Goal: Task Accomplishment & Management: Complete application form

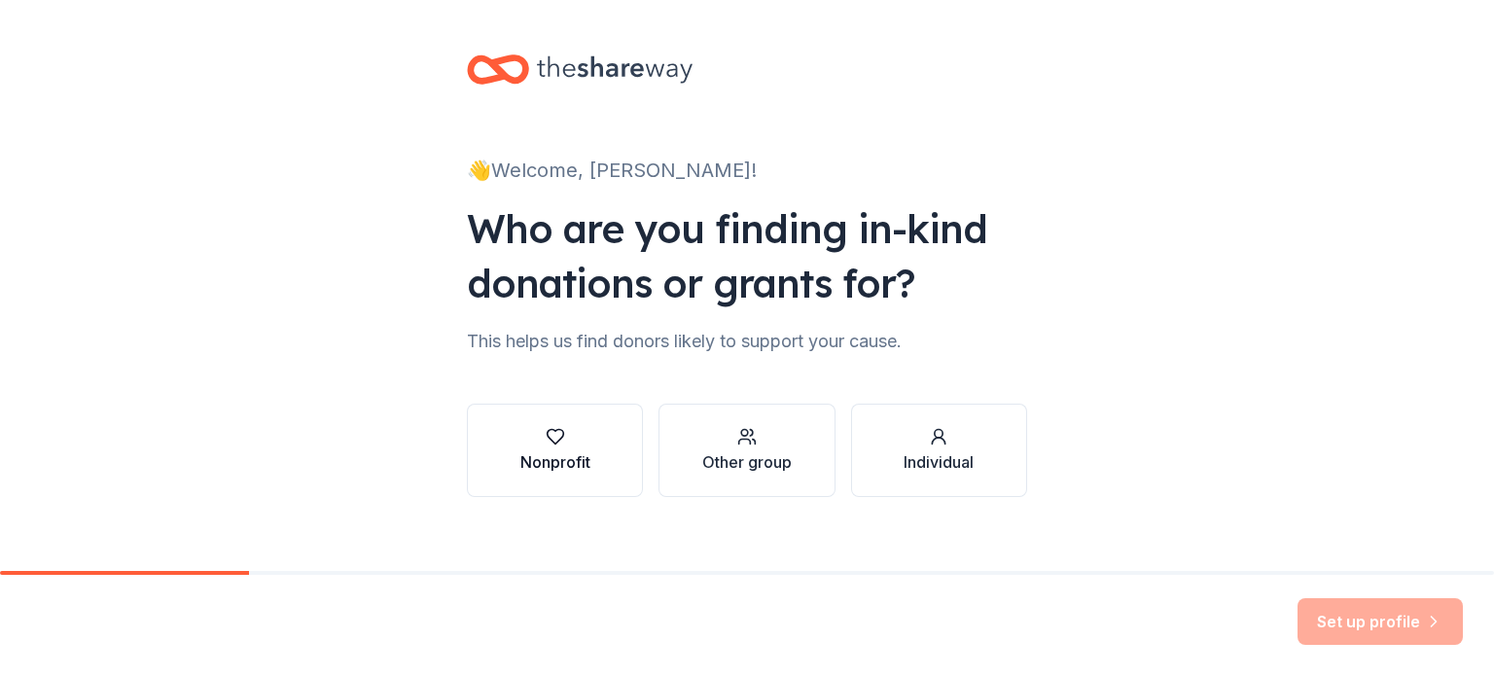
click at [611, 443] on button "Nonprofit" at bounding box center [555, 450] width 176 height 93
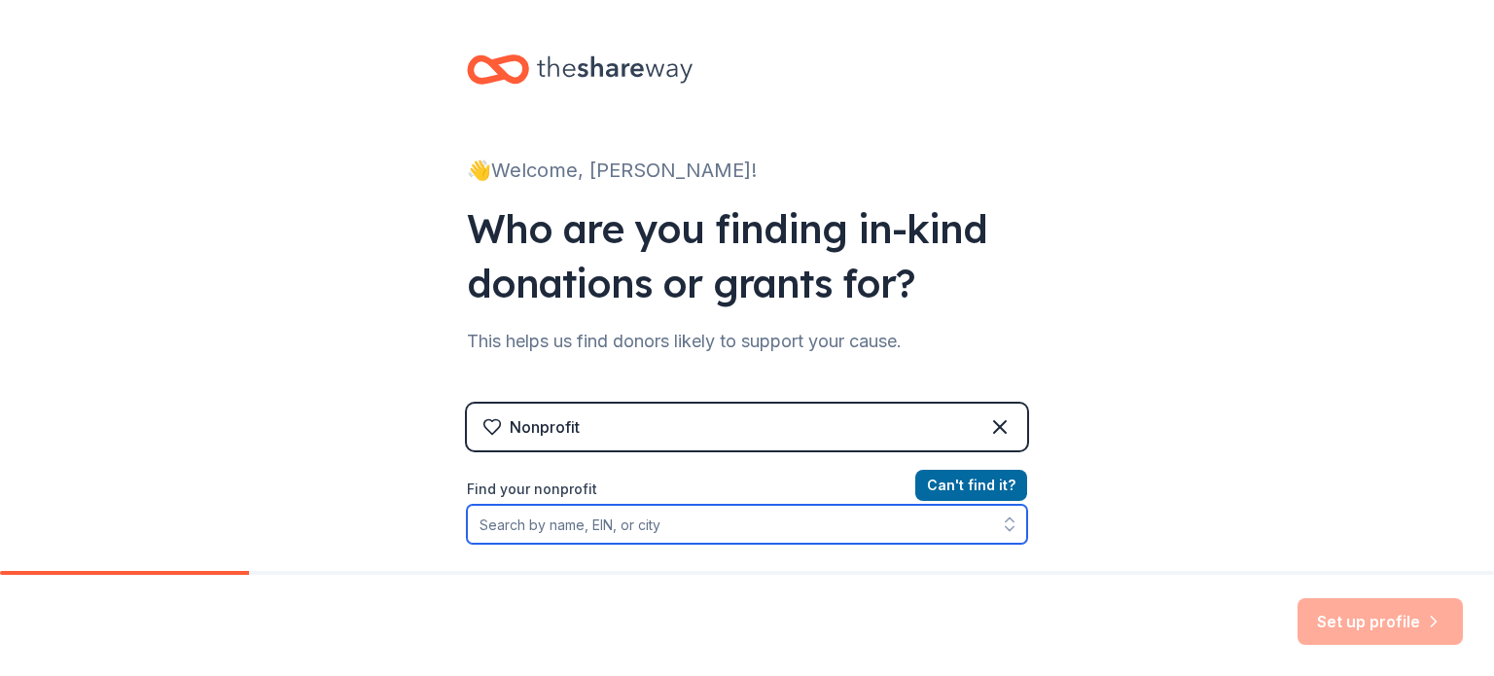
click at [861, 521] on input "Find your nonprofit" at bounding box center [747, 524] width 560 height 39
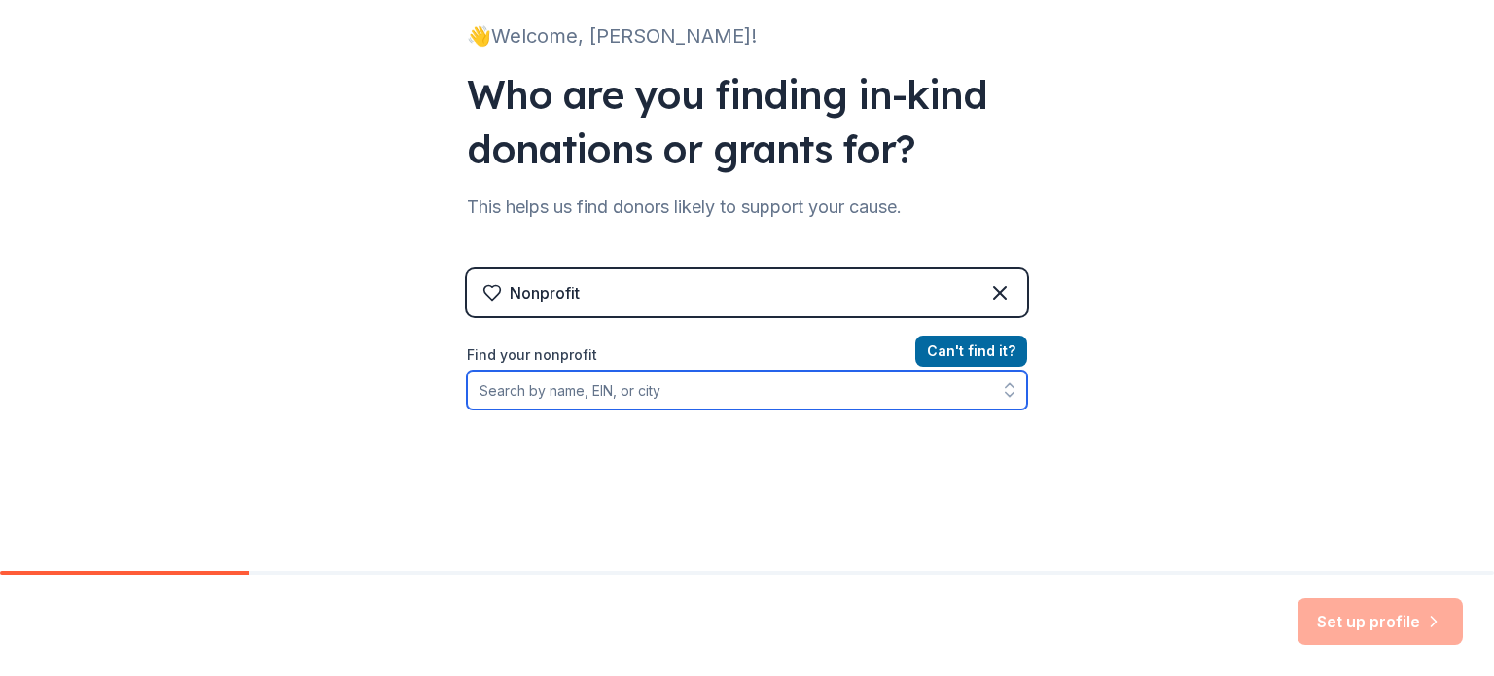
scroll to position [156, 0]
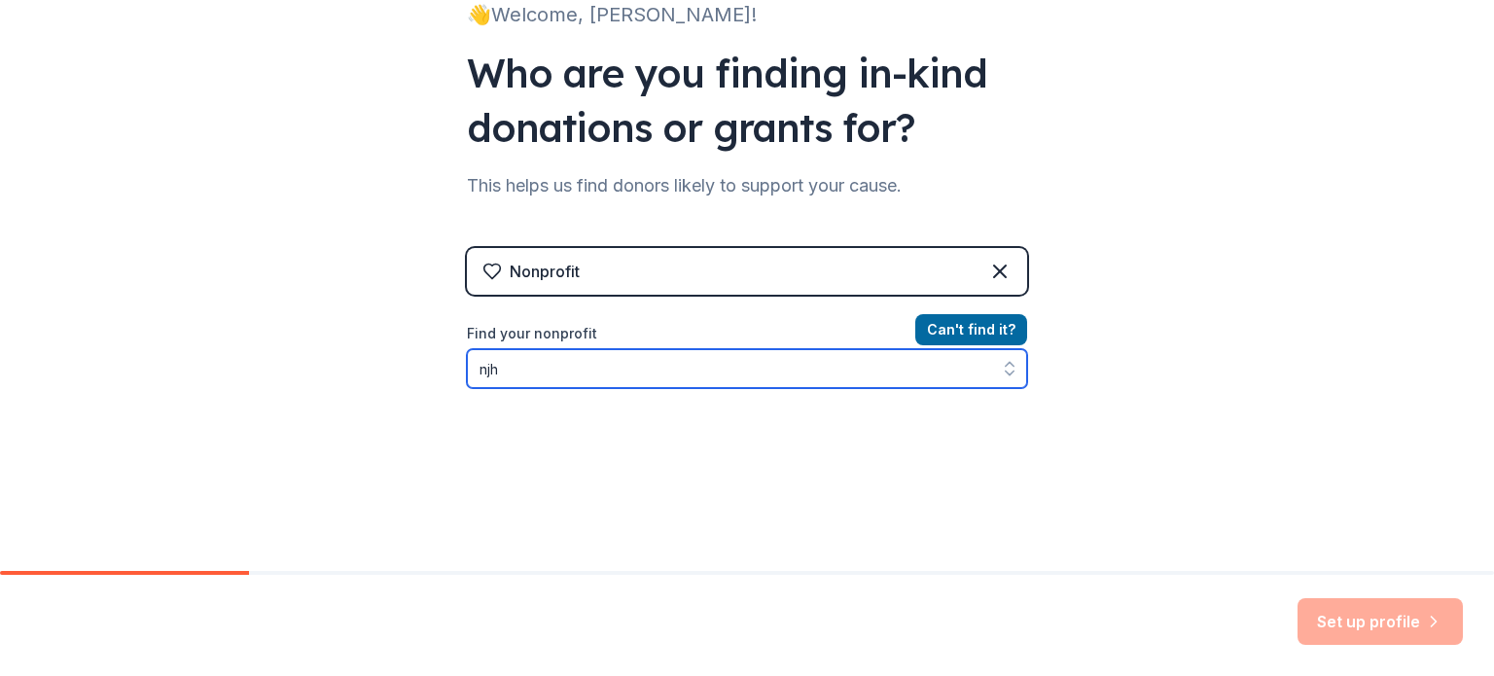
type input "njhs"
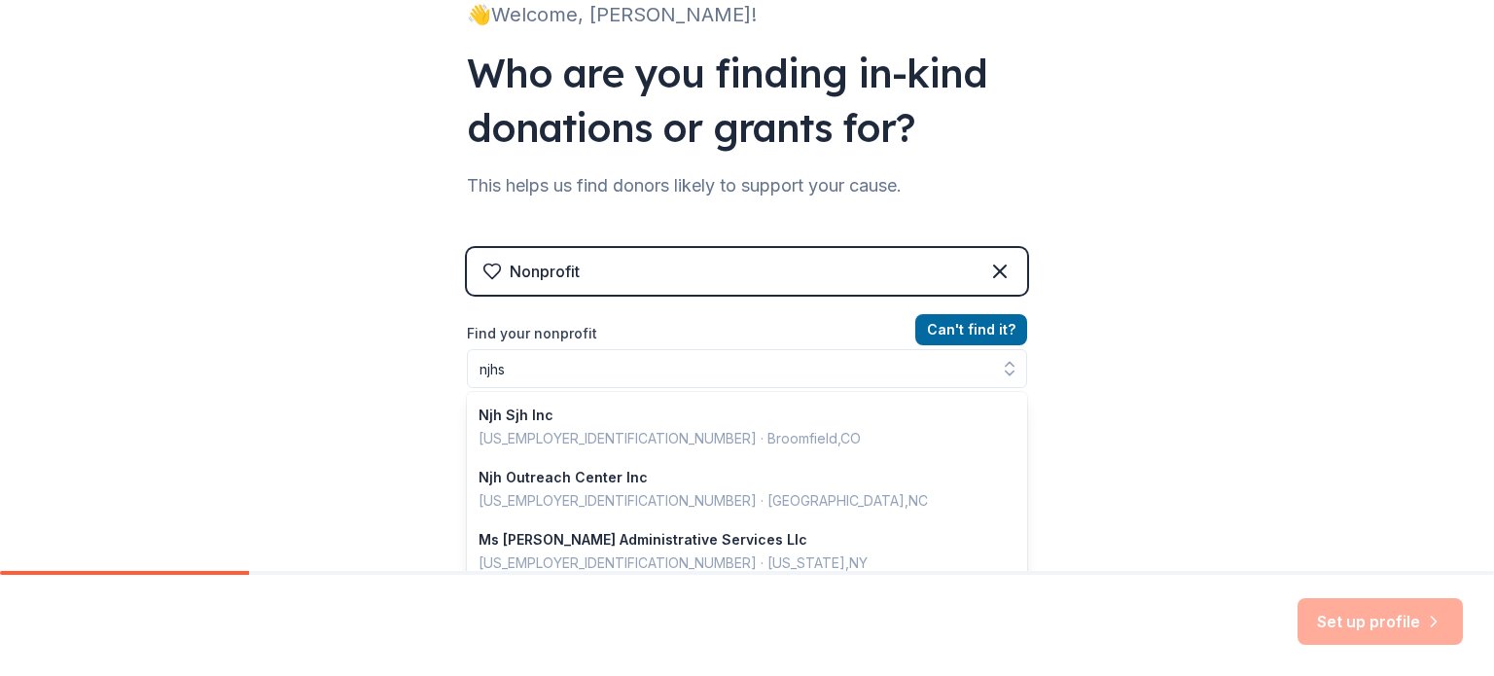
click at [965, 276] on div "Nonprofit Can ' t find it? Find your nonprofit njhs Njh Sjh Inc [US_EMPLOYER_ID…" at bounding box center [747, 415] width 560 height 335
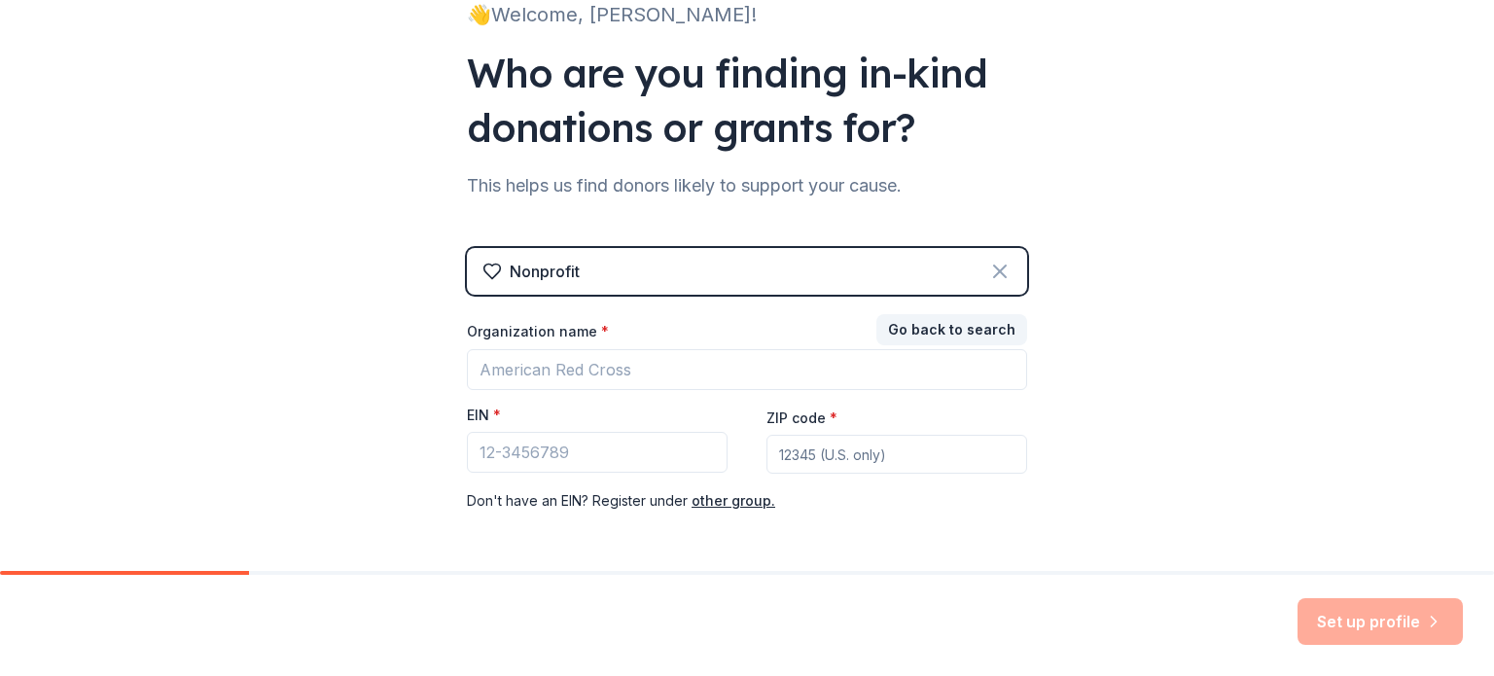
click at [1006, 267] on icon at bounding box center [999, 271] width 23 height 23
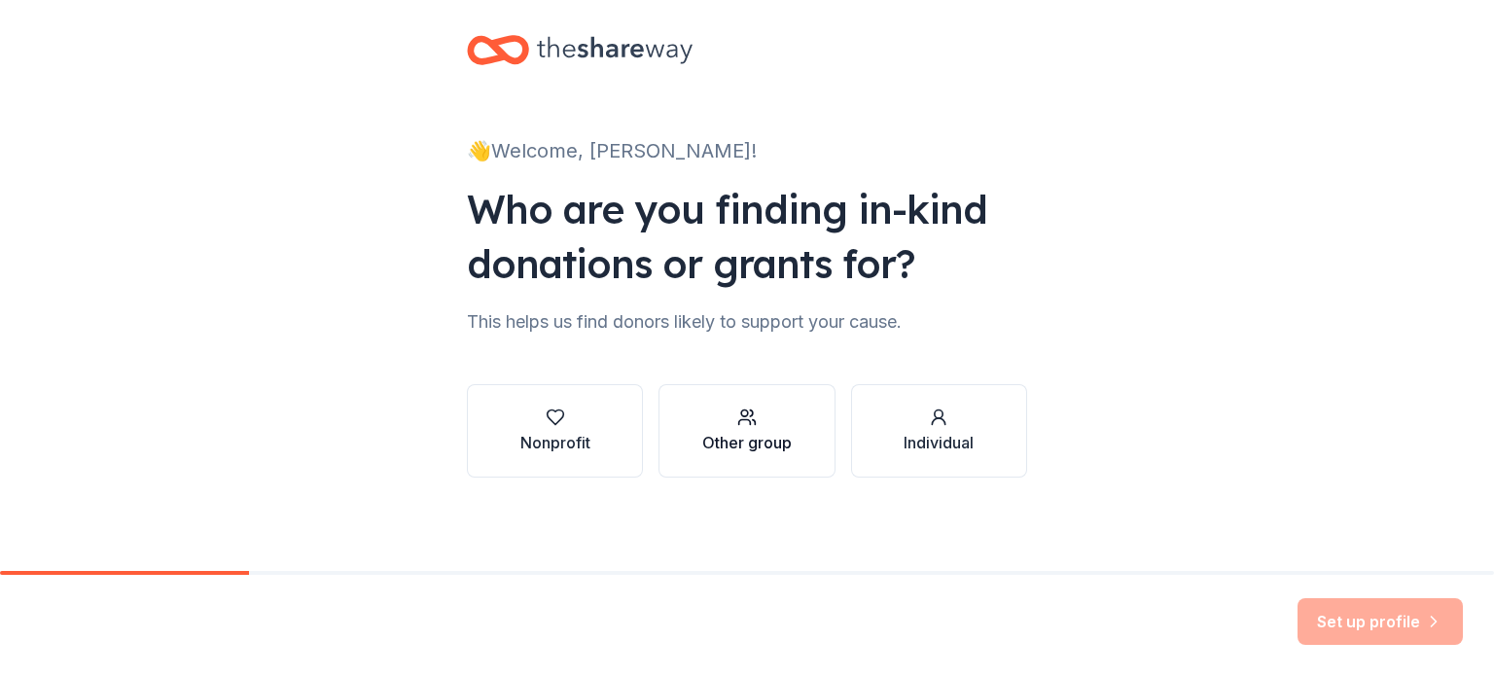
click at [794, 421] on button "Other group" at bounding box center [746, 430] width 176 height 93
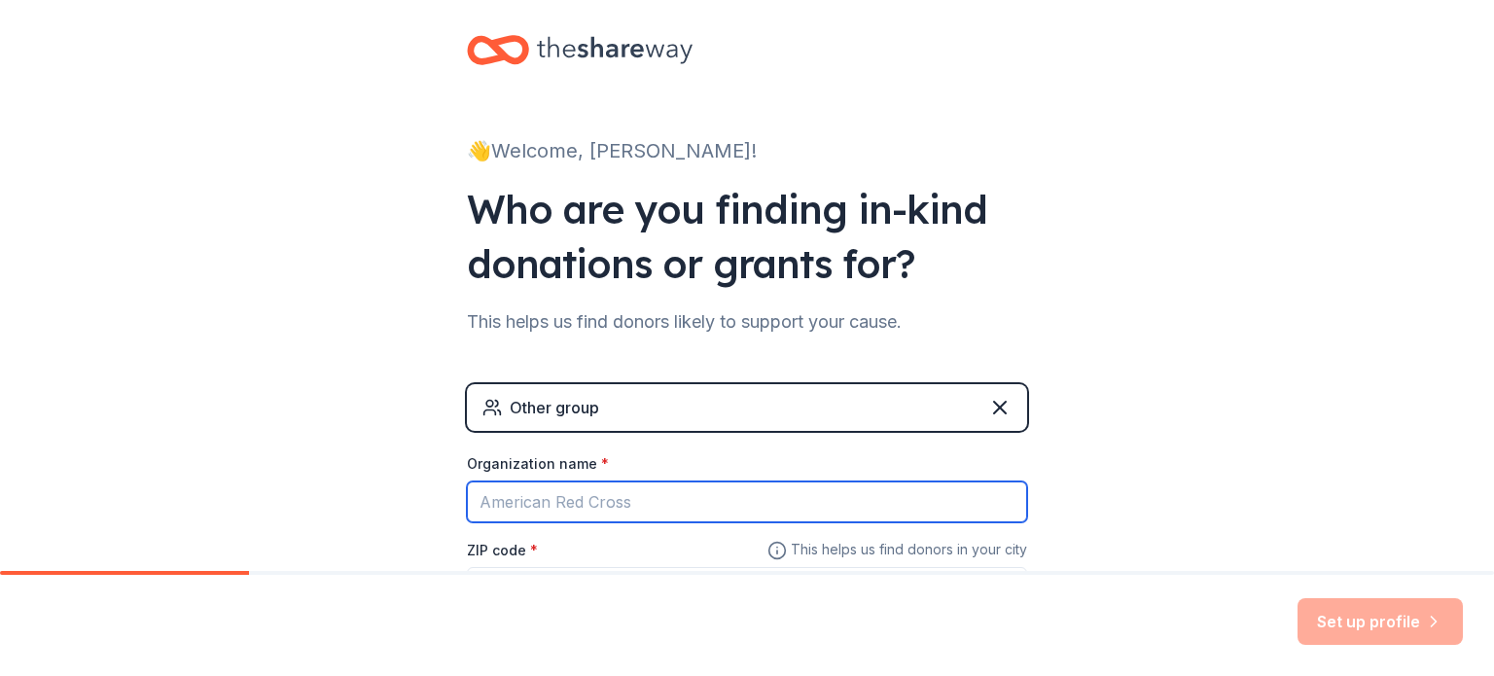
click at [714, 485] on input "Organization name *" at bounding box center [747, 501] width 560 height 41
click at [636, 505] on input "Tcaps Motessori Natinal junior [PERSON_NAME]" at bounding box center [747, 501] width 560 height 41
click at [671, 498] on input "Tcaps Motessori National junior [PERSON_NAME]" at bounding box center [747, 501] width 560 height 41
click at [559, 496] on input "Tcaps Motessori National Junior [PERSON_NAME]" at bounding box center [747, 501] width 560 height 41
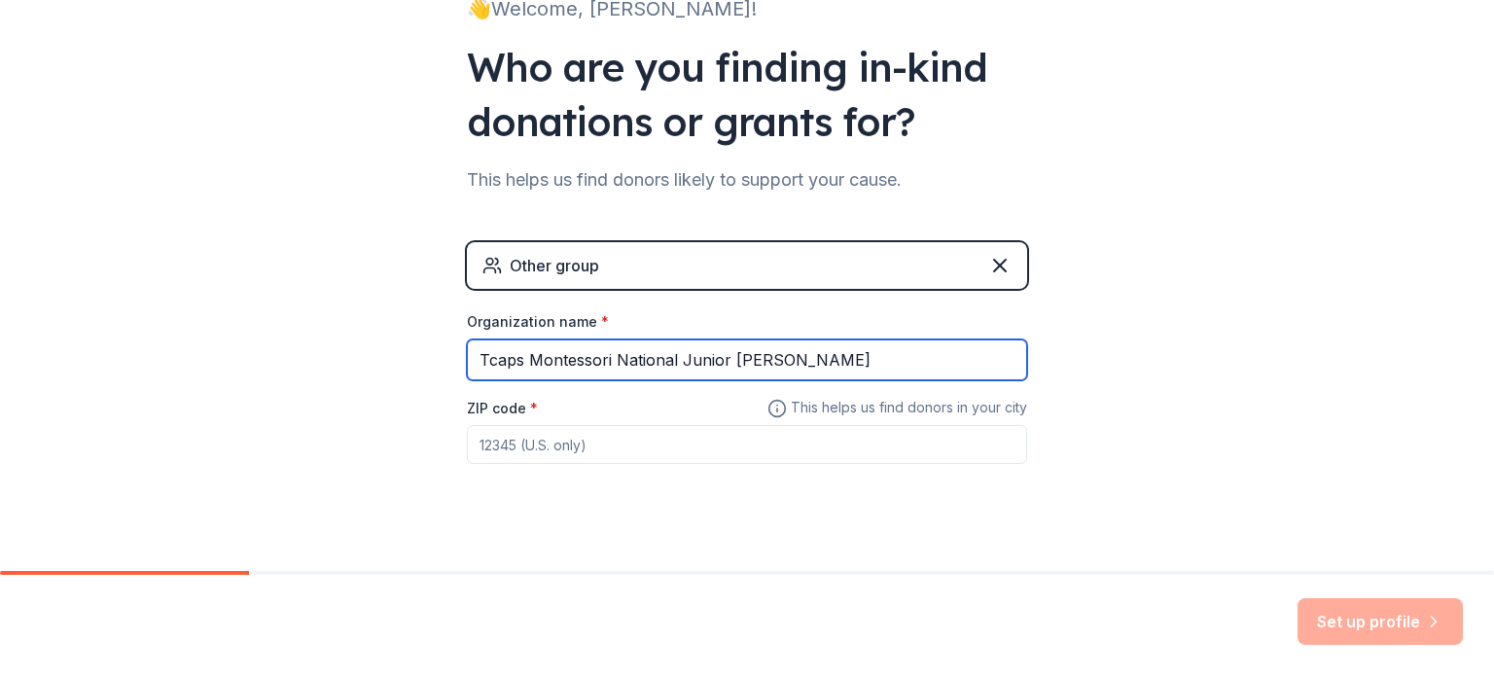
scroll to position [187, 0]
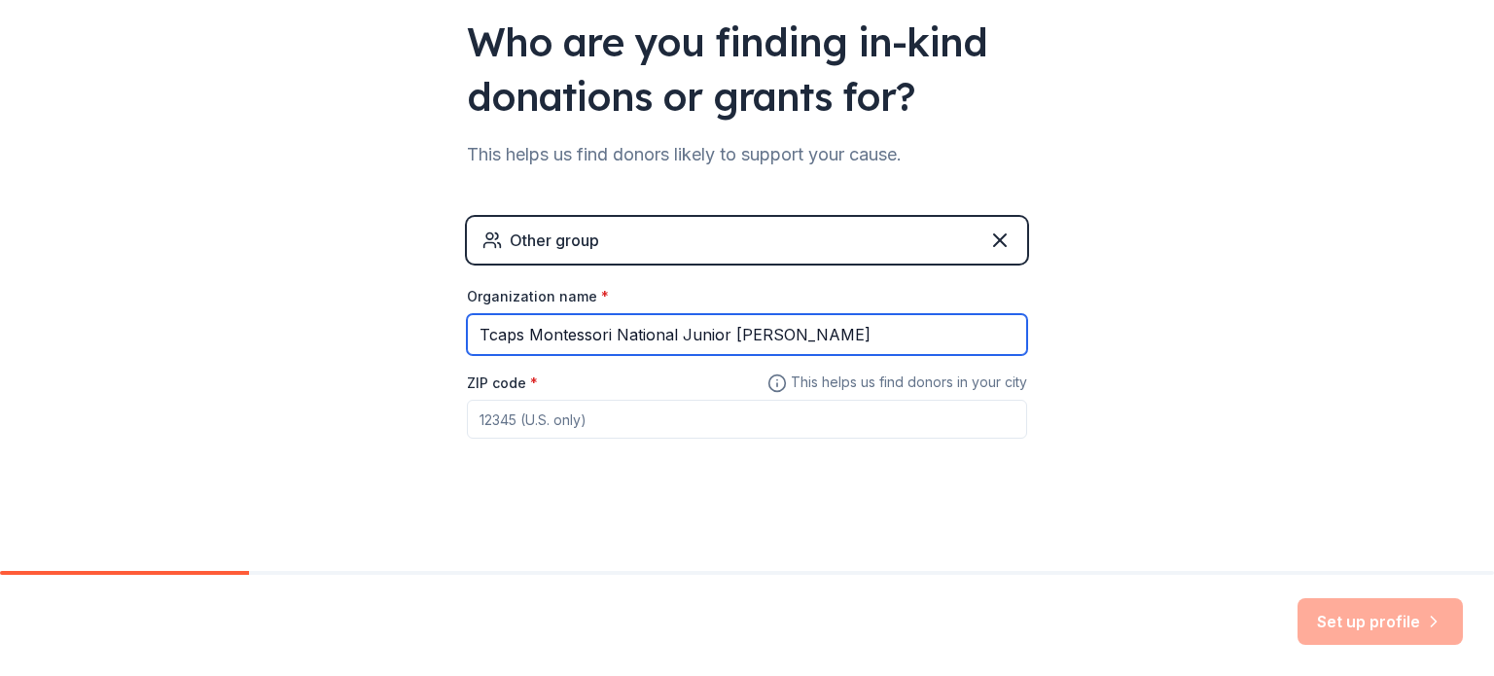
type input "Tcaps Montessori National Junior [PERSON_NAME]"
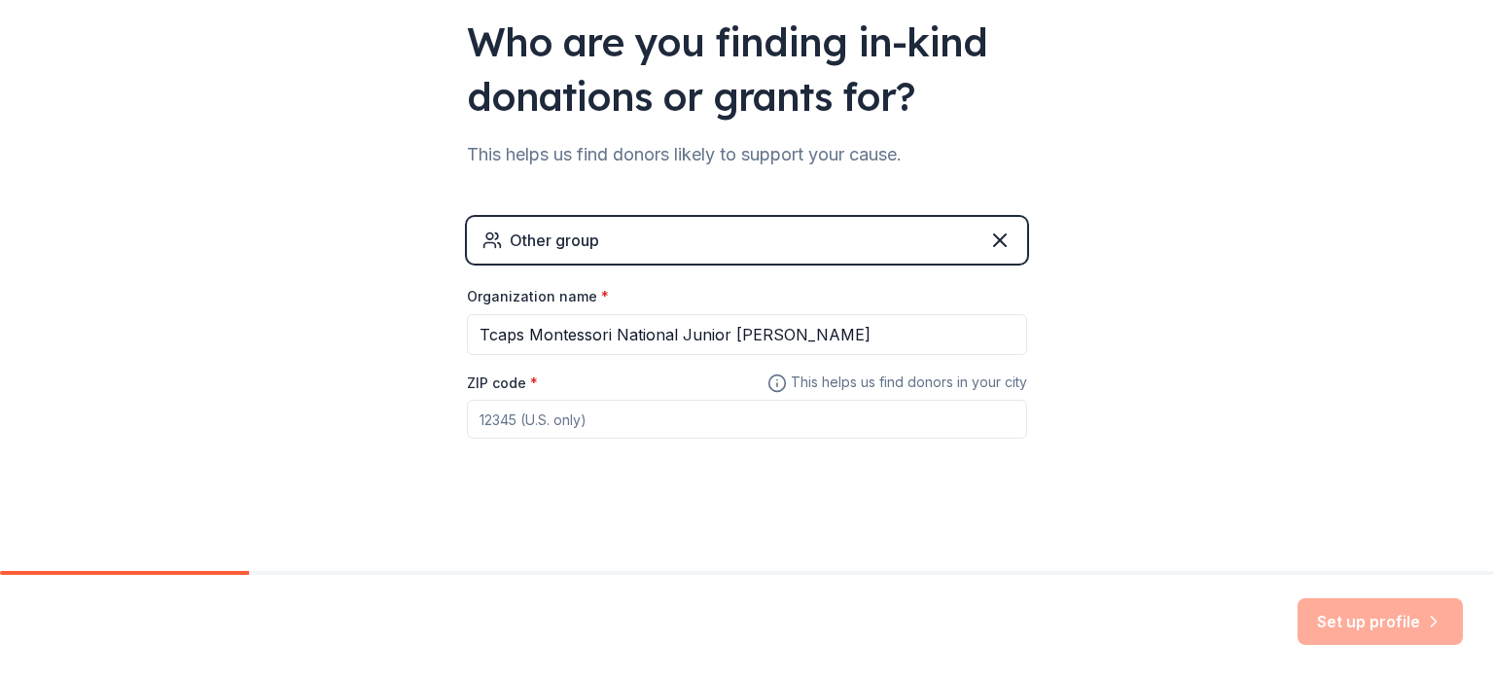
click at [988, 424] on input "ZIP code *" at bounding box center [747, 419] width 560 height 39
type input "49684"
click at [1393, 617] on button "Set up profile" at bounding box center [1379, 621] width 165 height 47
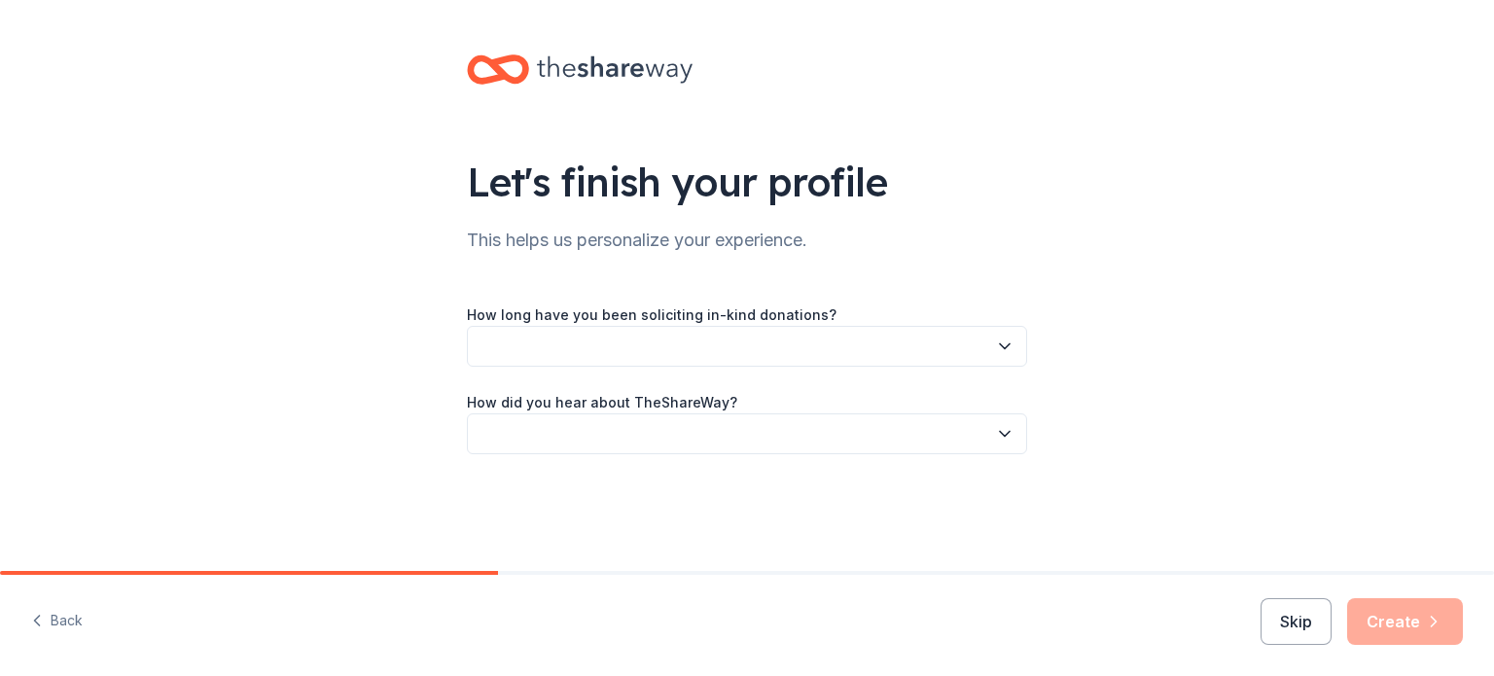
click at [801, 343] on button "button" at bounding box center [747, 346] width 560 height 41
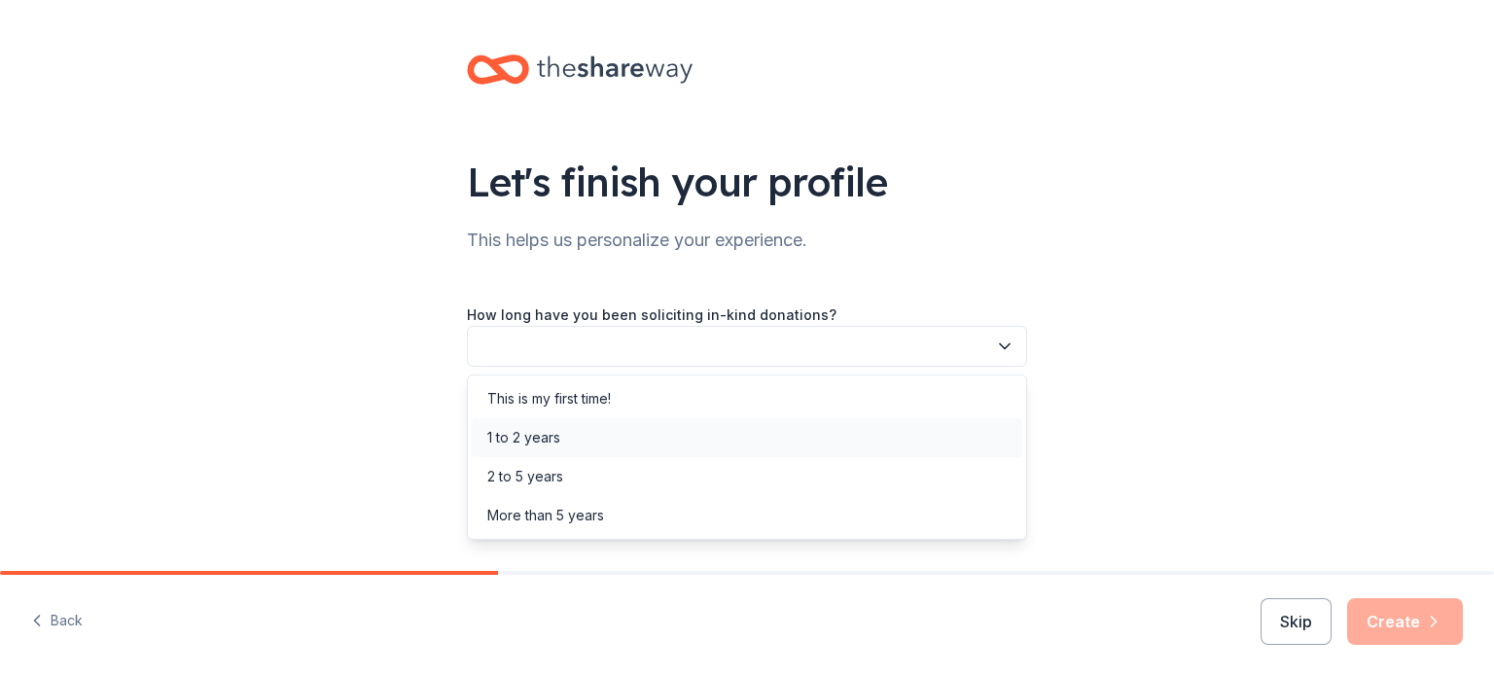
click at [671, 442] on div "1 to 2 years" at bounding box center [747, 437] width 550 height 39
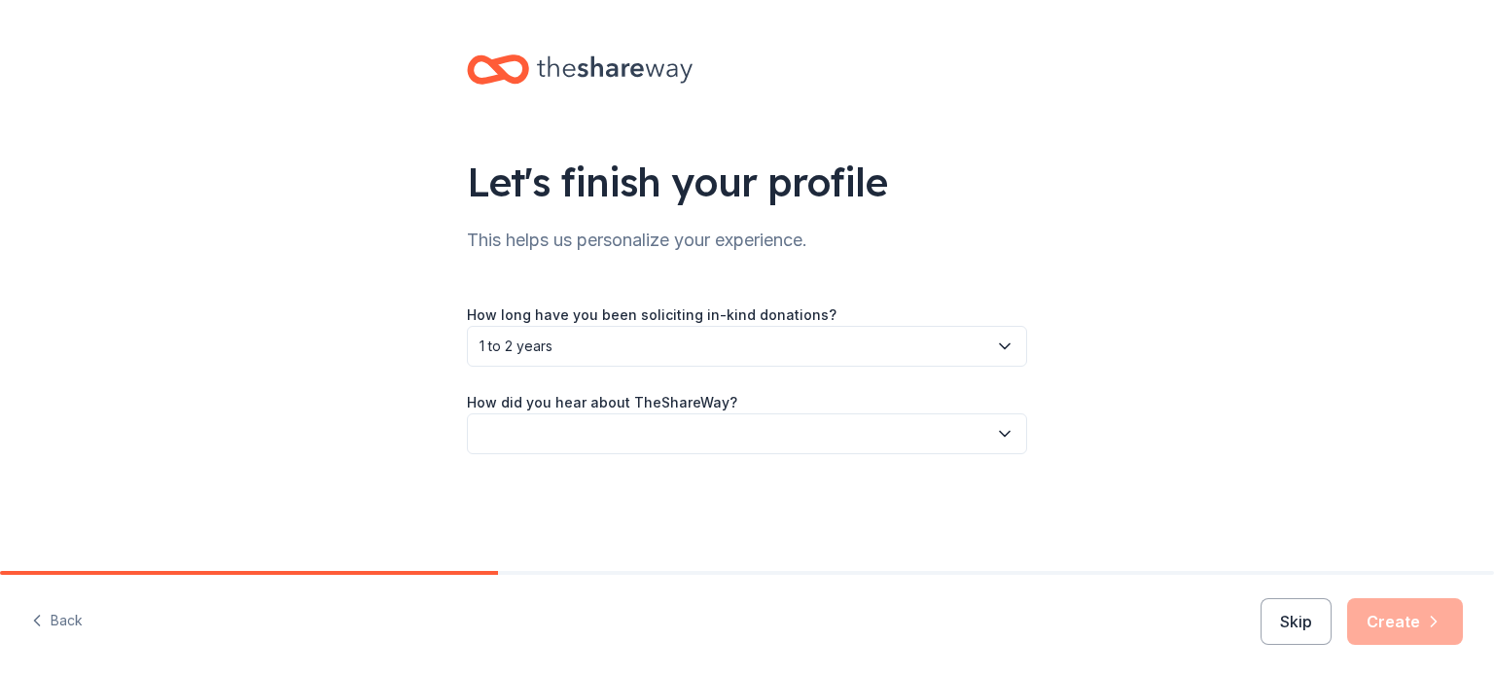
click at [681, 411] on label "How did you hear about TheShareWay?" at bounding box center [602, 402] width 270 height 19
click at [687, 416] on button "button" at bounding box center [747, 433] width 560 height 41
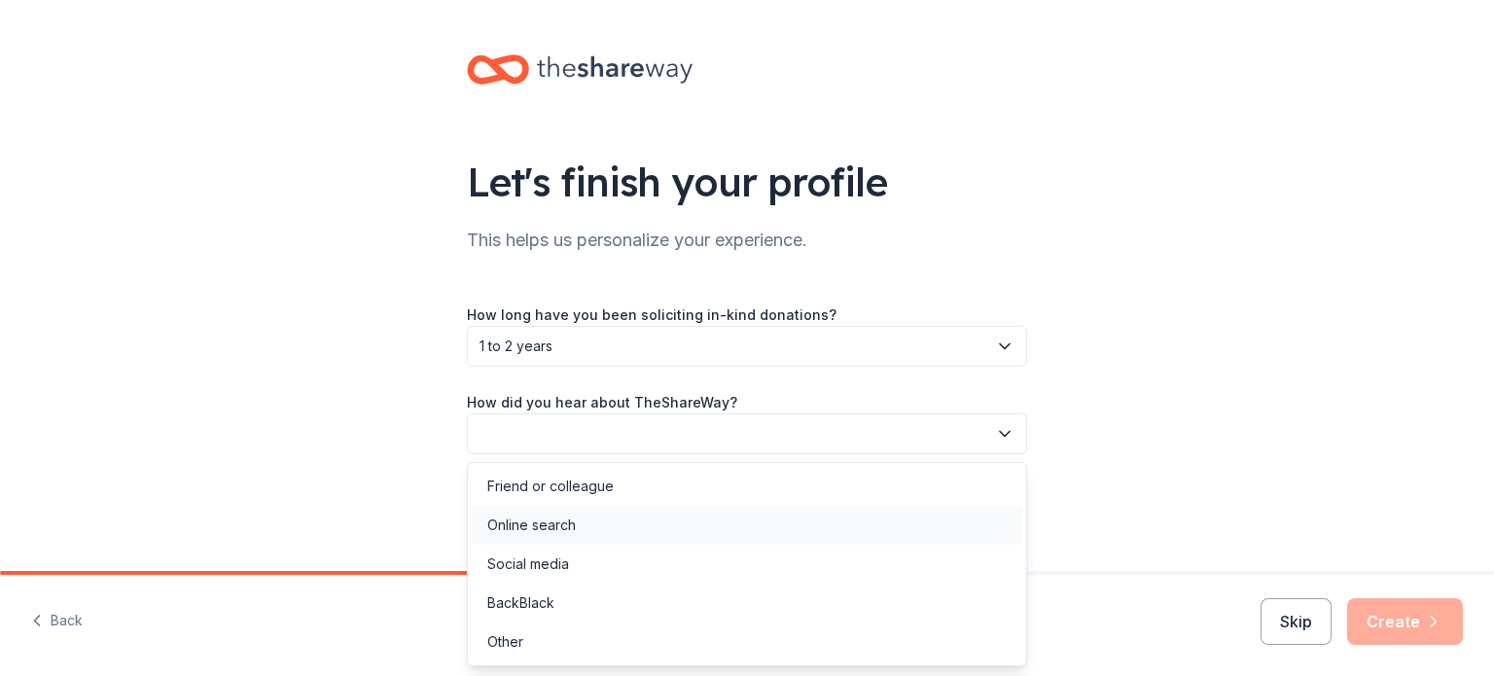
click at [627, 522] on div "Online search" at bounding box center [747, 525] width 550 height 39
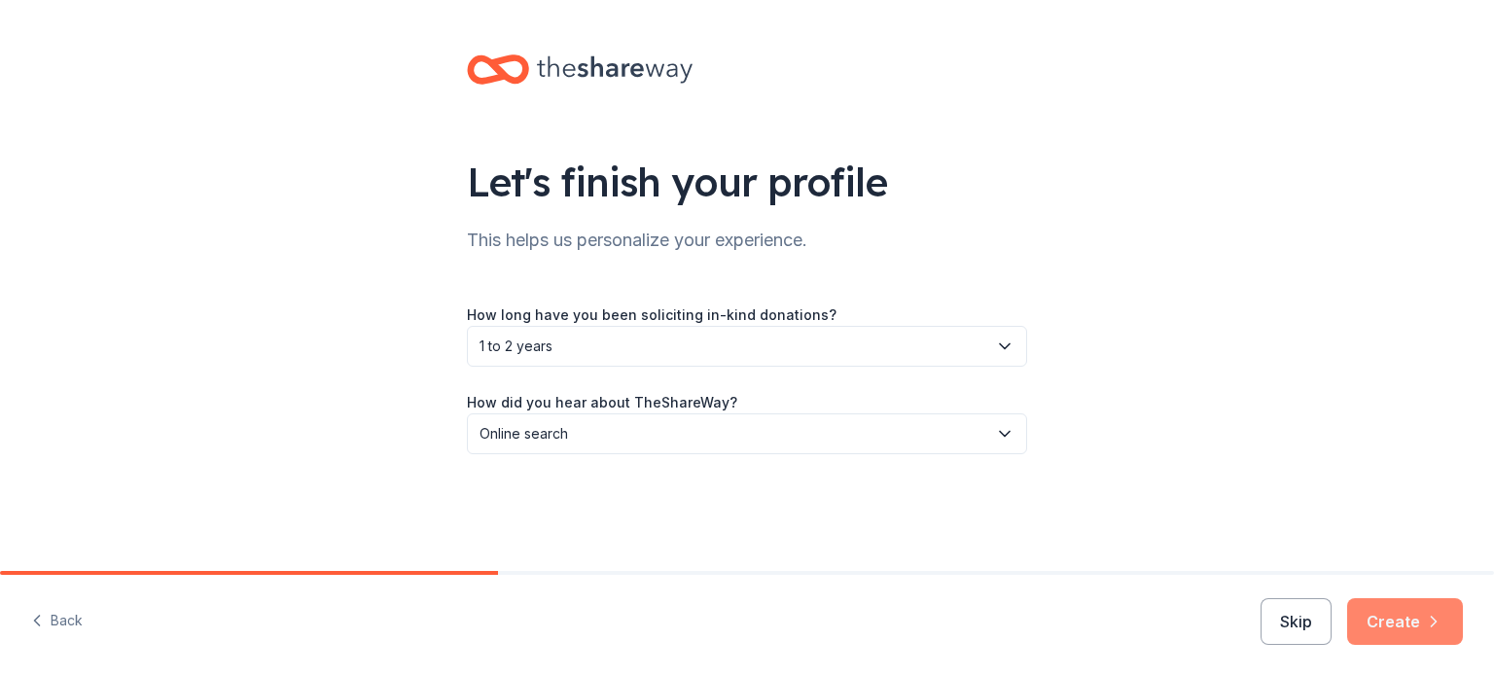
click at [1352, 620] on button "Create" at bounding box center [1405, 621] width 116 height 47
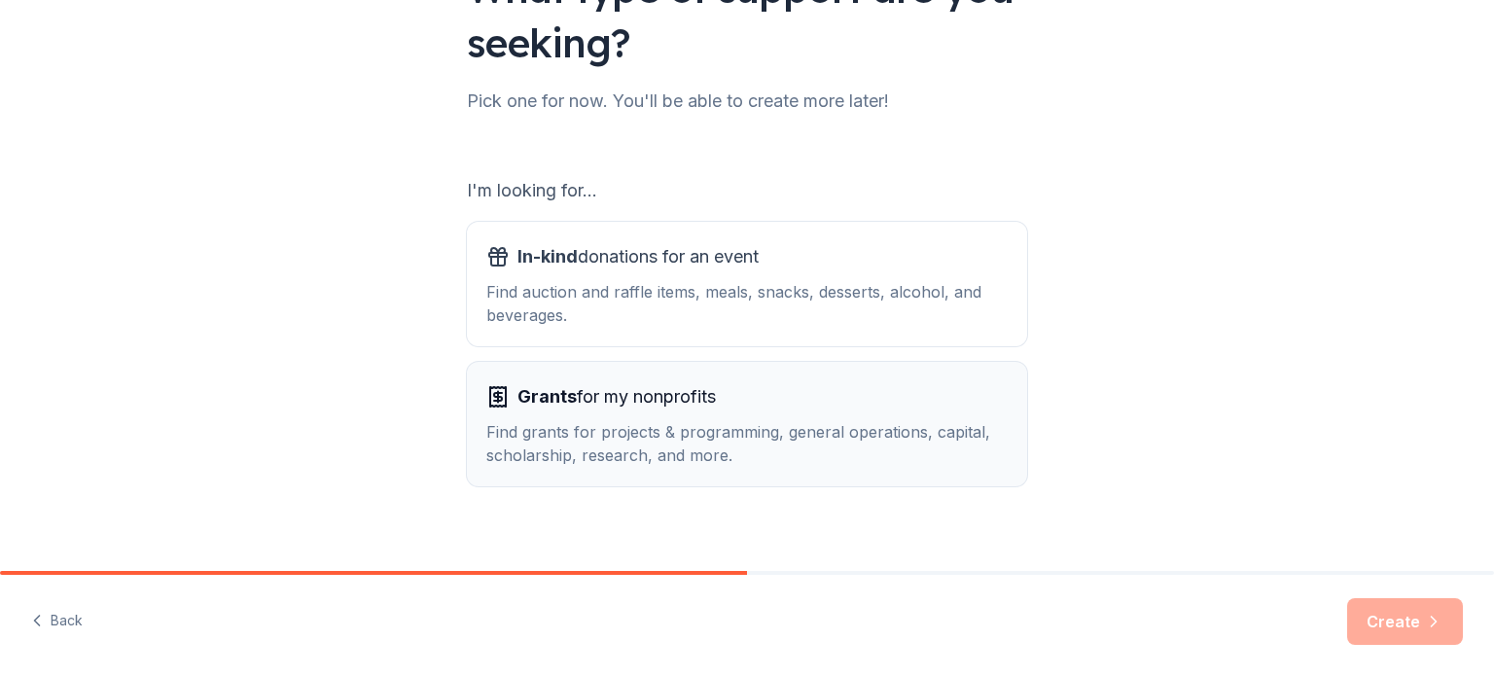
scroll to position [214, 0]
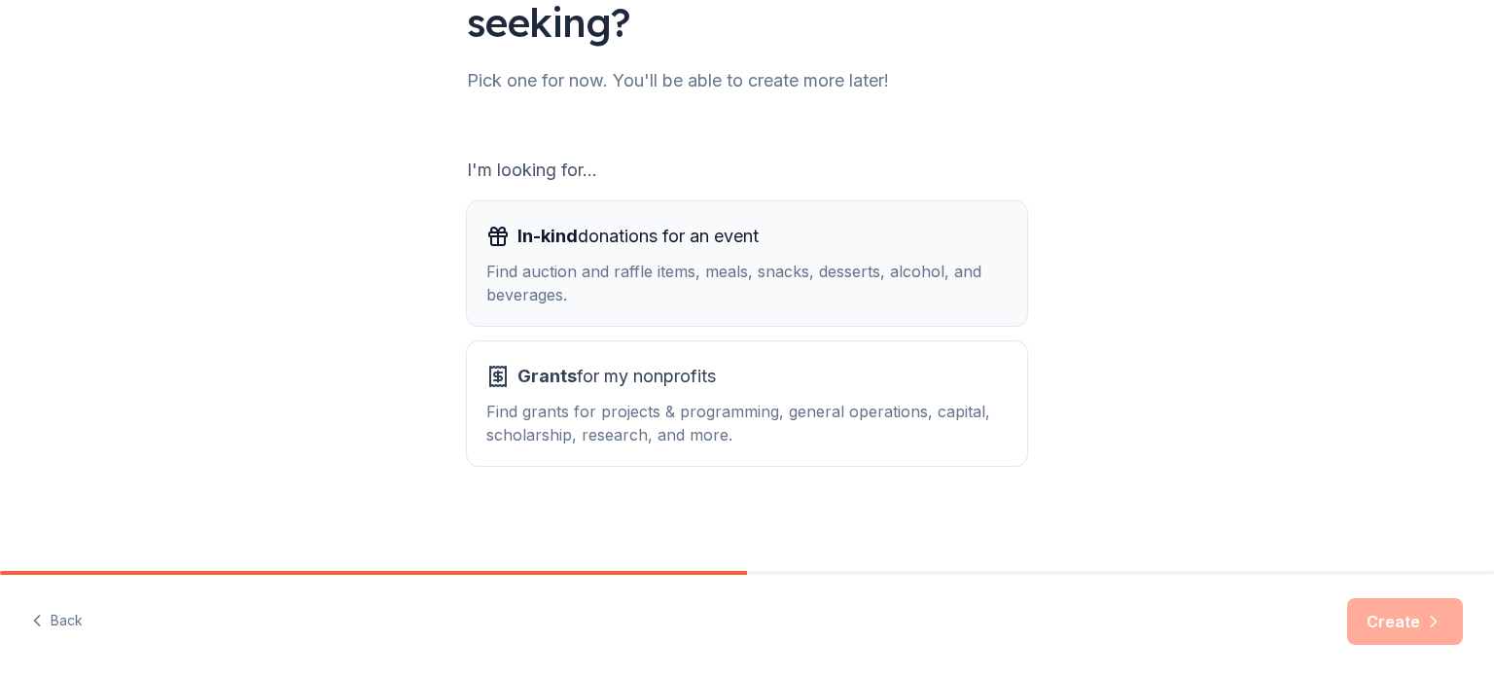
click at [816, 260] on div "Find auction and raffle items, meals, snacks, desserts, alcohol, and beverages." at bounding box center [746, 283] width 521 height 47
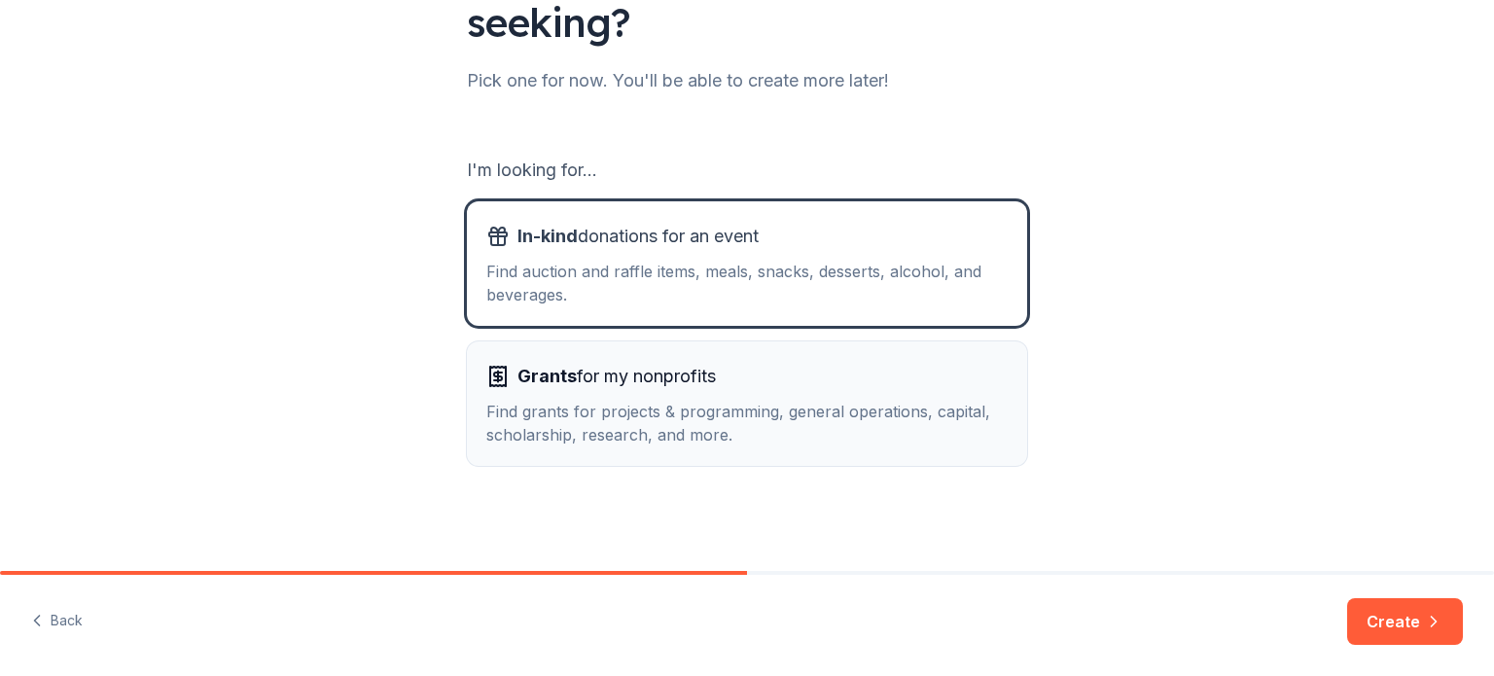
click at [954, 402] on div "Find grants for projects & programming, general operations, capital, scholarshi…" at bounding box center [746, 423] width 521 height 47
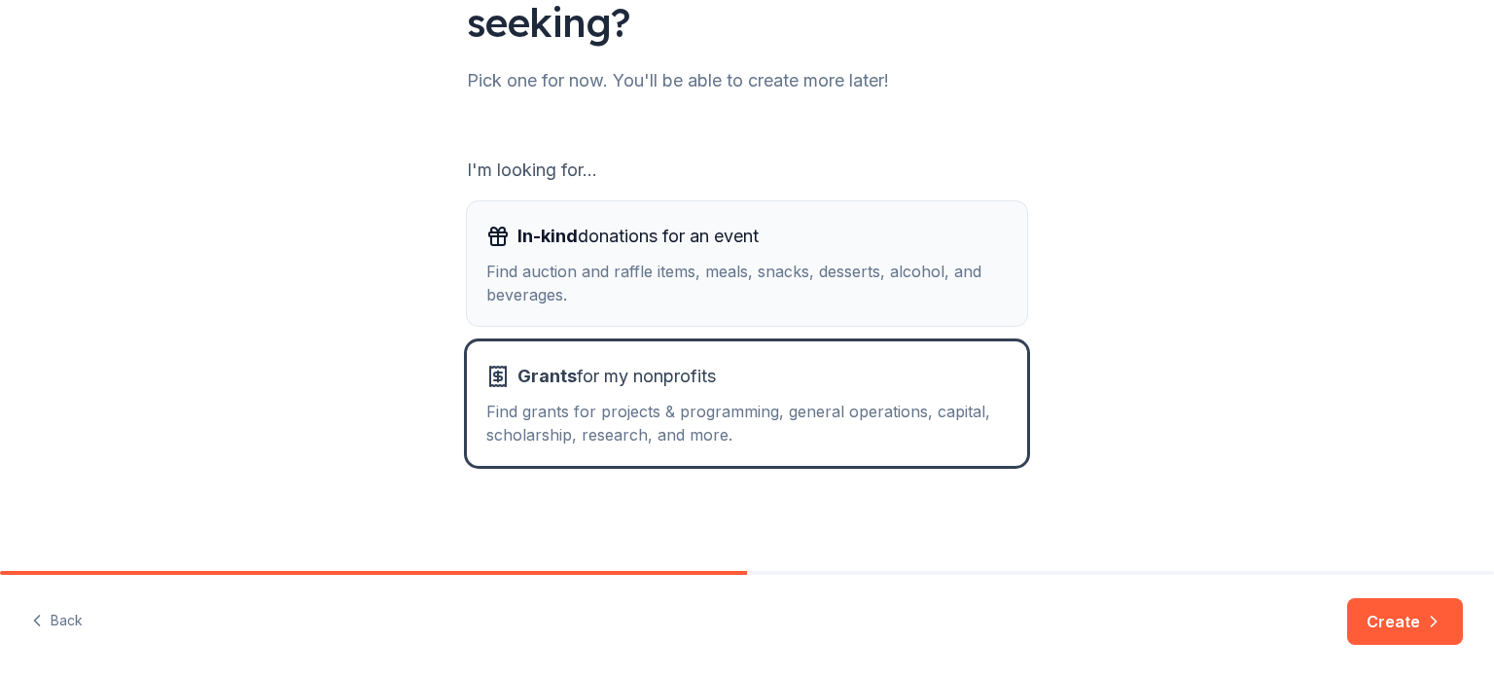
click at [941, 285] on div "Find auction and raffle items, meals, snacks, desserts, alcohol, and beverages." at bounding box center [746, 283] width 521 height 47
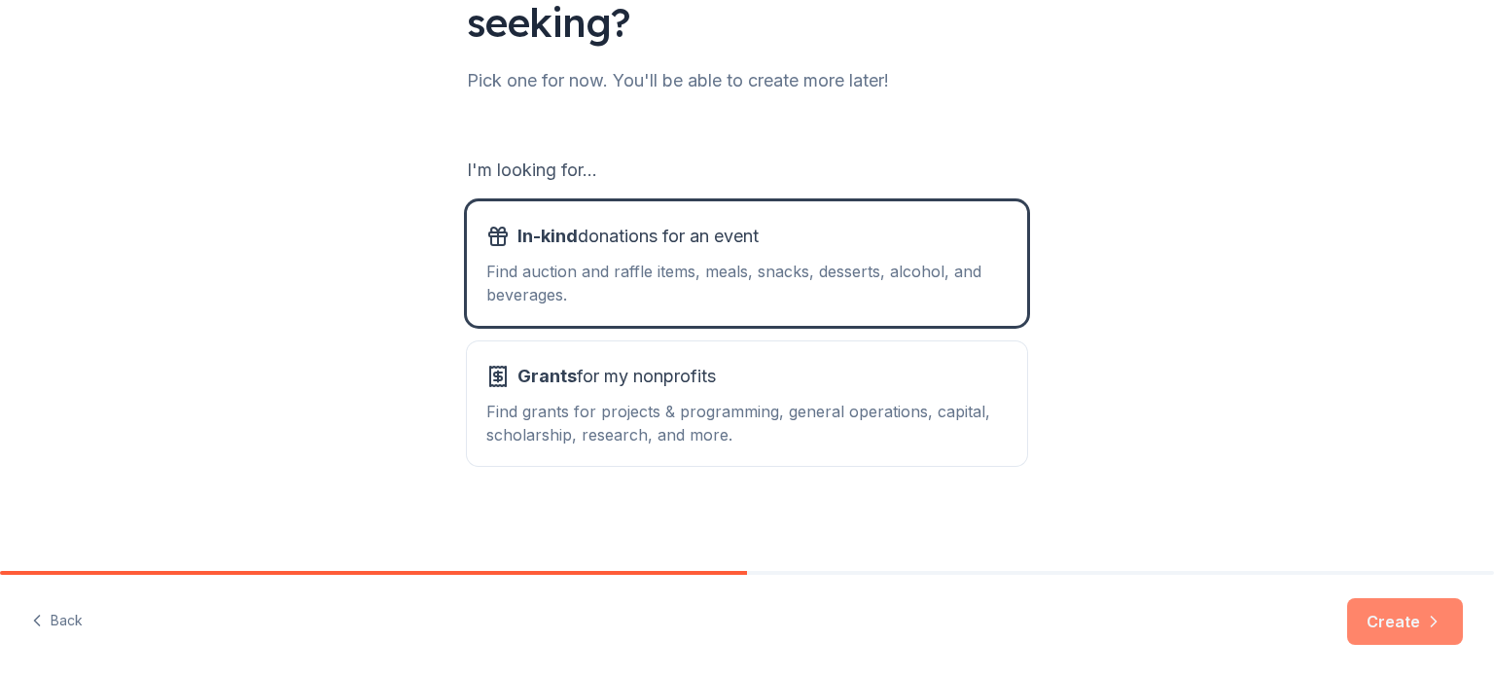
click at [1387, 631] on button "Create" at bounding box center [1405, 621] width 116 height 47
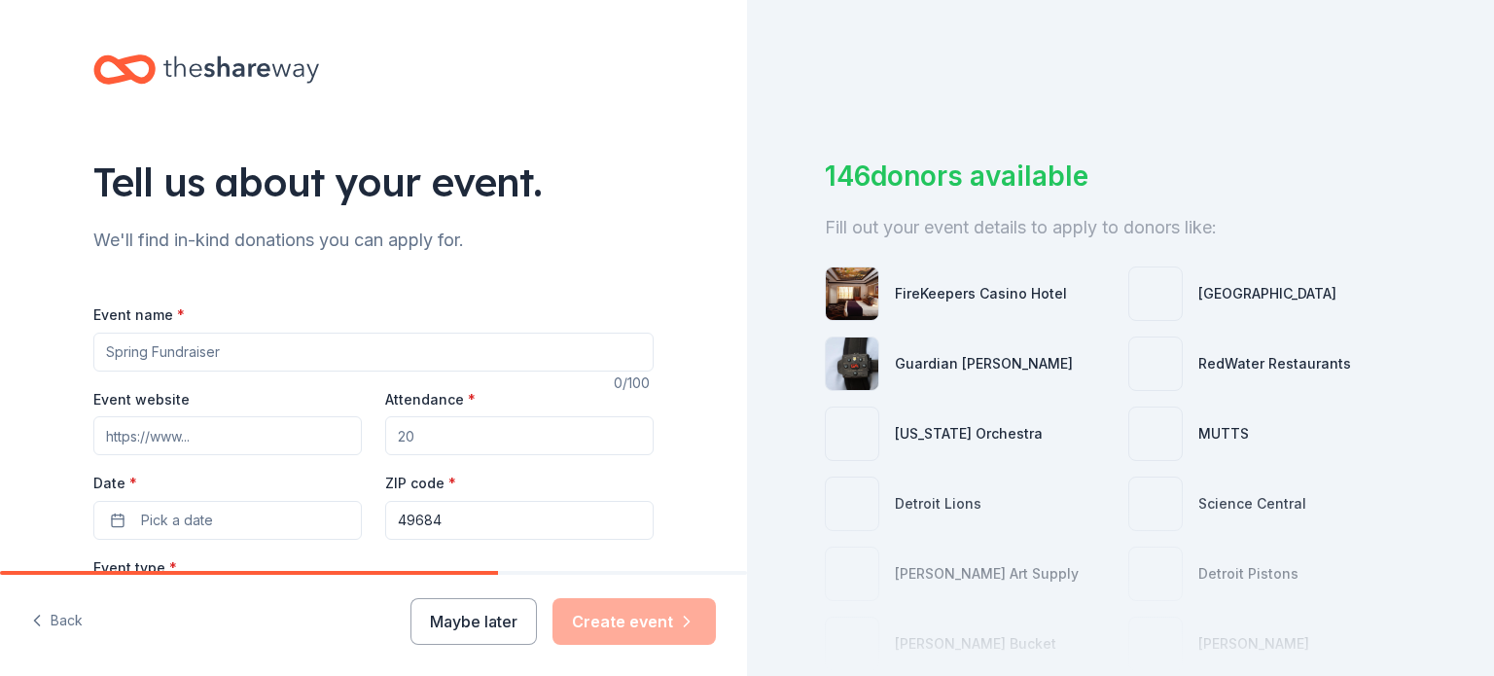
click at [446, 328] on div "Event name *" at bounding box center [373, 336] width 560 height 69
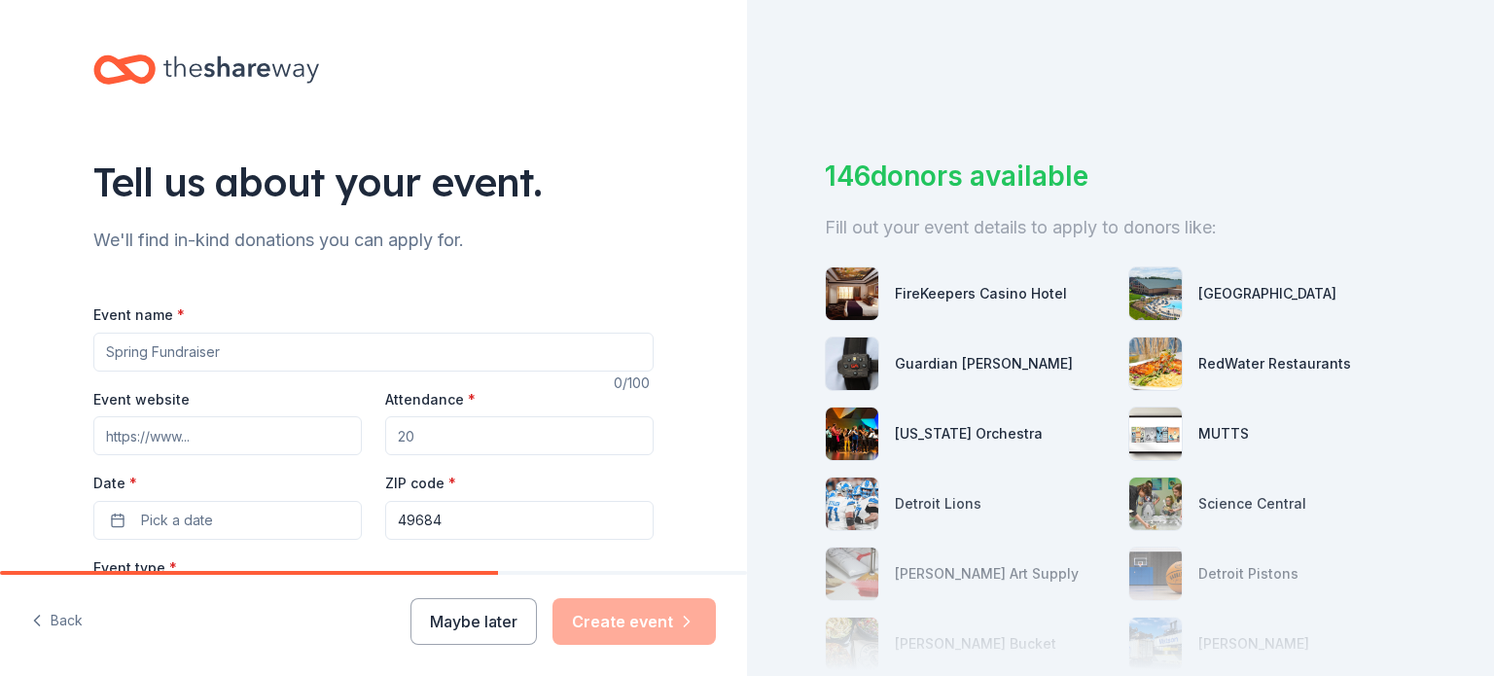
click at [453, 352] on input "Event name *" at bounding box center [373, 352] width 560 height 39
click at [657, 402] on div "Tell us about your event. We'll find in-kind donations you can apply for. Event…" at bounding box center [373, 647] width 622 height 1295
click at [611, 359] on input "Event name *" at bounding box center [373, 352] width 560 height 39
click at [641, 361] on input "H" at bounding box center [373, 352] width 560 height 39
click at [134, 359] on input "Hallowen Feastival" at bounding box center [373, 352] width 560 height 39
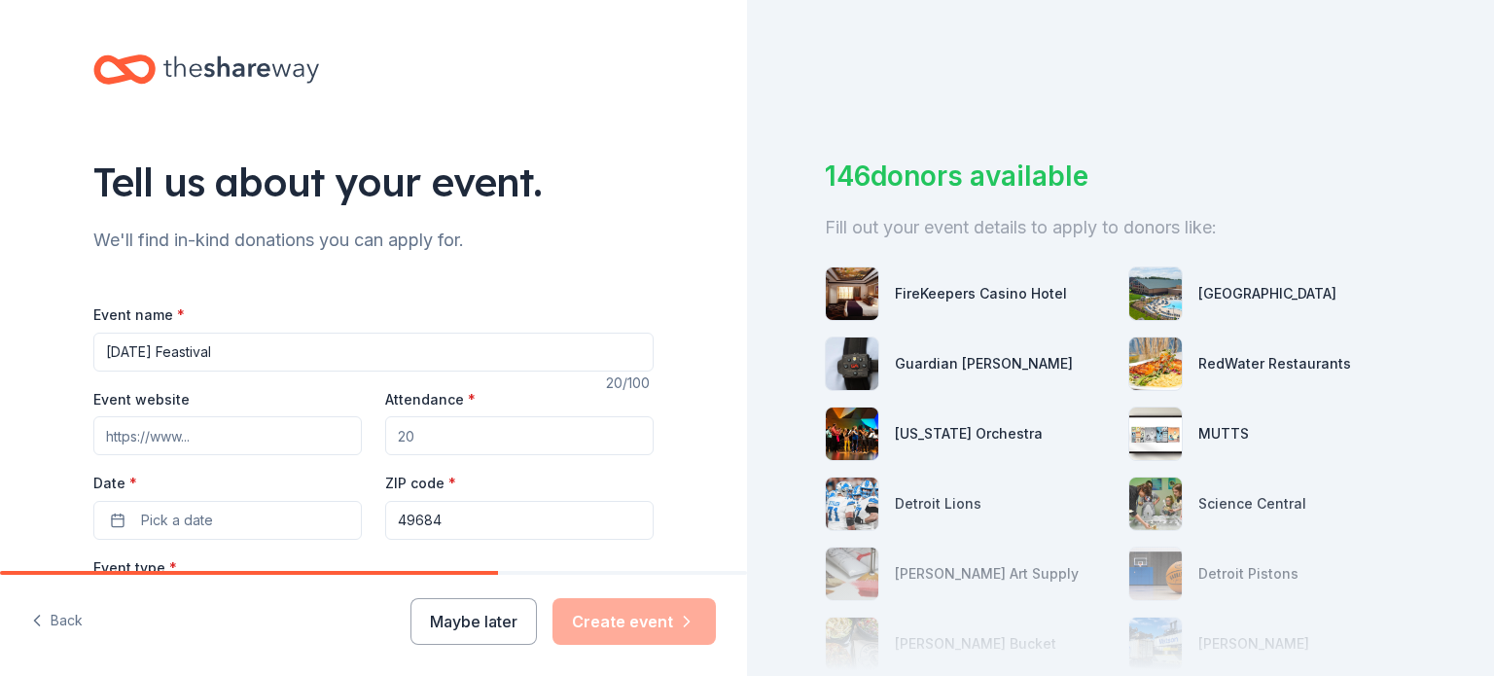
click at [220, 348] on input "Halloween Feastival" at bounding box center [373, 352] width 560 height 39
type input "Halloween Festival"
click at [197, 446] on input "Event website" at bounding box center [227, 435] width 268 height 39
click at [518, 418] on input "Attendance *" at bounding box center [519, 435] width 268 height 39
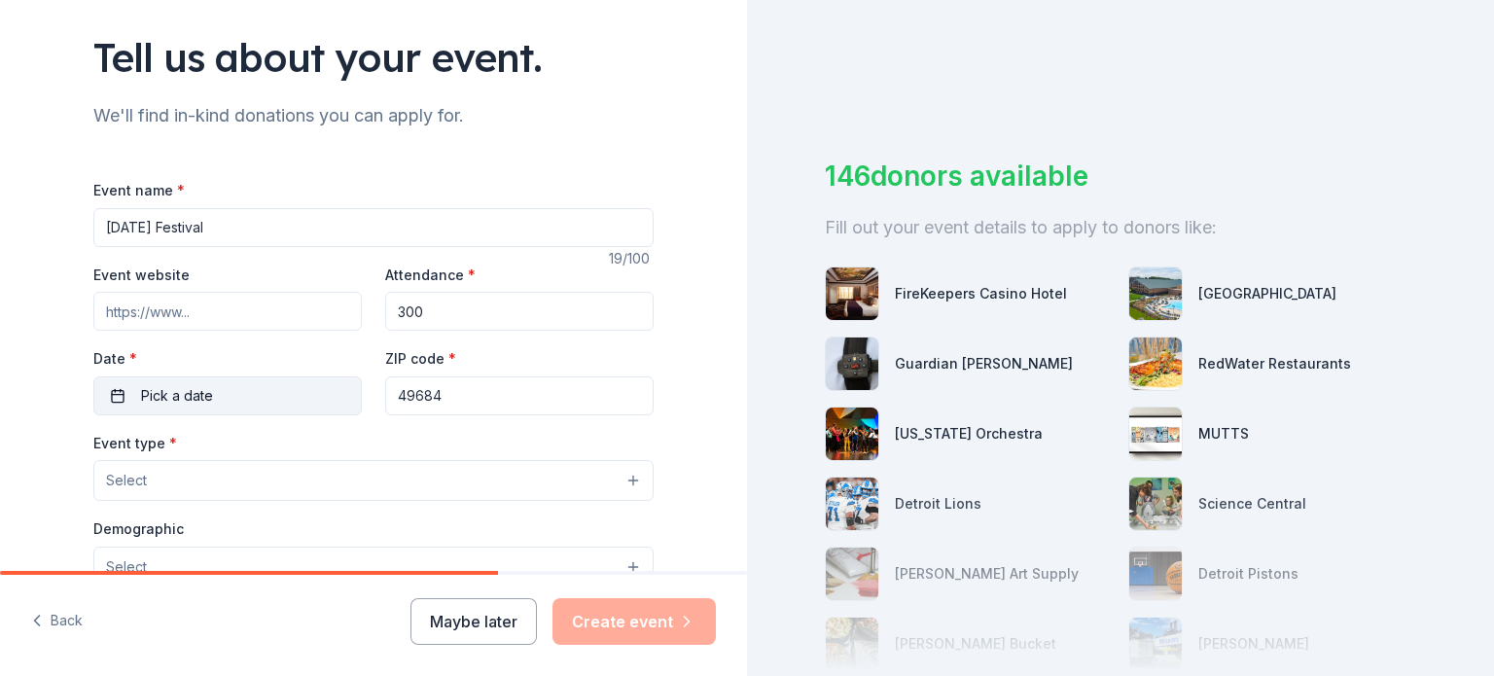
scroll to position [135, 0]
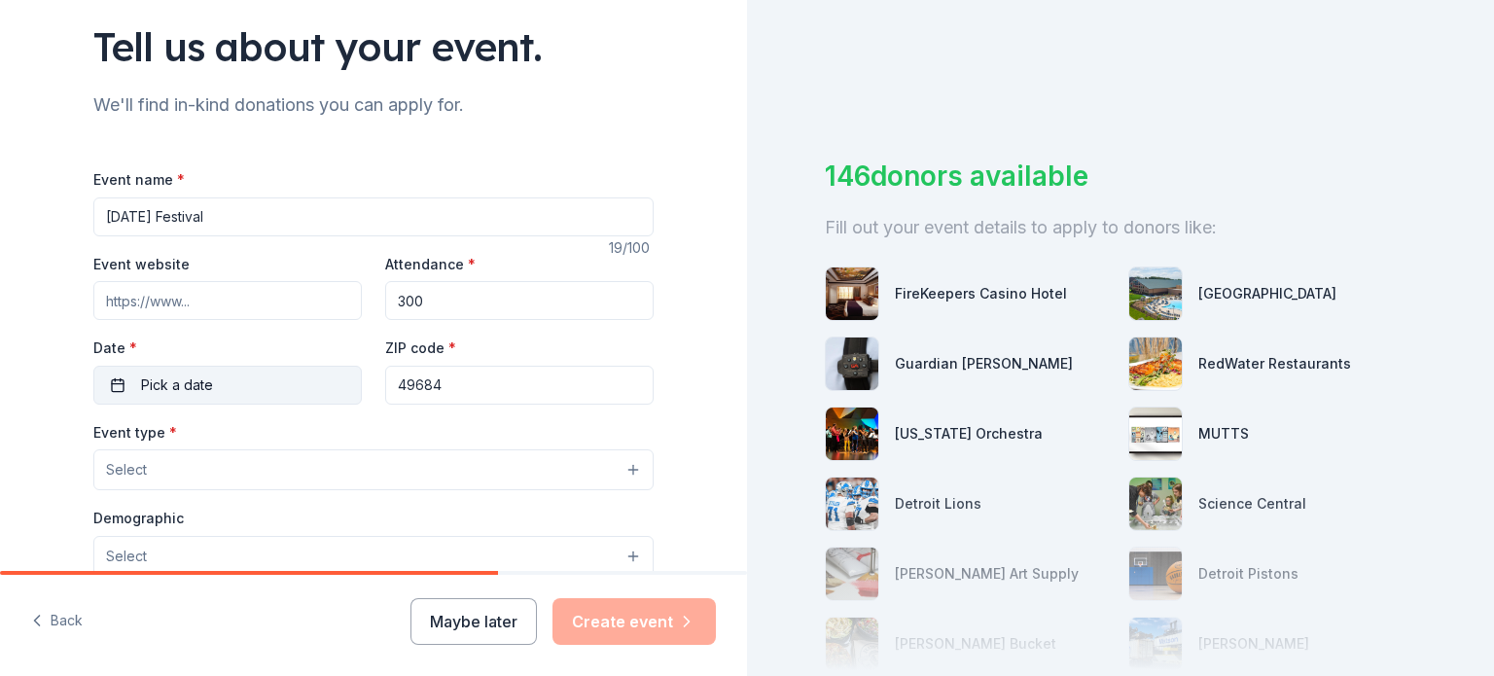
type input "300"
click at [221, 386] on button "Pick a date" at bounding box center [227, 385] width 268 height 39
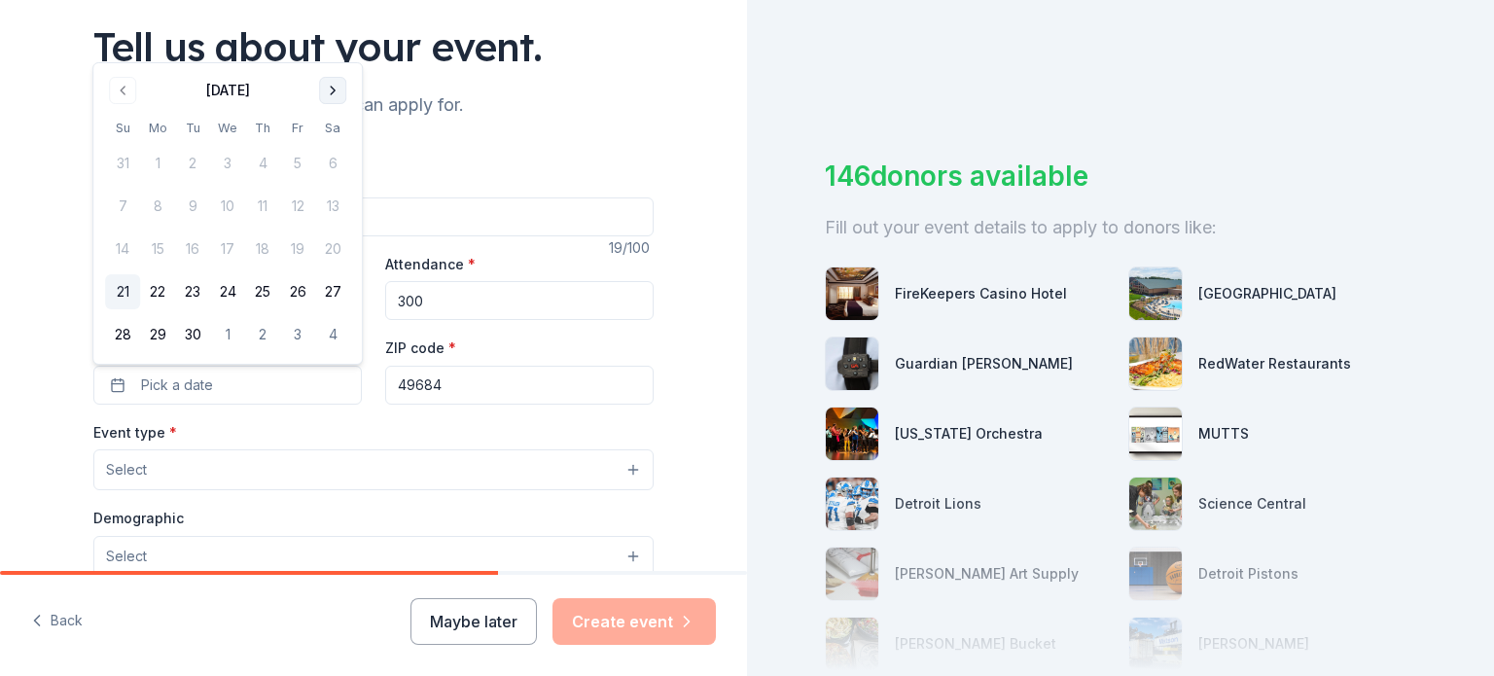
click at [332, 86] on button "Go to next month" at bounding box center [332, 90] width 27 height 27
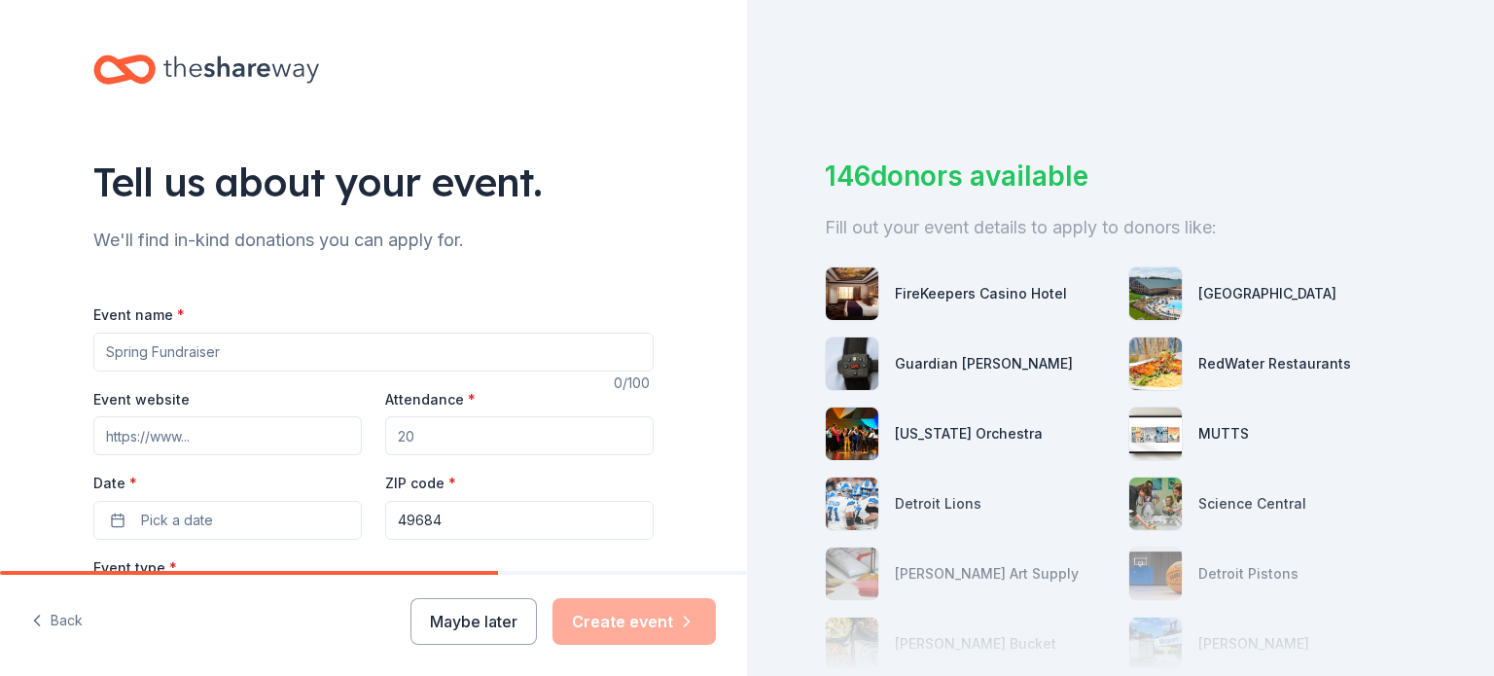
click at [332, 341] on input "Event name *" at bounding box center [373, 352] width 560 height 39
click at [210, 213] on div "Tell us about your event. We'll find in-kind donations you can apply for. Event…" at bounding box center [373, 647] width 622 height 1295
click at [162, 351] on input "Hallowenn Festeval" at bounding box center [373, 352] width 560 height 39
click at [214, 349] on input "Halloween Festeval" at bounding box center [373, 352] width 560 height 39
type input "[DATE] Festival"
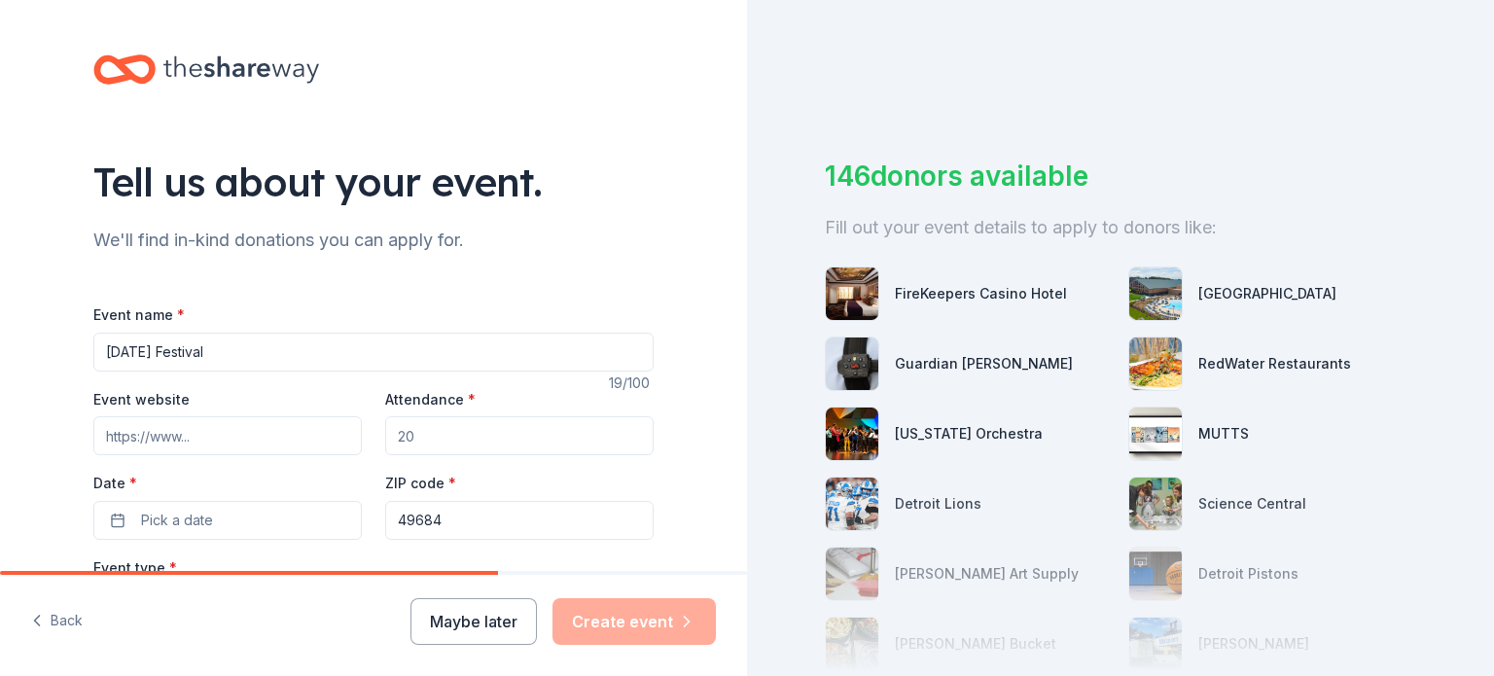
click at [455, 427] on input "Attendance *" at bounding box center [519, 435] width 268 height 39
type input "300"
click at [284, 534] on button "Pick a date" at bounding box center [227, 520] width 268 height 39
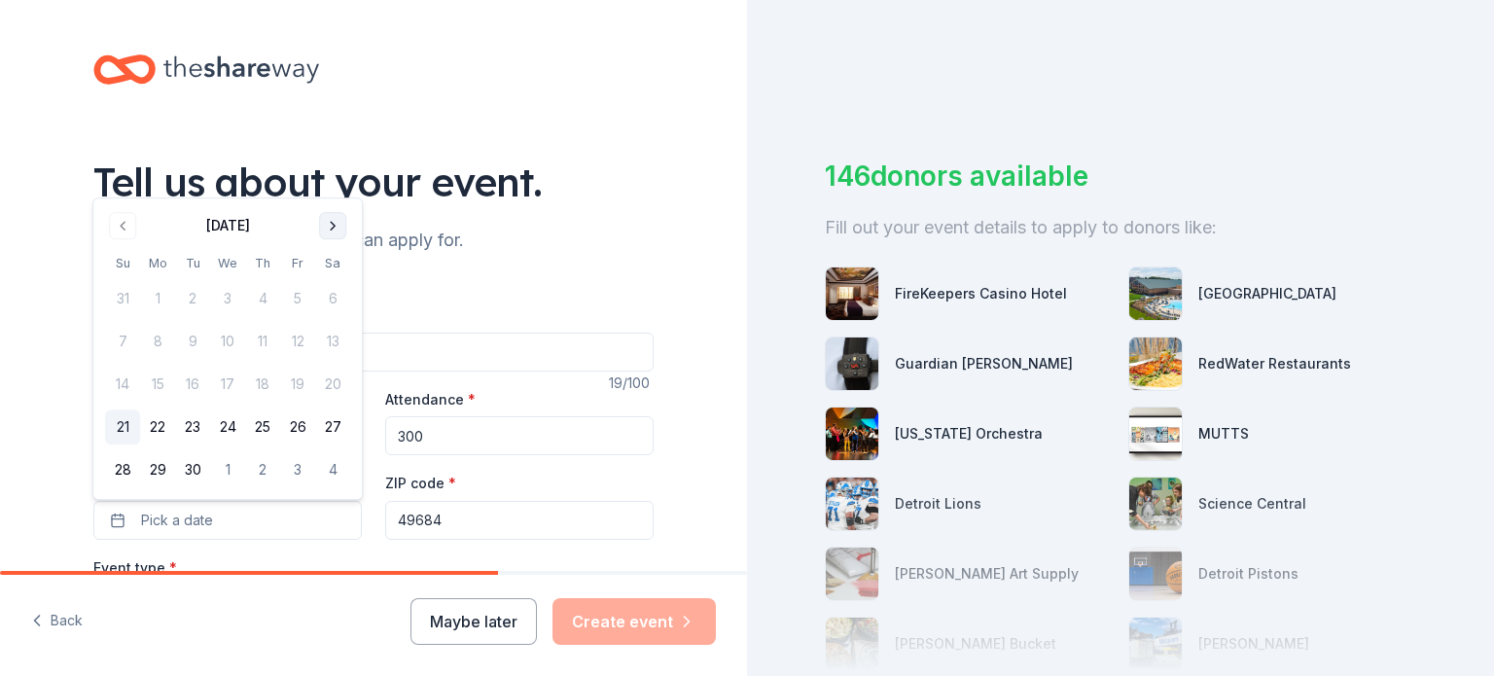
click at [338, 237] on button "Go to next month" at bounding box center [332, 225] width 27 height 27
click at [301, 428] on button "24" at bounding box center [297, 426] width 35 height 35
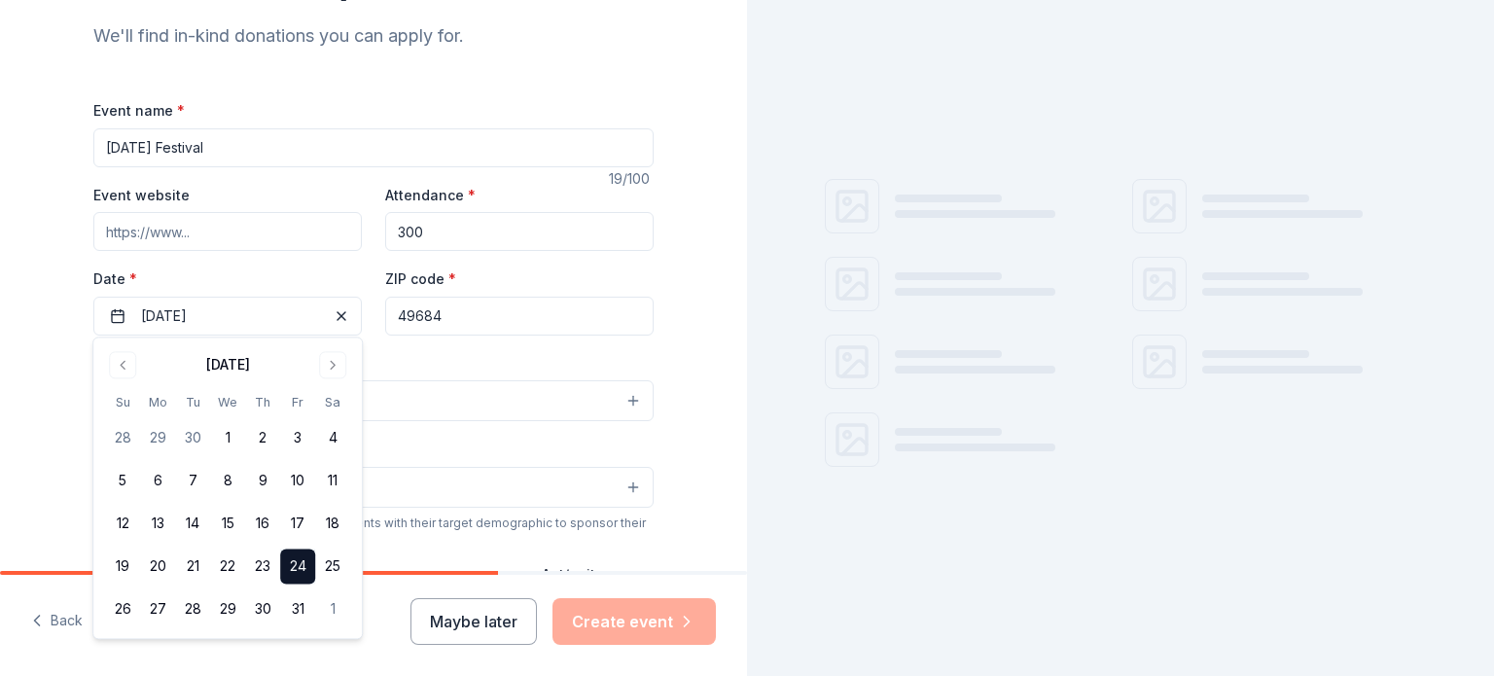
scroll to position [214, 0]
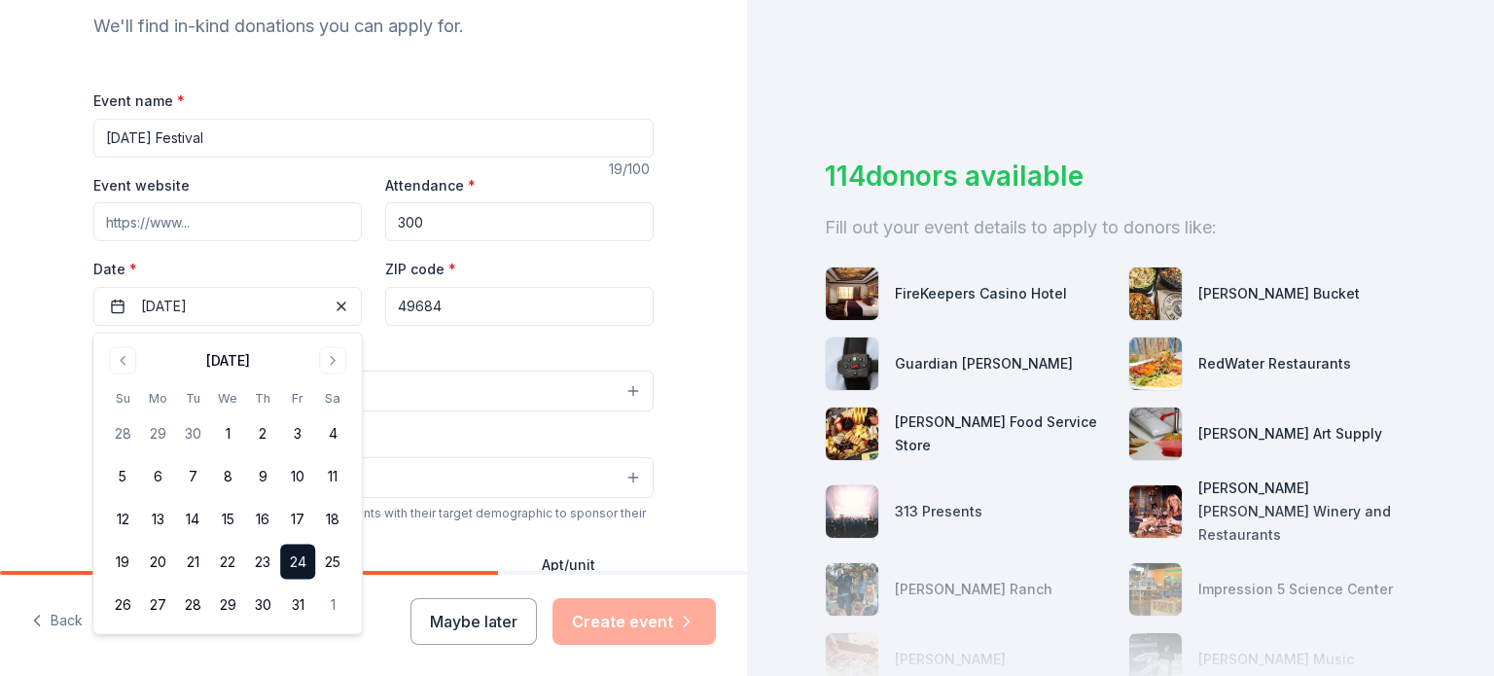
click at [494, 411] on button "Select" at bounding box center [373, 391] width 560 height 41
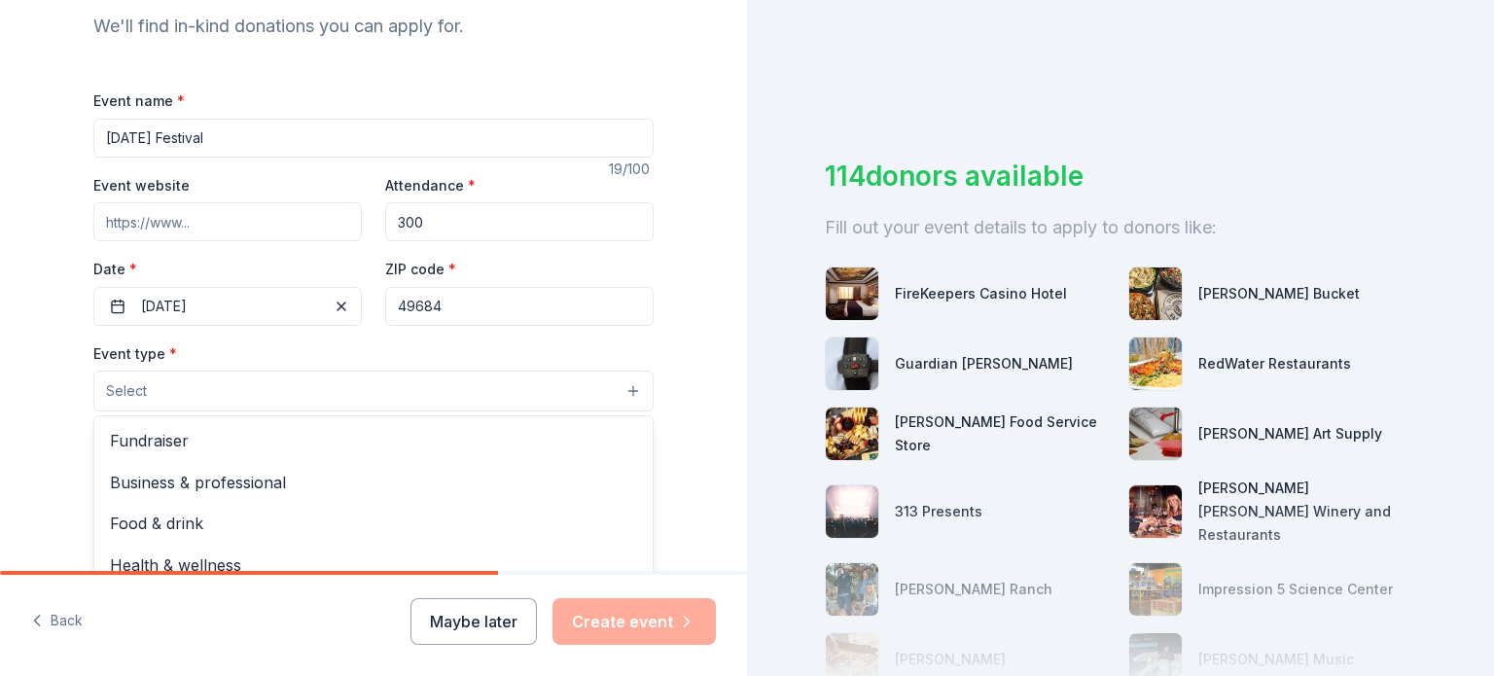
click at [469, 401] on button "Select" at bounding box center [373, 391] width 560 height 41
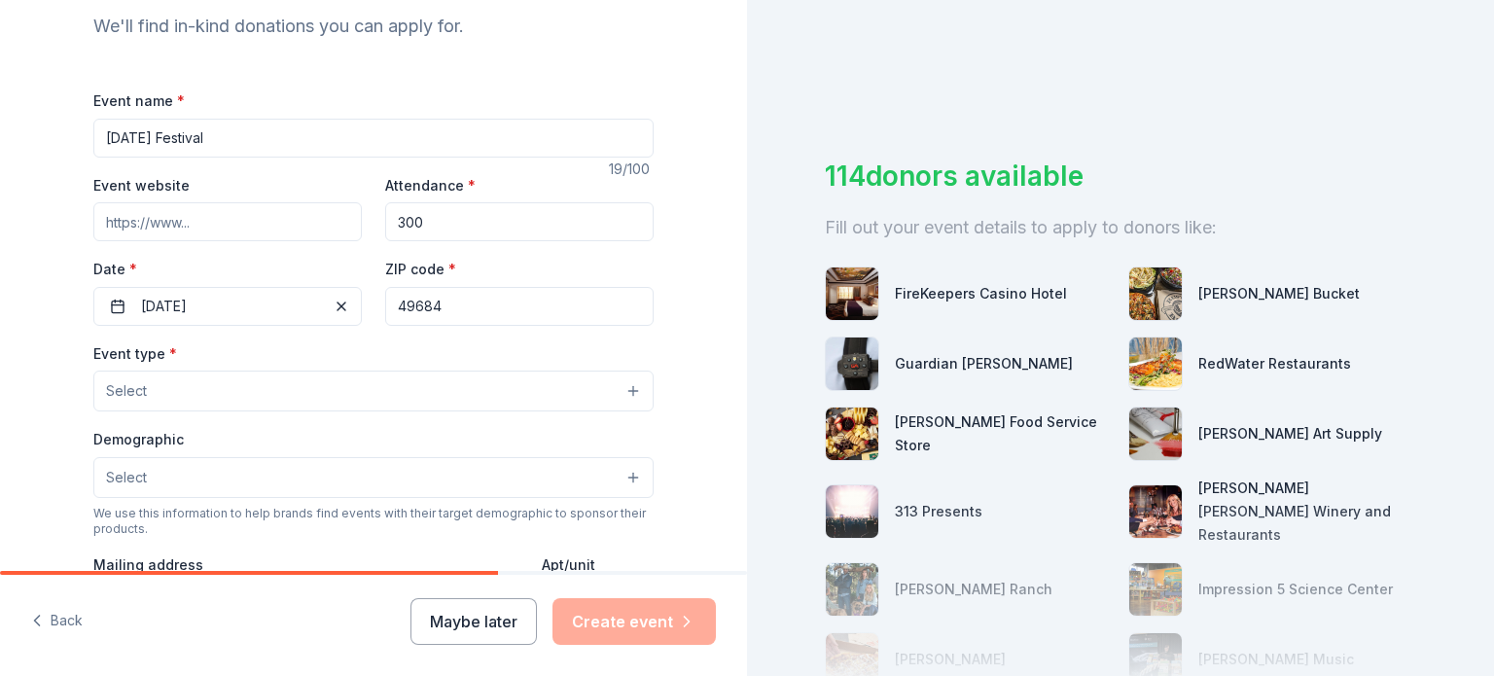
click at [390, 387] on button "Select" at bounding box center [373, 391] width 560 height 41
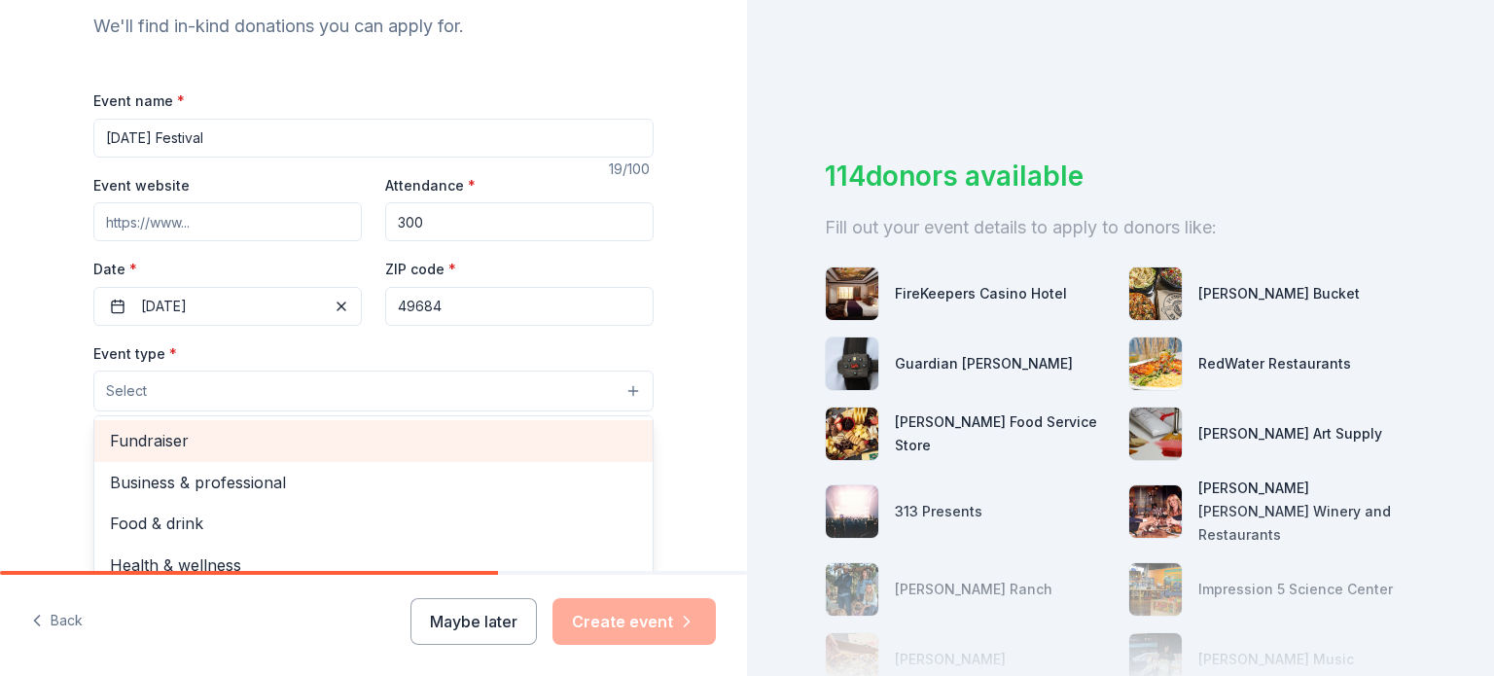
click at [242, 449] on span "Fundraiser" at bounding box center [373, 440] width 527 height 25
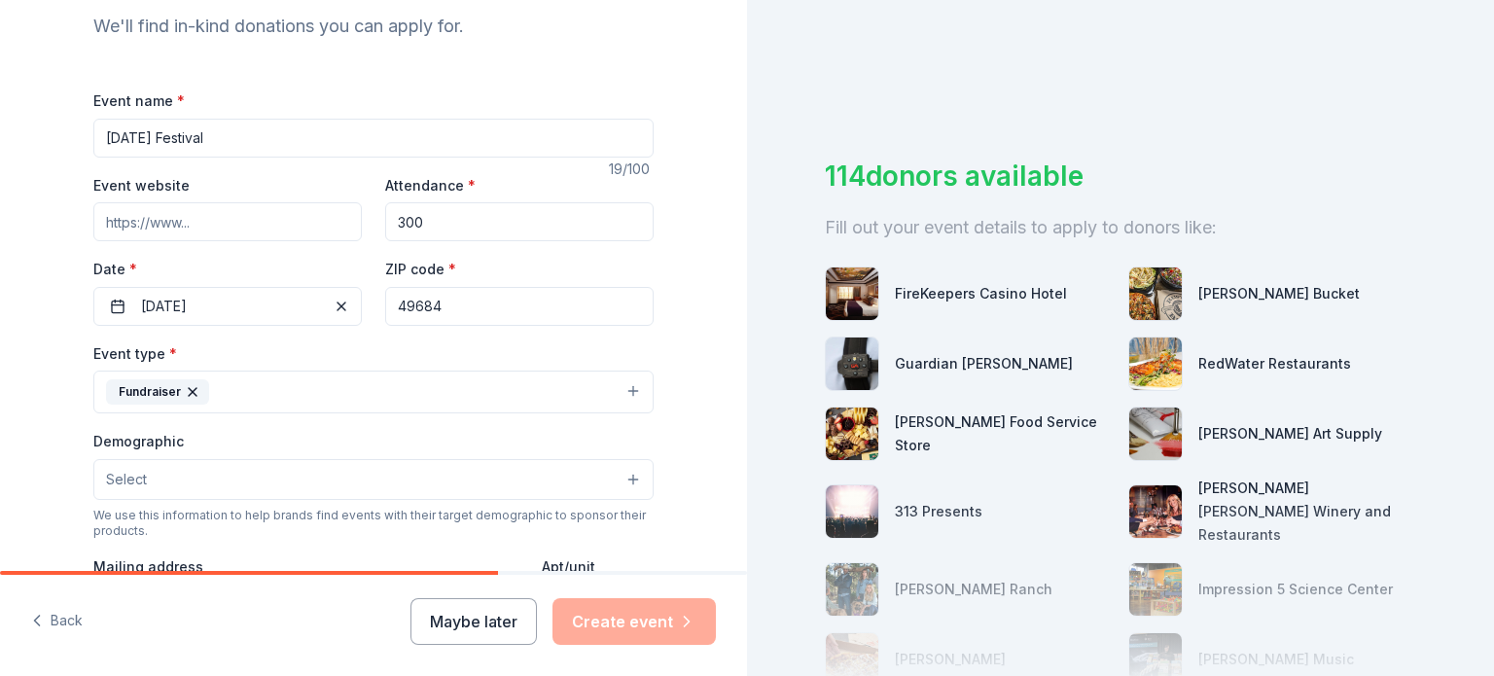
click at [268, 486] on button "Select" at bounding box center [373, 479] width 560 height 41
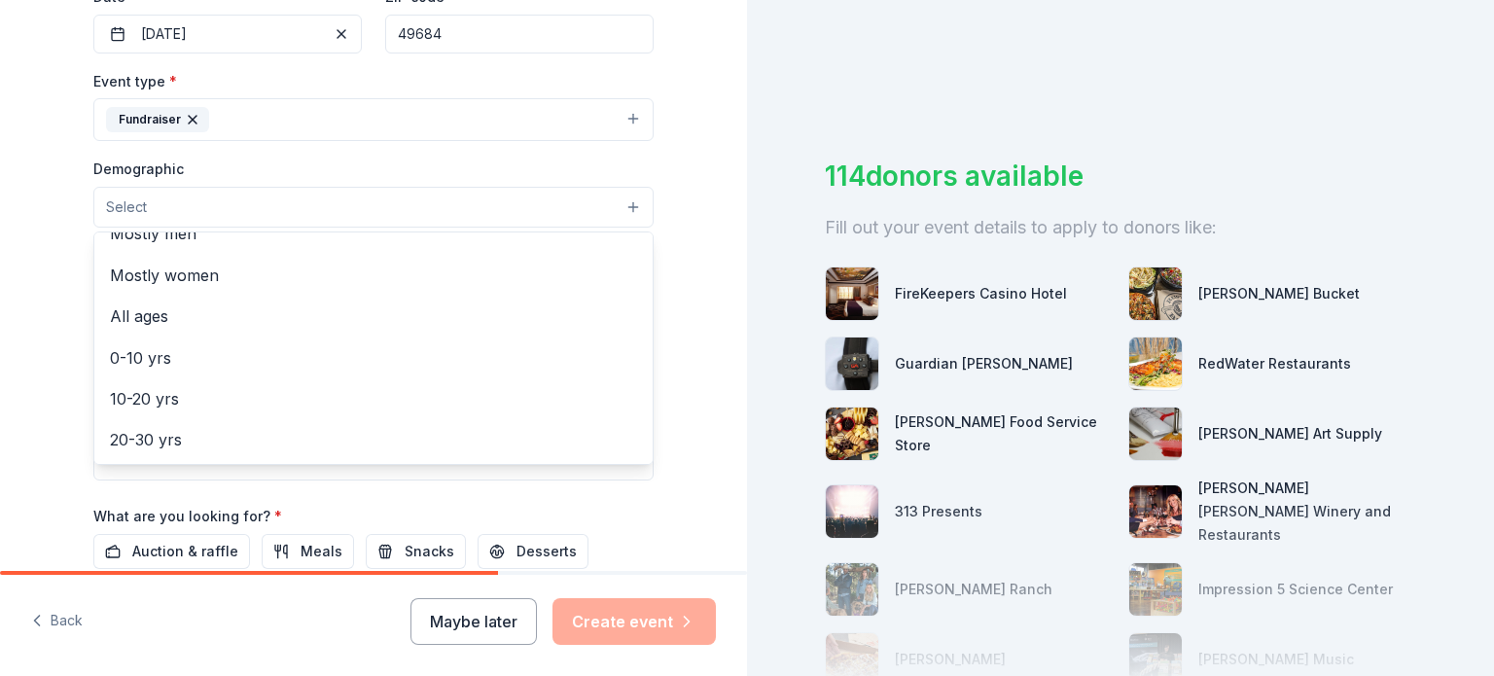
scroll to position [66, 0]
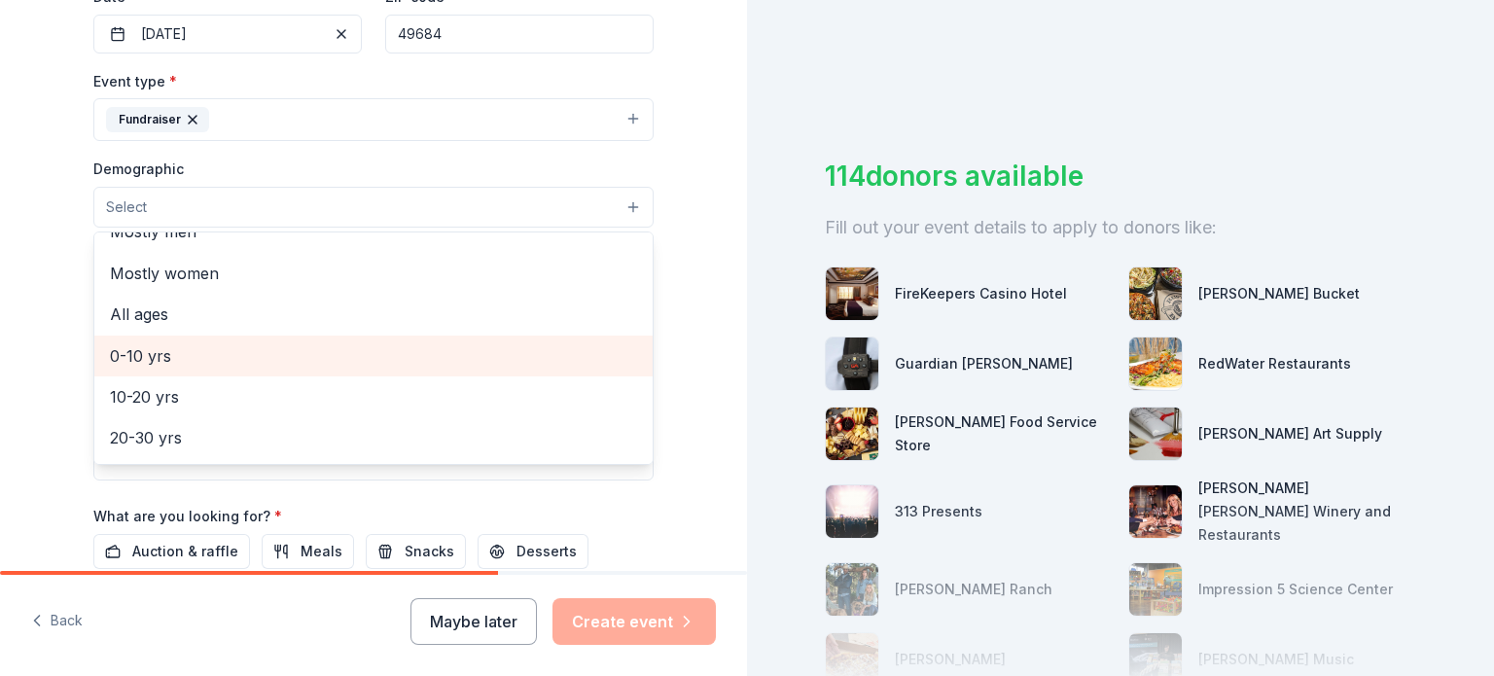
click at [218, 365] on span "0-10 yrs" at bounding box center [373, 355] width 527 height 25
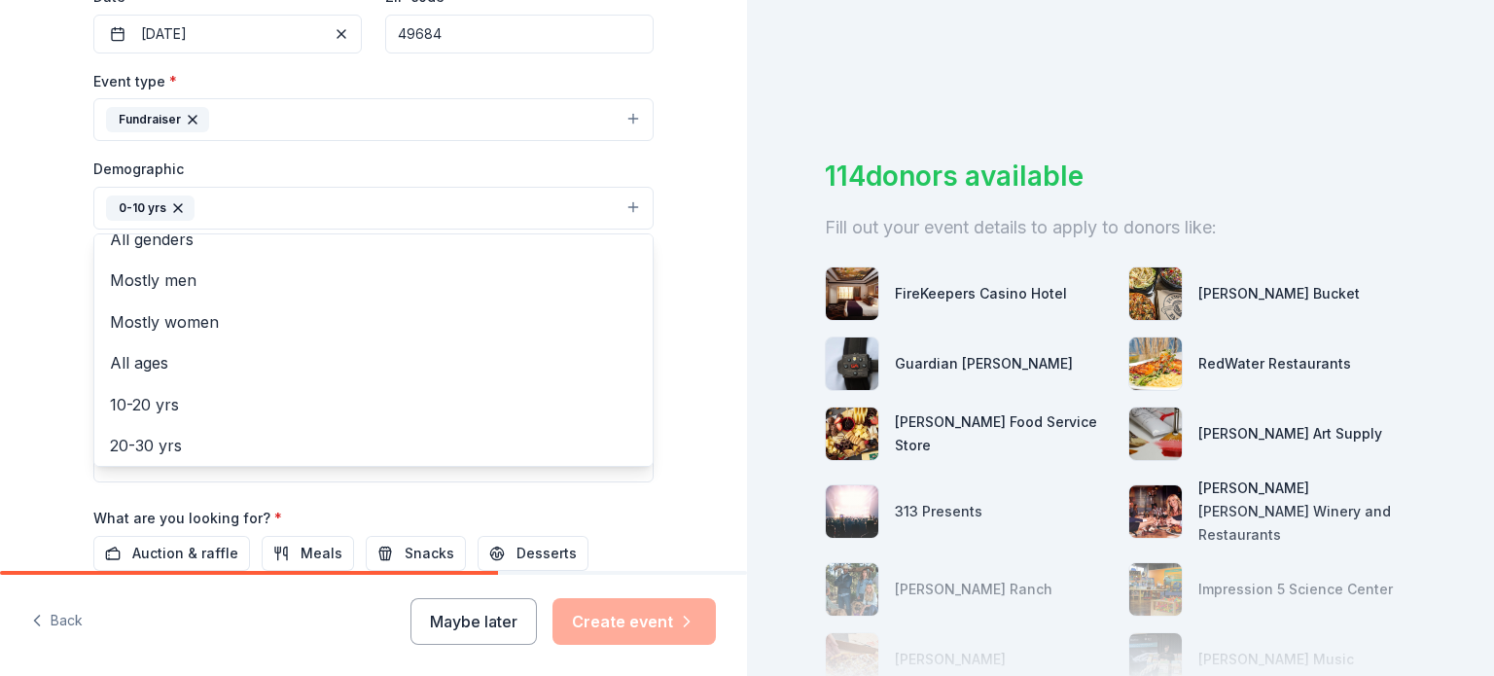
scroll to position [0, 0]
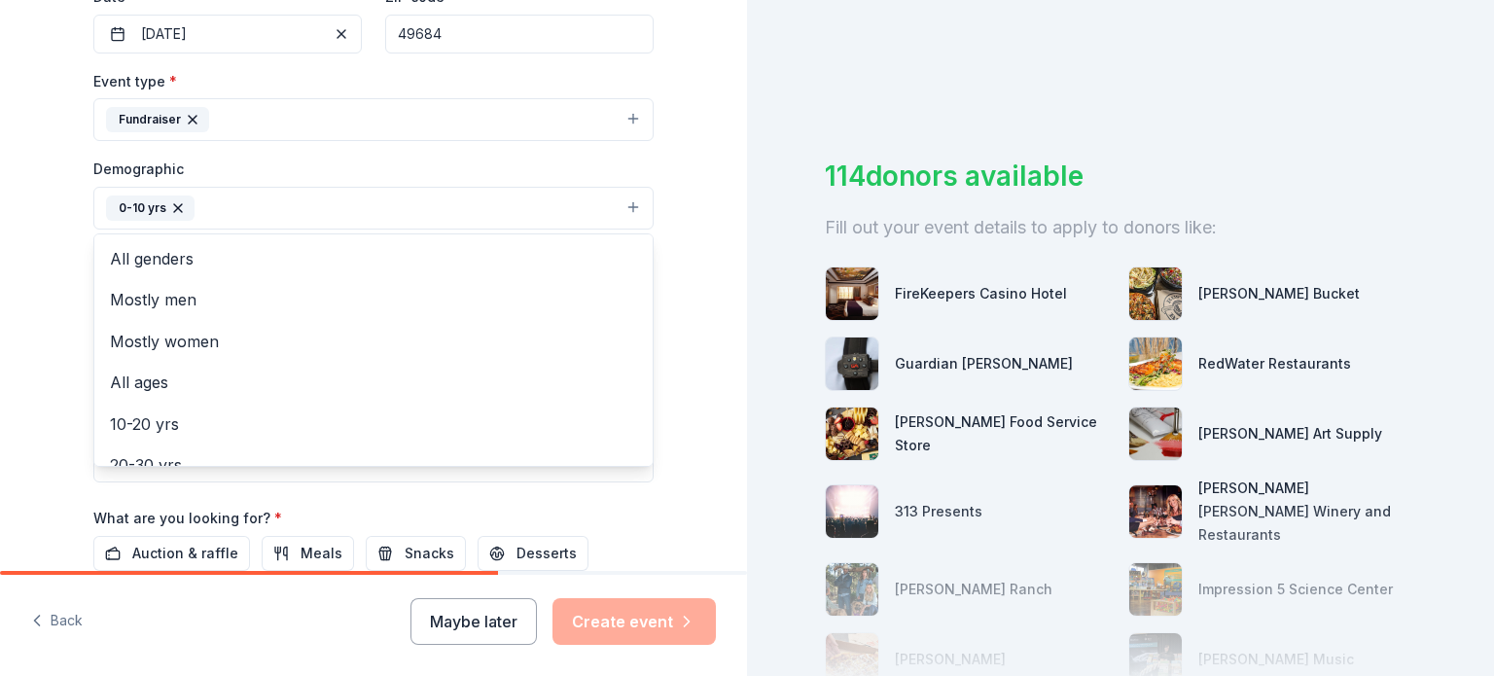
click at [252, 279] on div "All genders" at bounding box center [373, 258] width 558 height 41
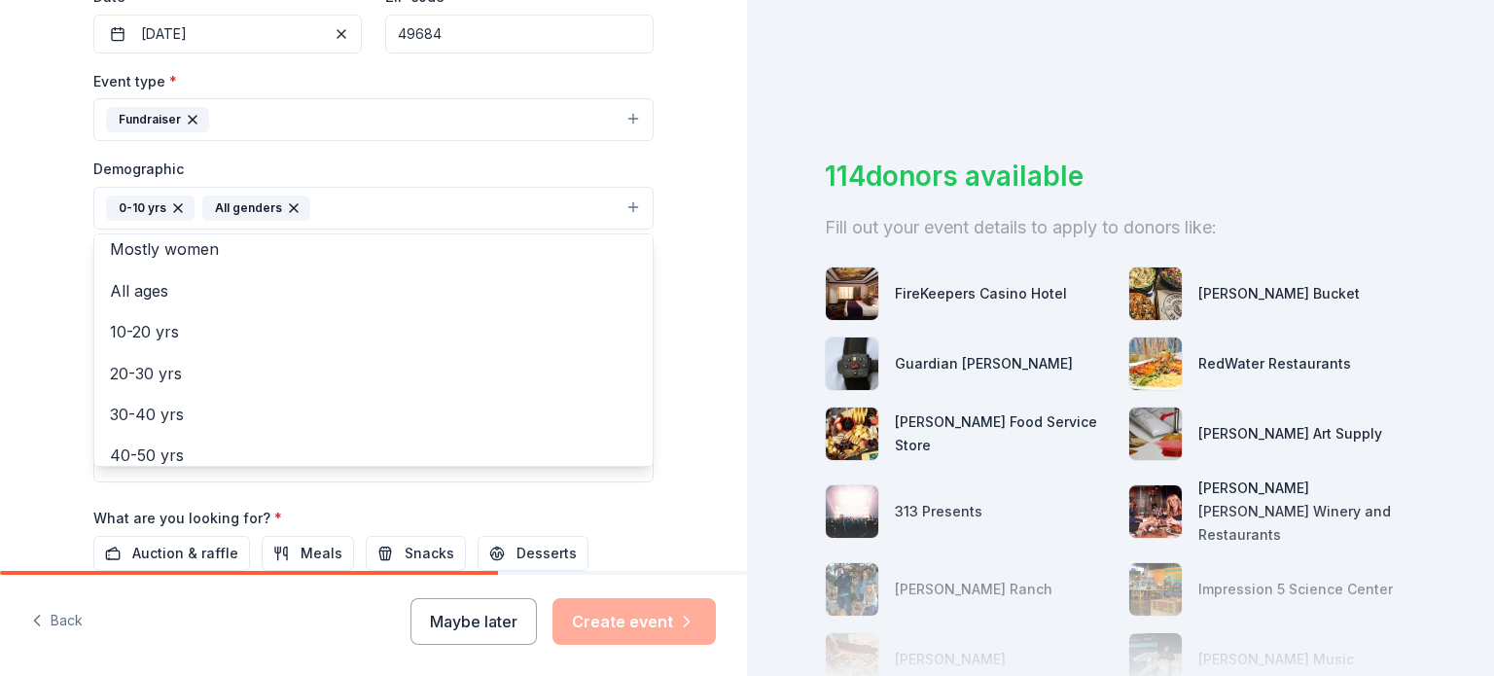
scroll to position [59, 0]
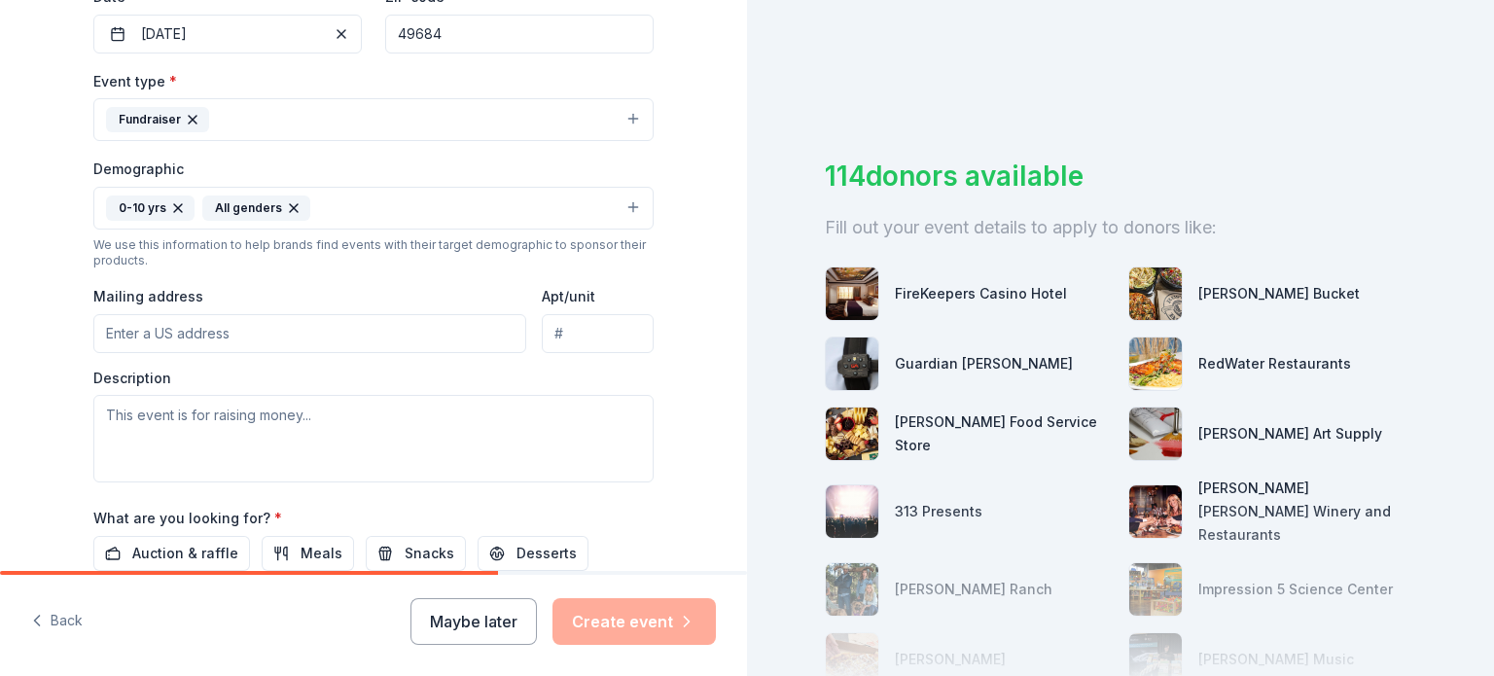
click at [142, 337] on input "Mailing address" at bounding box center [309, 333] width 433 height 39
type input "4053 Franke Rd,"
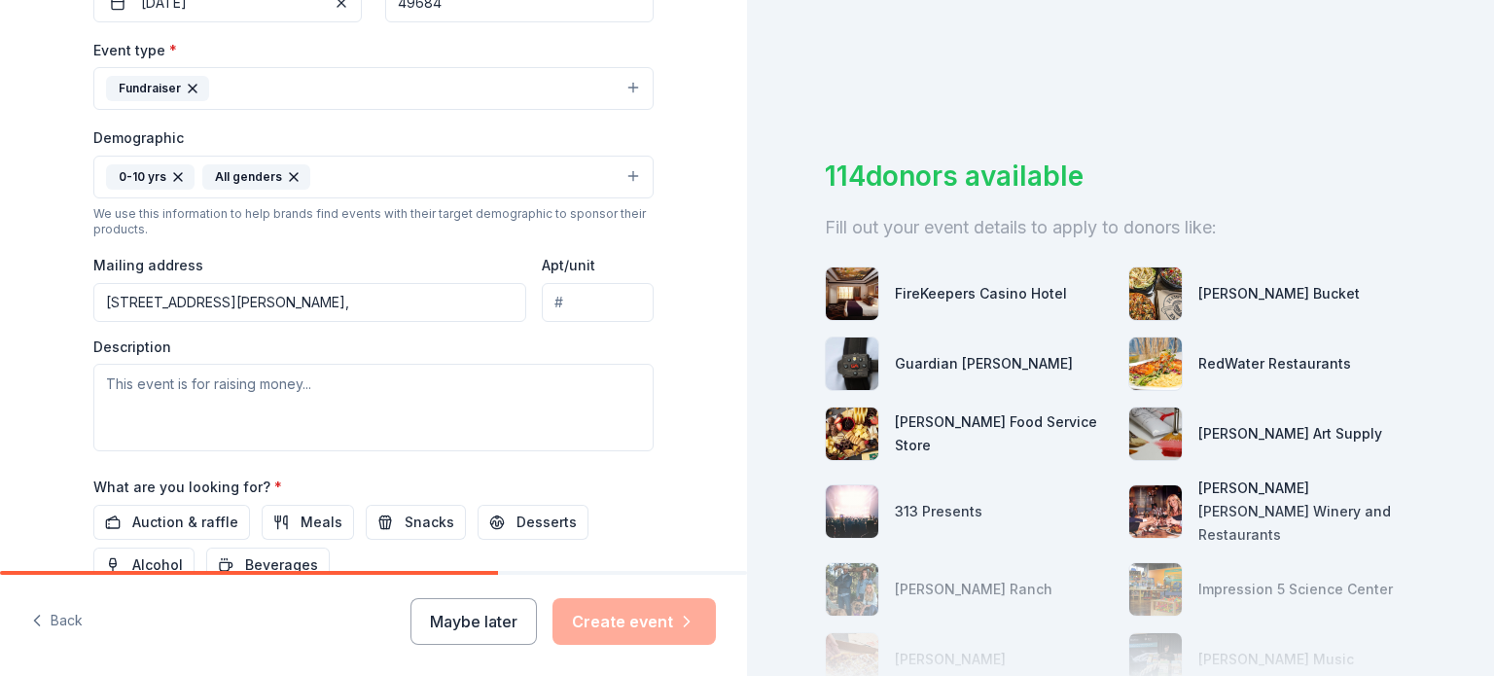
scroll to position [529, 0]
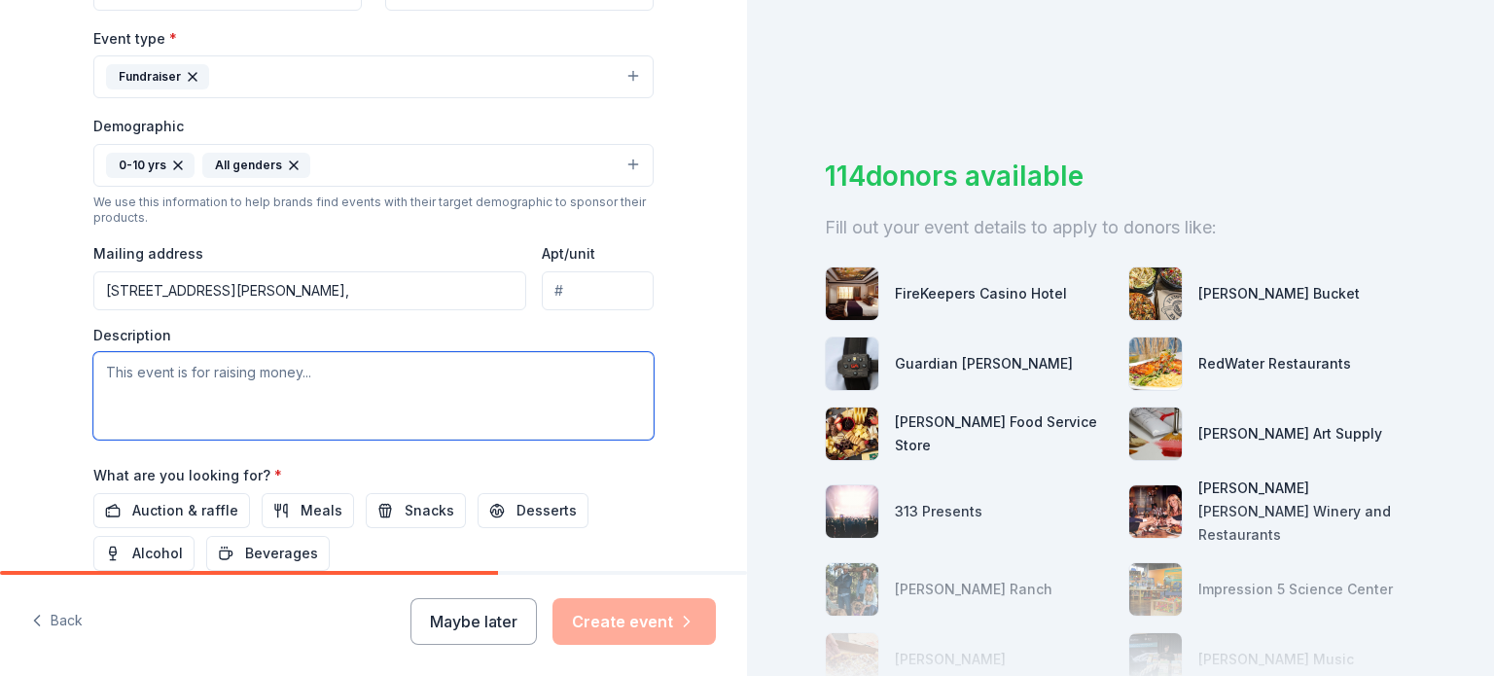
click at [410, 387] on textarea at bounding box center [373, 396] width 560 height 88
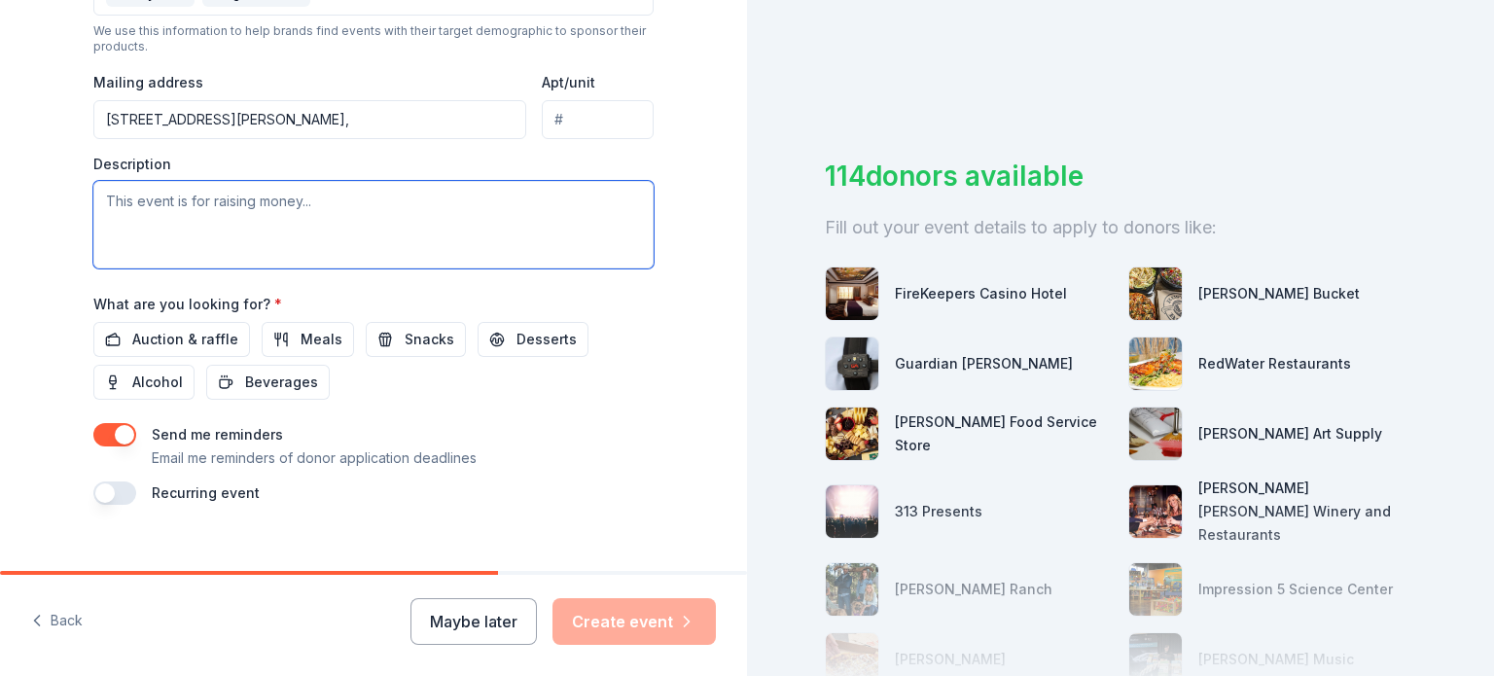
scroll to position [708, 0]
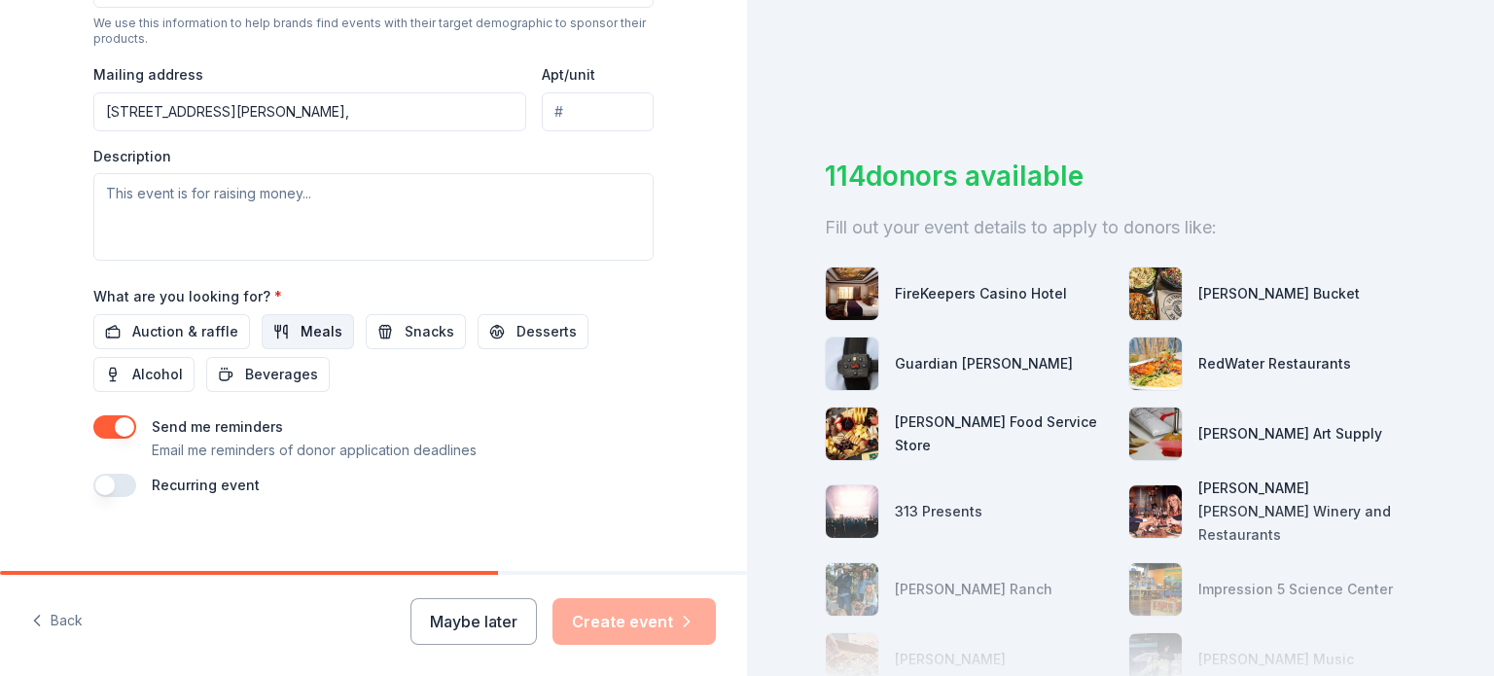
click at [322, 343] on span "Meals" at bounding box center [322, 331] width 42 height 23
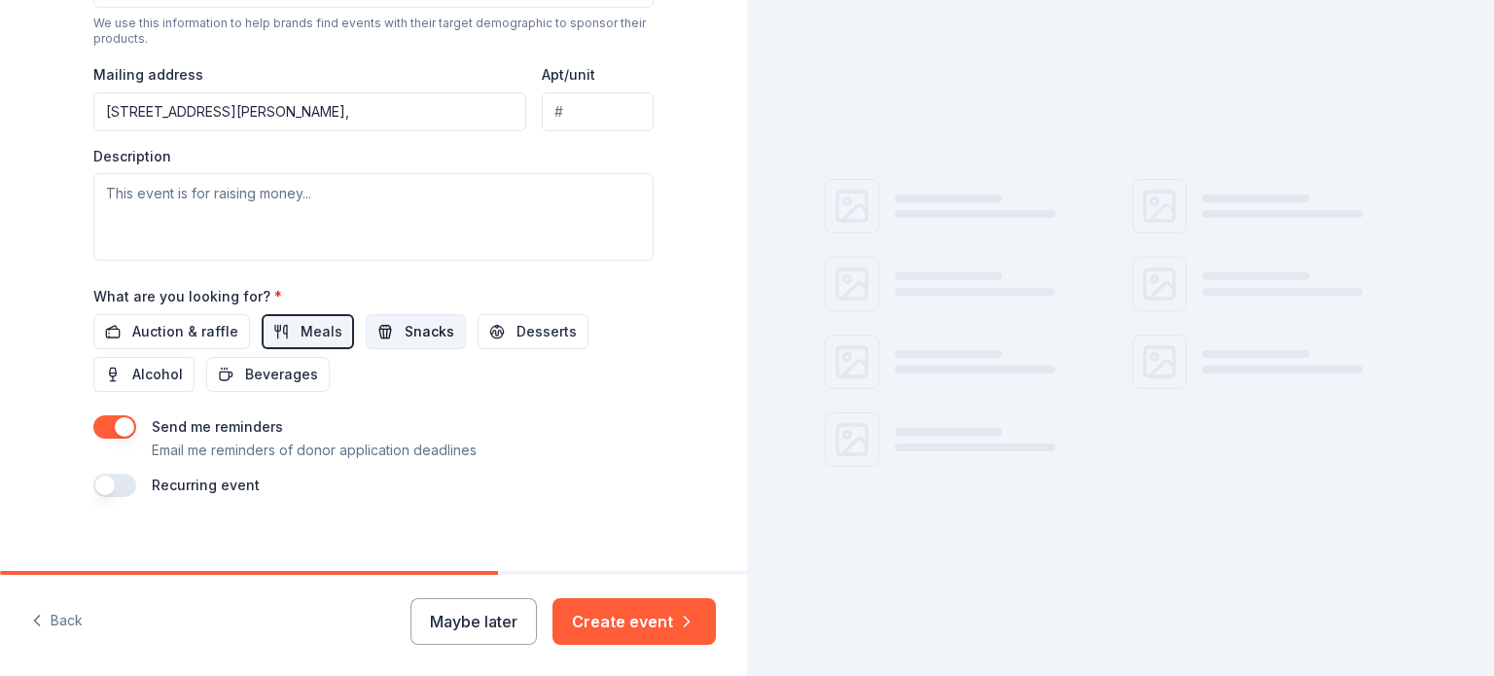
click at [388, 327] on button "Snacks" at bounding box center [416, 331] width 100 height 35
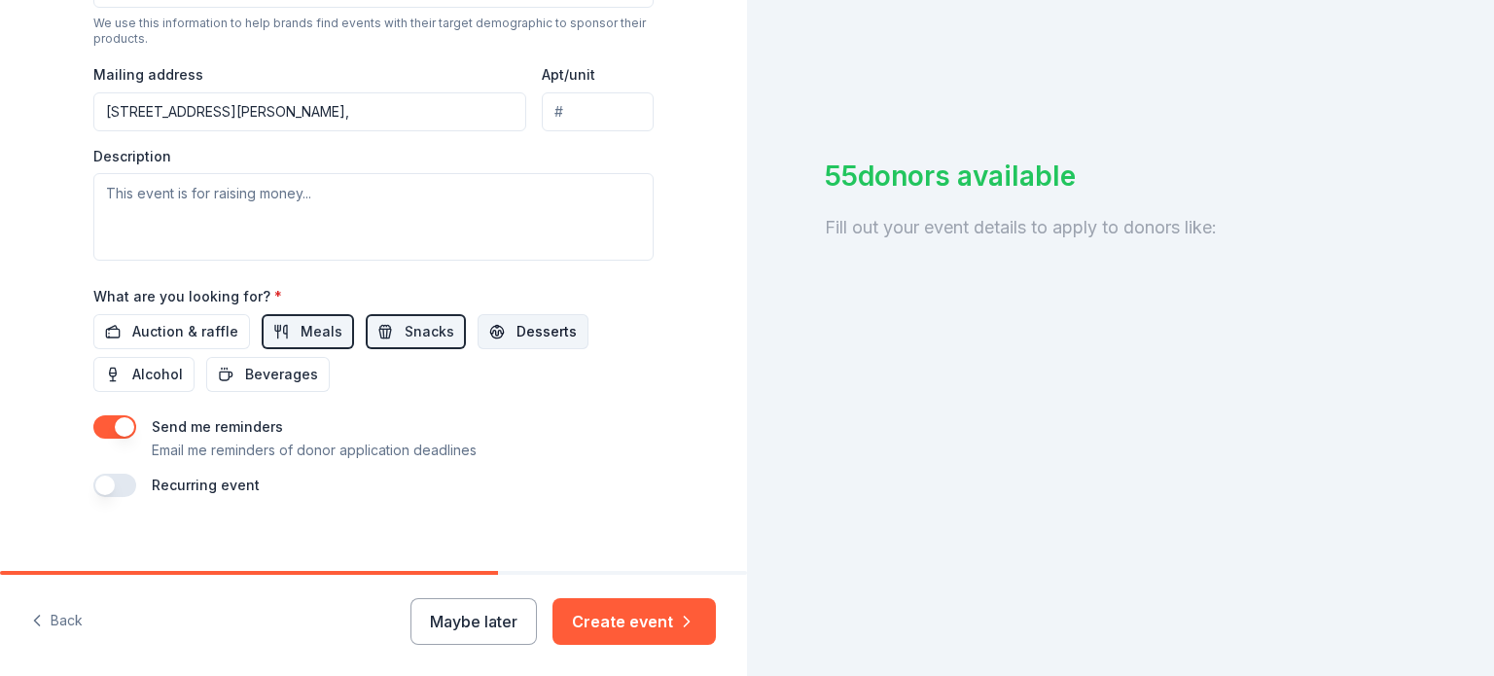
click at [527, 330] on span "Desserts" at bounding box center [546, 331] width 60 height 23
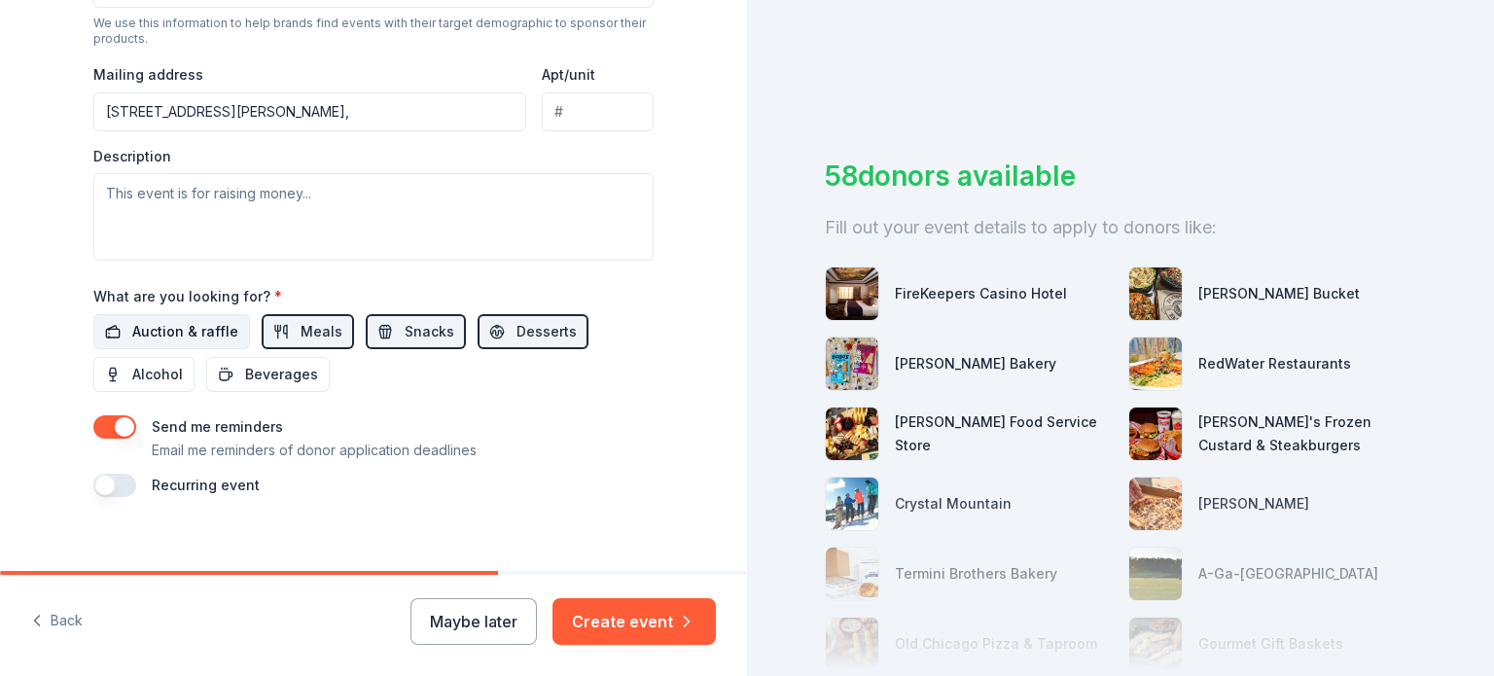
click at [192, 333] on span "Auction & raffle" at bounding box center [185, 331] width 106 height 23
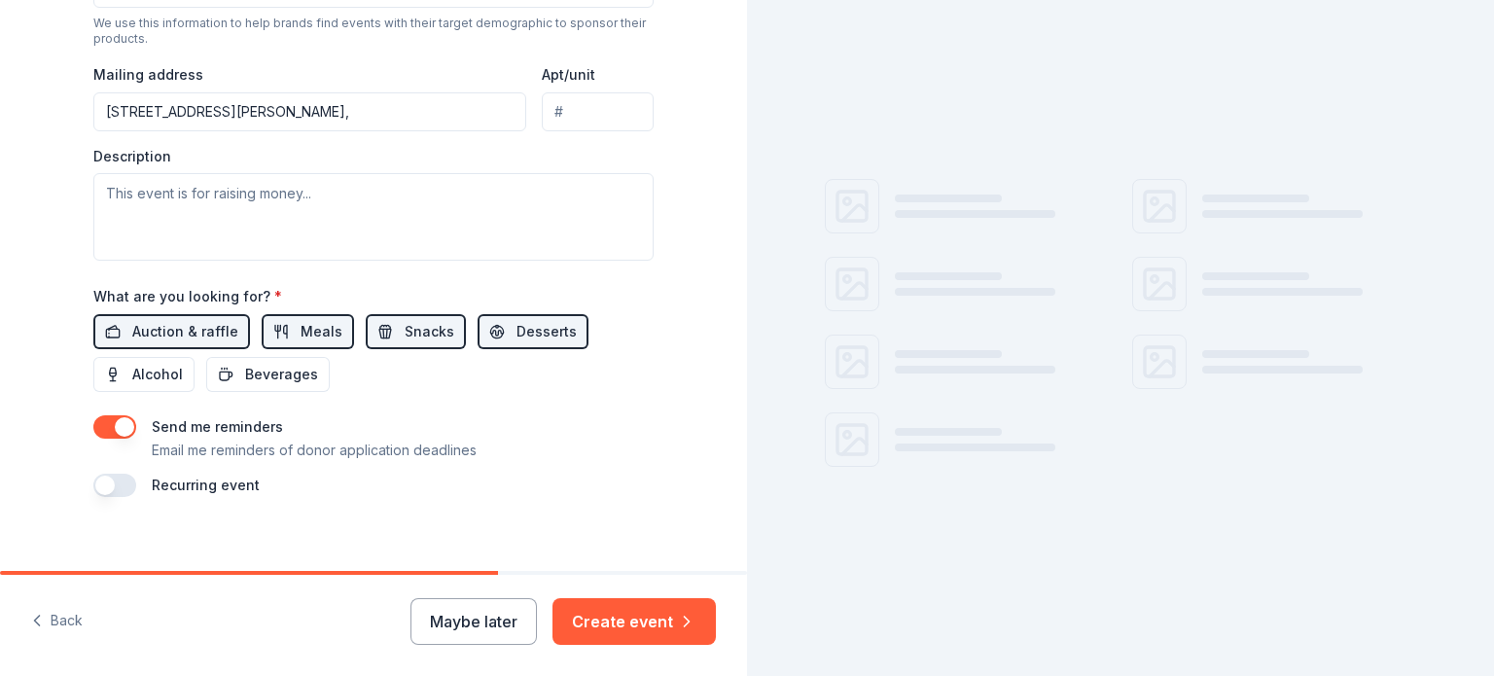
click at [238, 358] on div "Auction & raffle Meals Snacks Desserts Alcohol Beverages" at bounding box center [373, 353] width 560 height 78
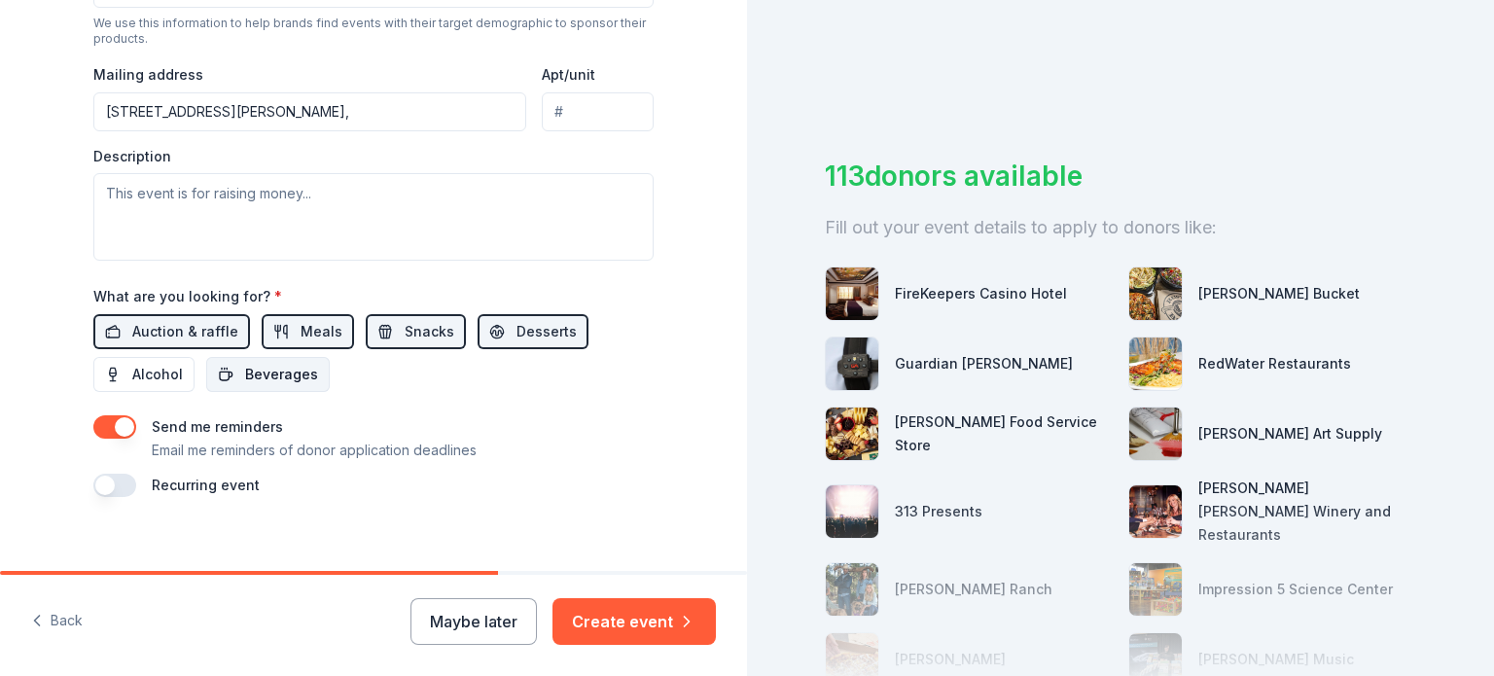
click at [247, 367] on span "Beverages" at bounding box center [281, 374] width 73 height 23
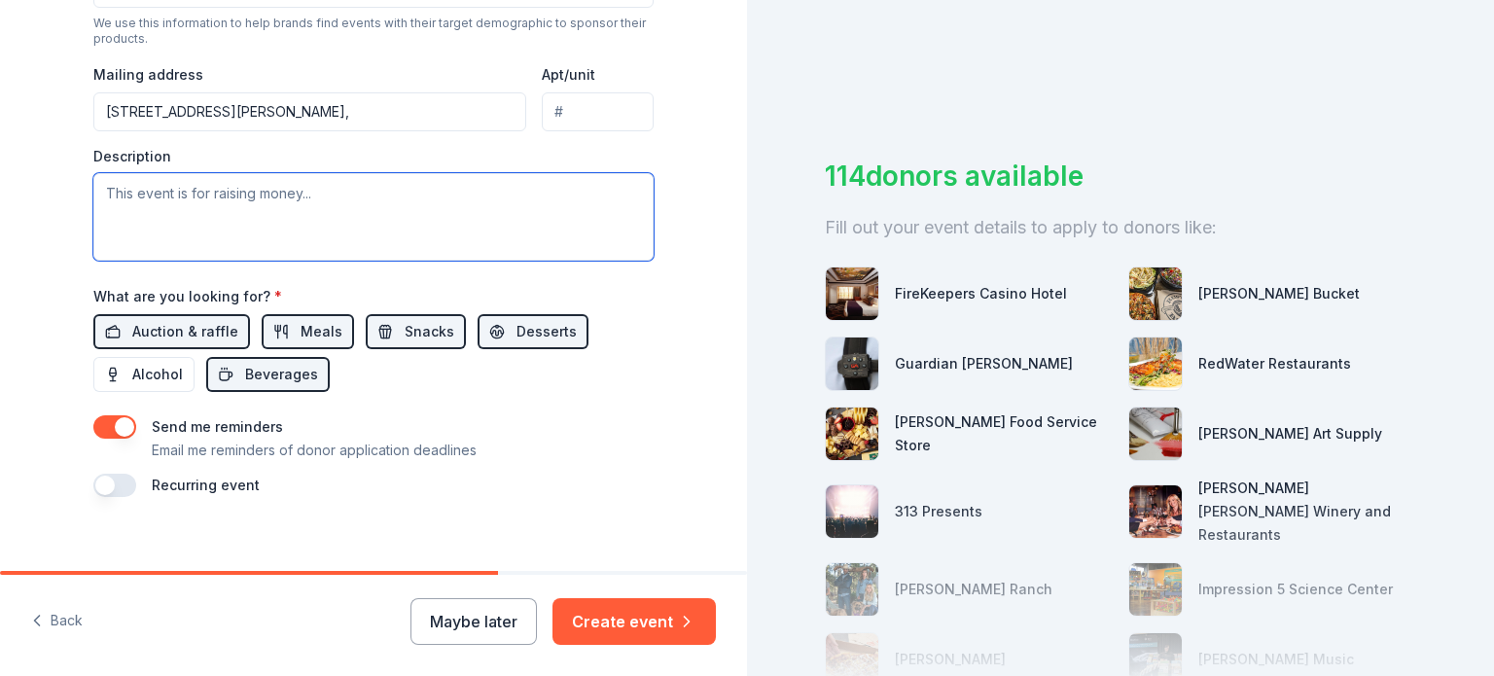
click at [314, 204] on textarea at bounding box center [373, 217] width 560 height 88
paste textarea "The NJHS Halloween Event we hope will take place on October 24th and will inclu…"
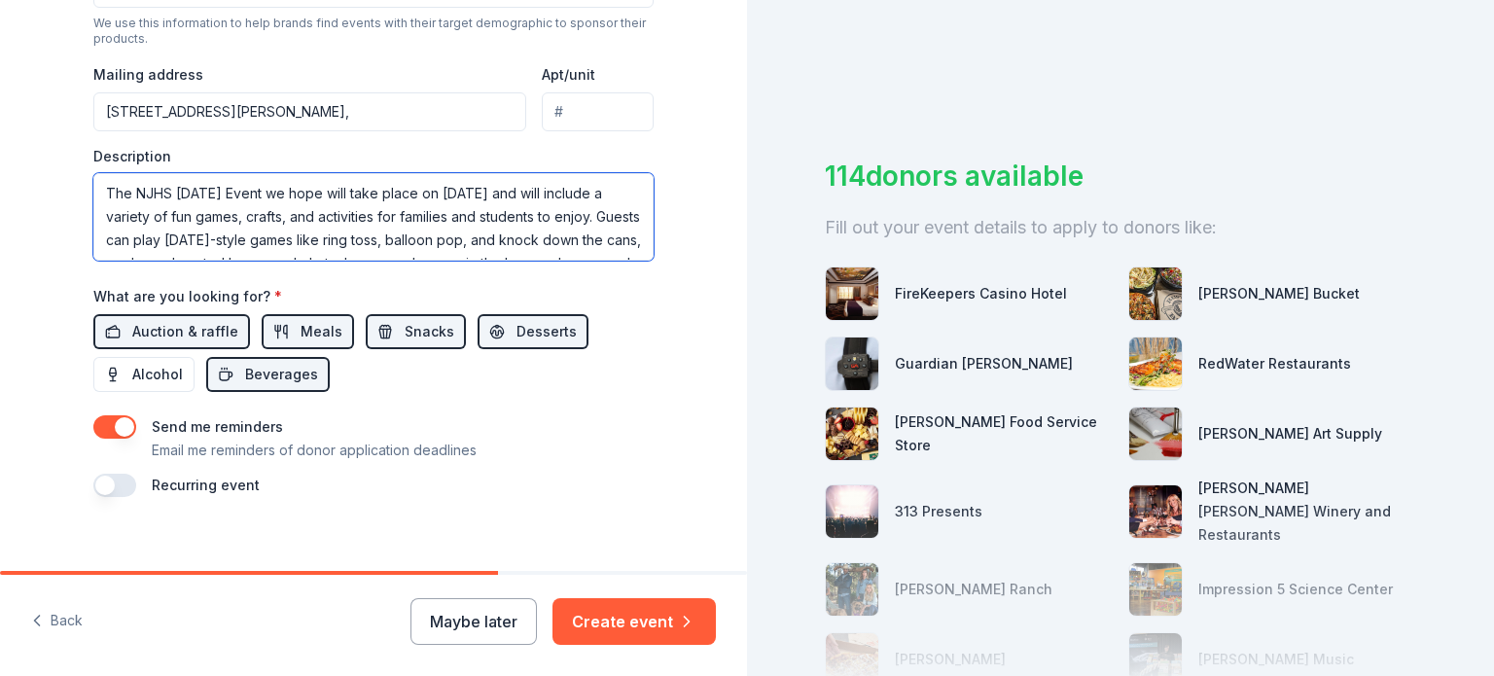
scroll to position [198, 0]
click at [410, 239] on textarea "The NJHS Halloween Event we hope will take place on October 24th and will inclu…" at bounding box center [373, 217] width 560 height 88
click at [484, 176] on textarea "The NJHS Halloween Event we hope will take place on October 24th and will inclu…" at bounding box center [373, 217] width 560 height 88
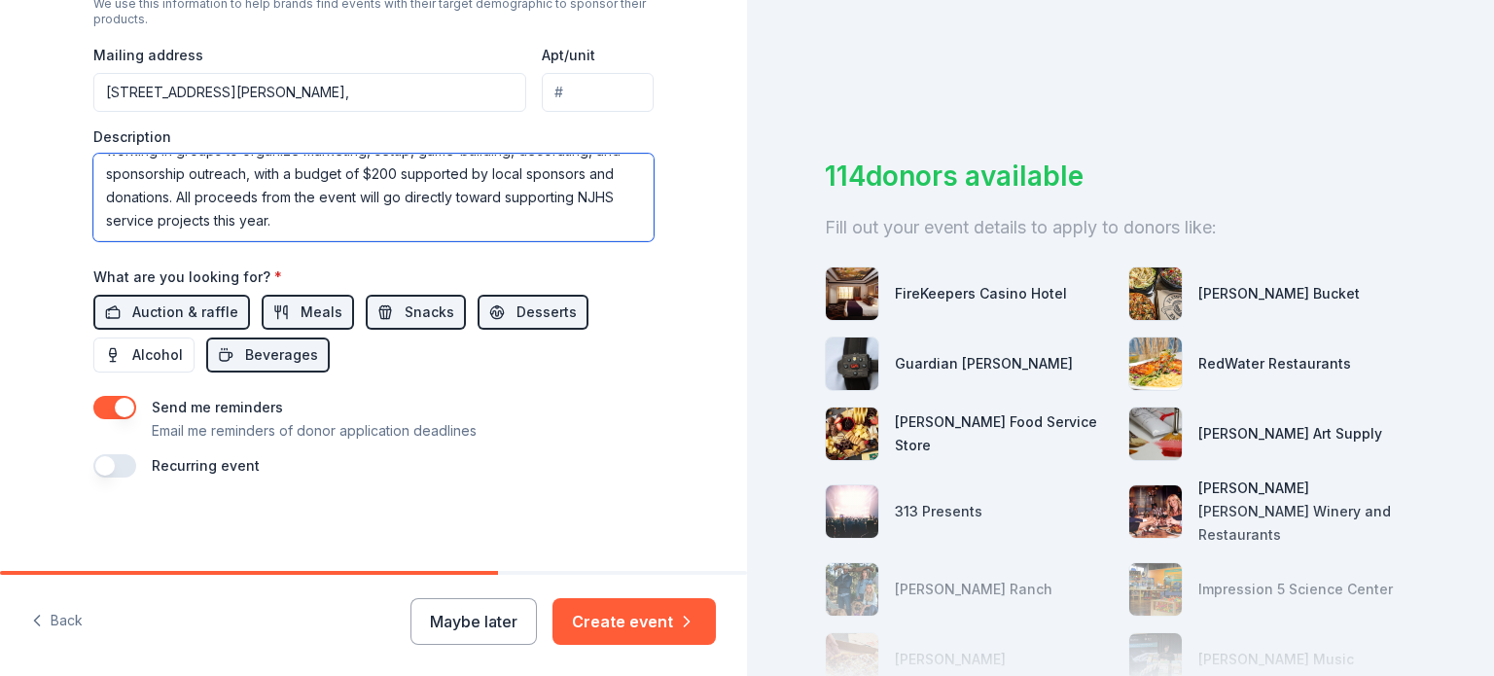
type textarea "The NJHS Halloween Event we hope will take place on October 24th and will inclu…"
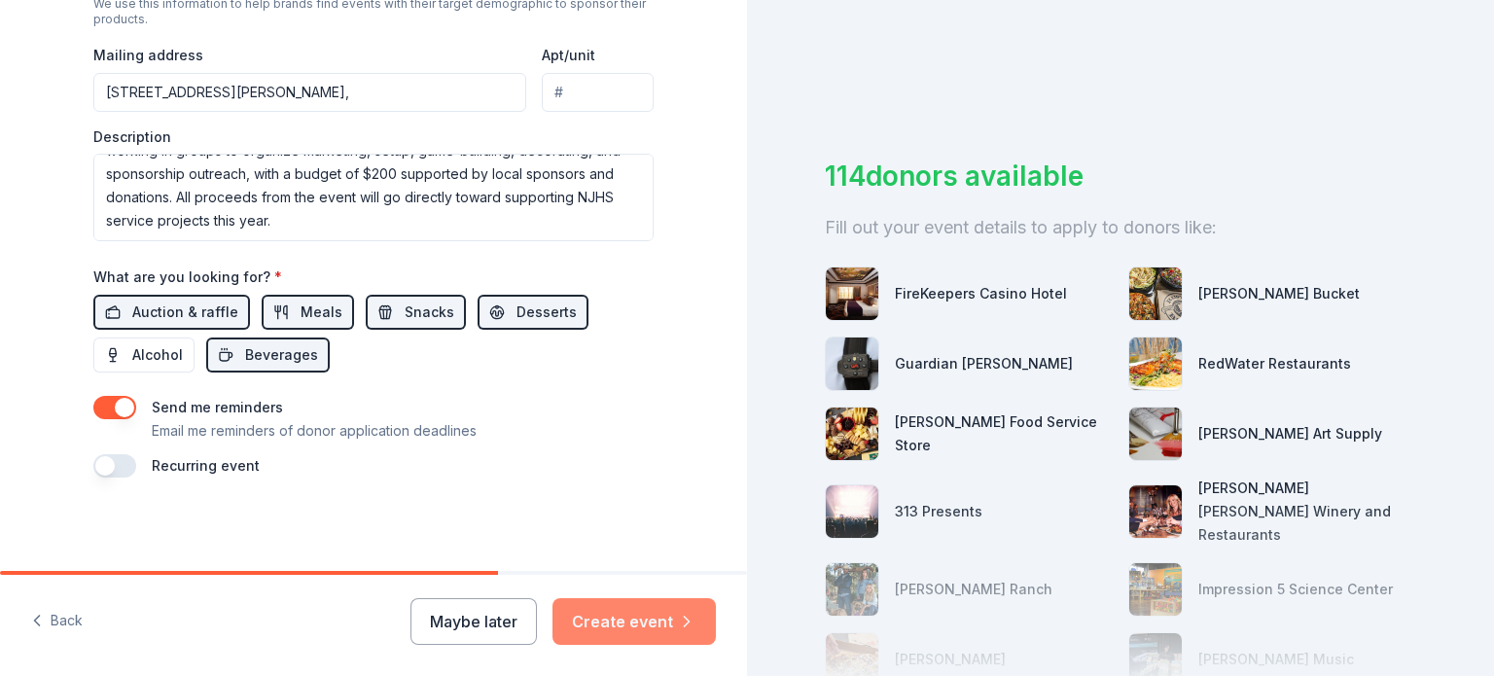
click at [668, 639] on button "Create event" at bounding box center [633, 621] width 163 height 47
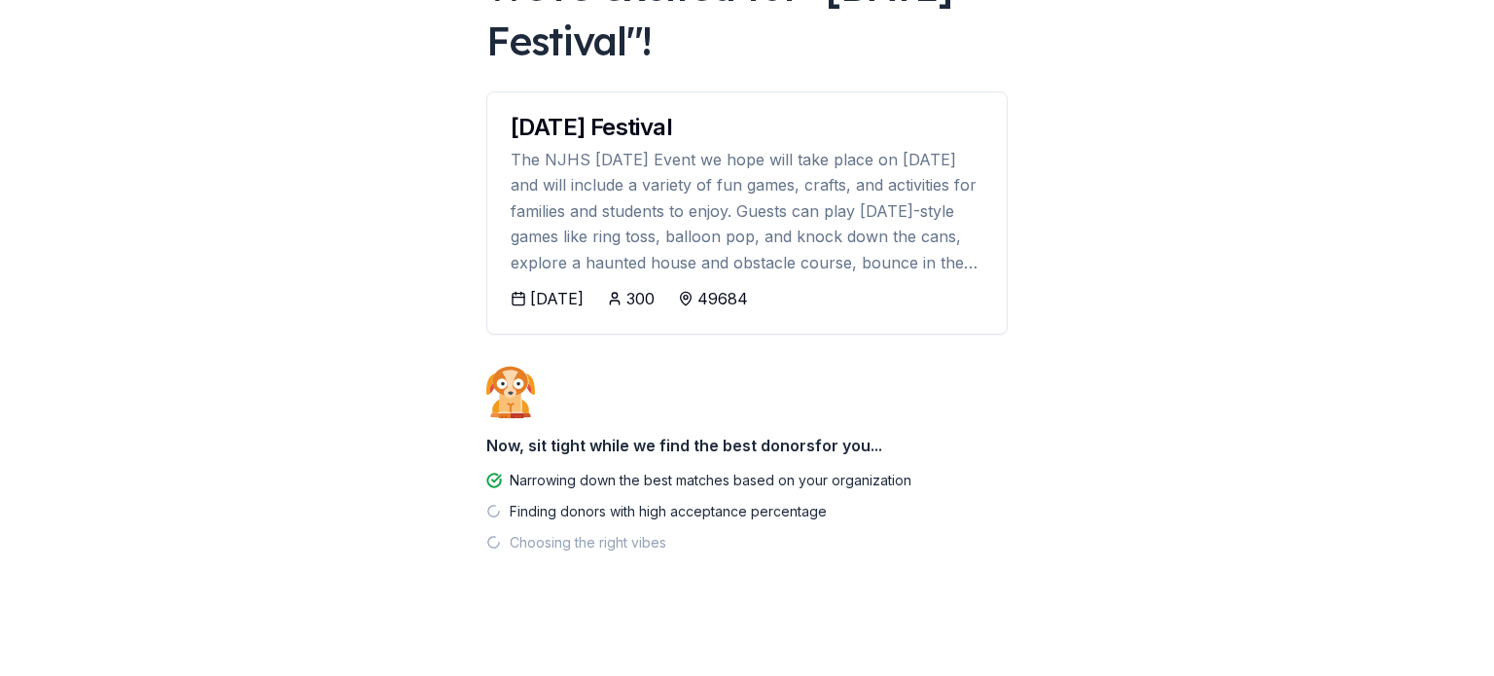
scroll to position [171, 0]
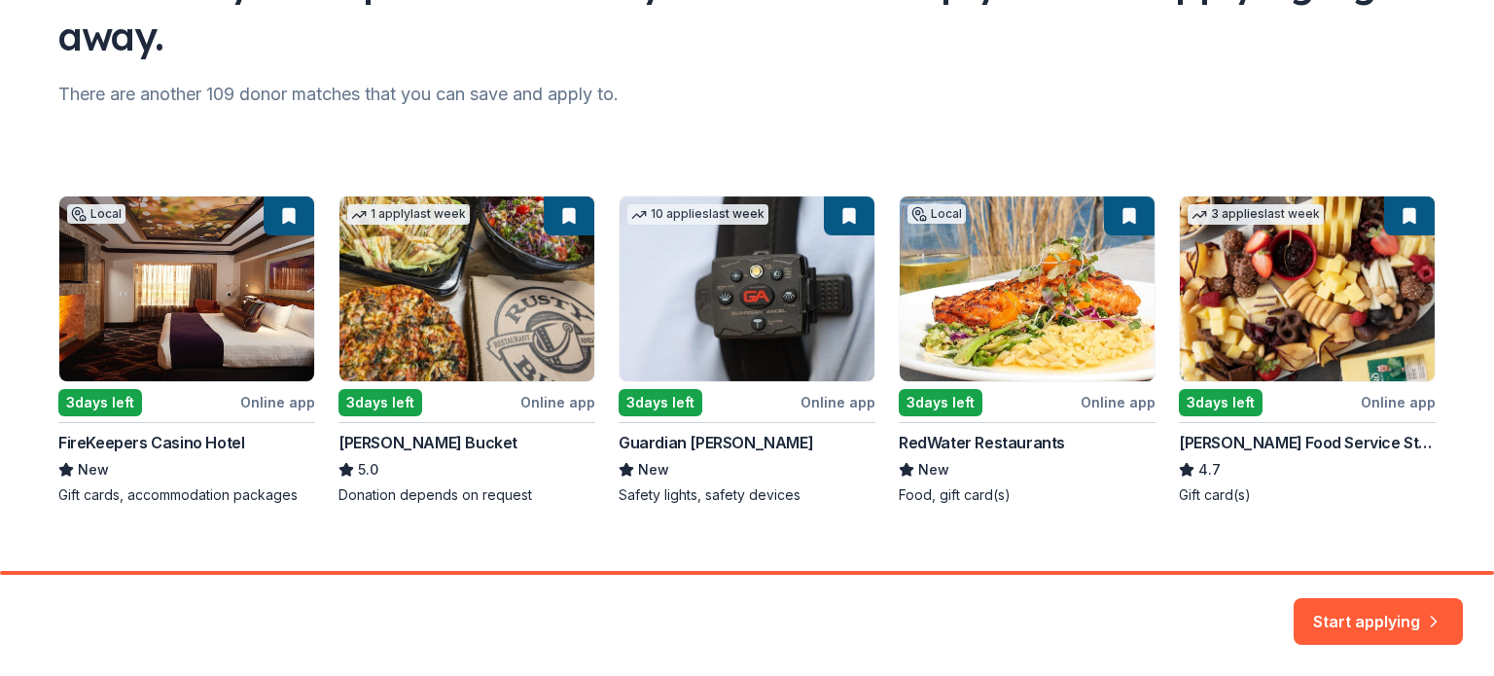
scroll to position [227, 0]
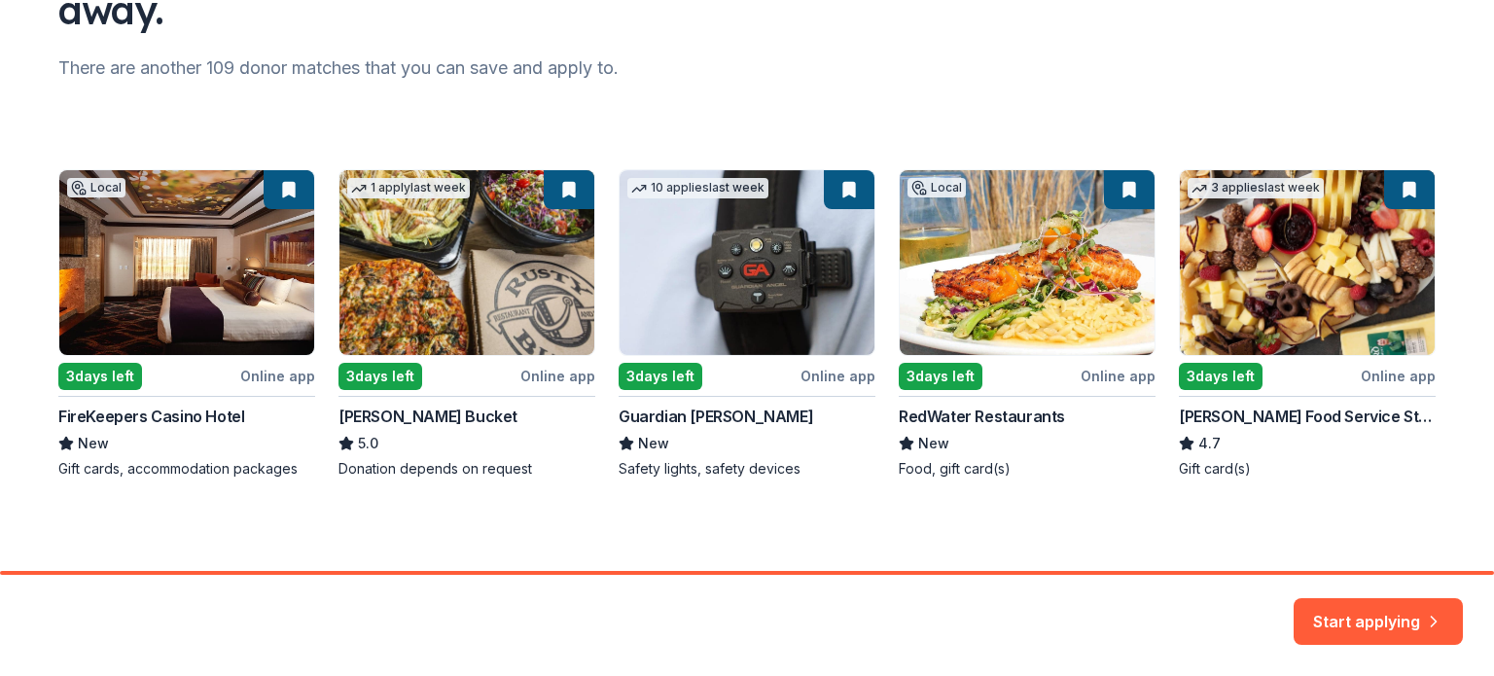
click at [383, 310] on div "Local 3 days left Online app FireKeepers Casino Hotel New Gift cards, accommoda…" at bounding box center [746, 323] width 1377 height 309
click at [410, 370] on div "Local 3 days left Online app FireKeepers Casino Hotel New Gift cards, accommoda…" at bounding box center [746, 323] width 1377 height 309
click at [1410, 621] on button "Start applying" at bounding box center [1378, 609] width 169 height 47
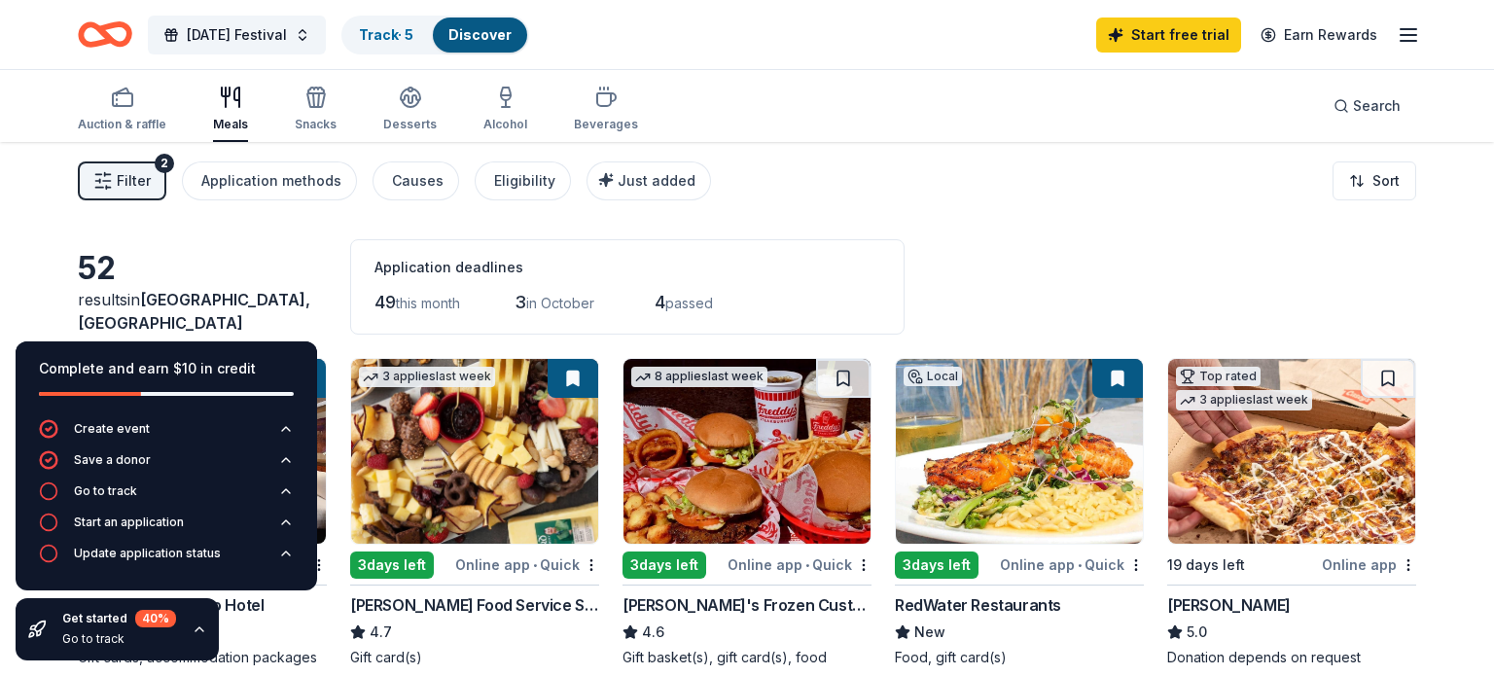
click at [497, 566] on div "Online app • Quick" at bounding box center [527, 564] width 144 height 24
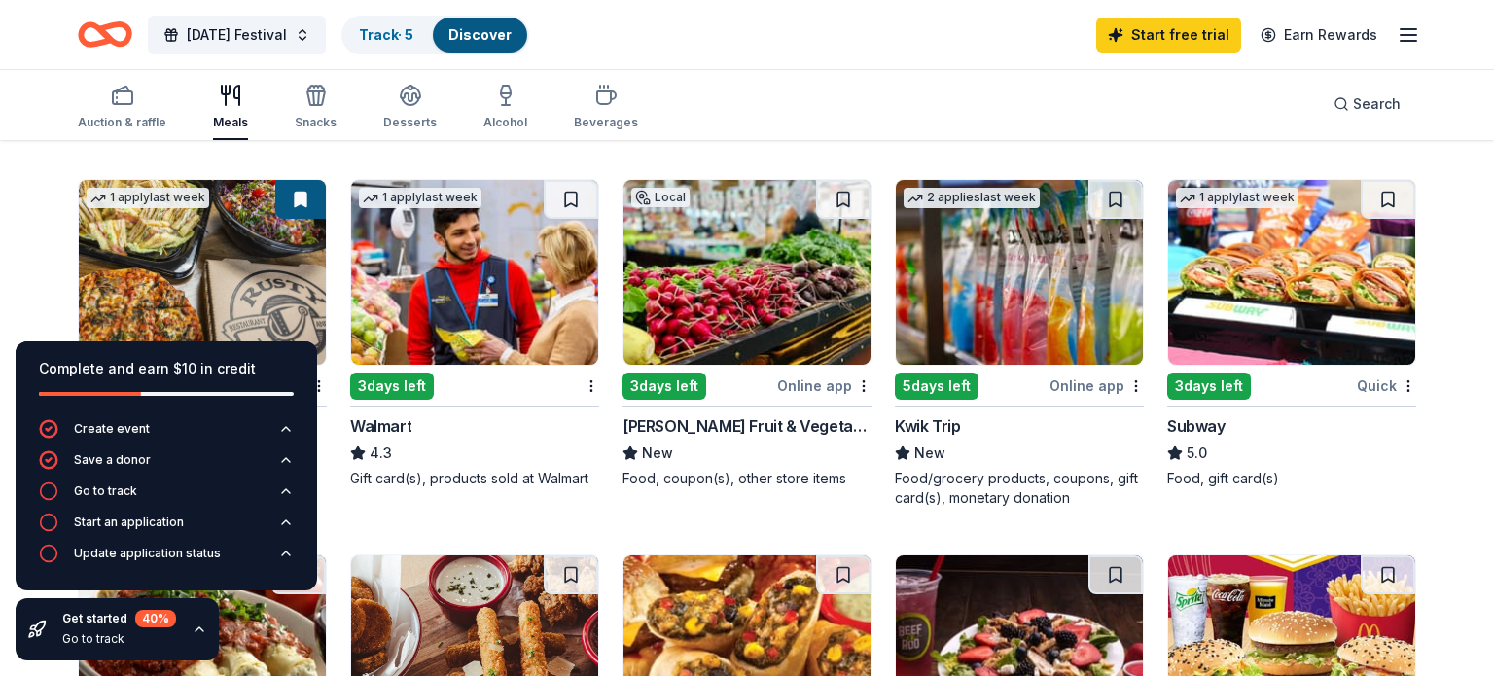
scroll to position [910, 0]
click at [1020, 301] on img at bounding box center [1019, 272] width 247 height 185
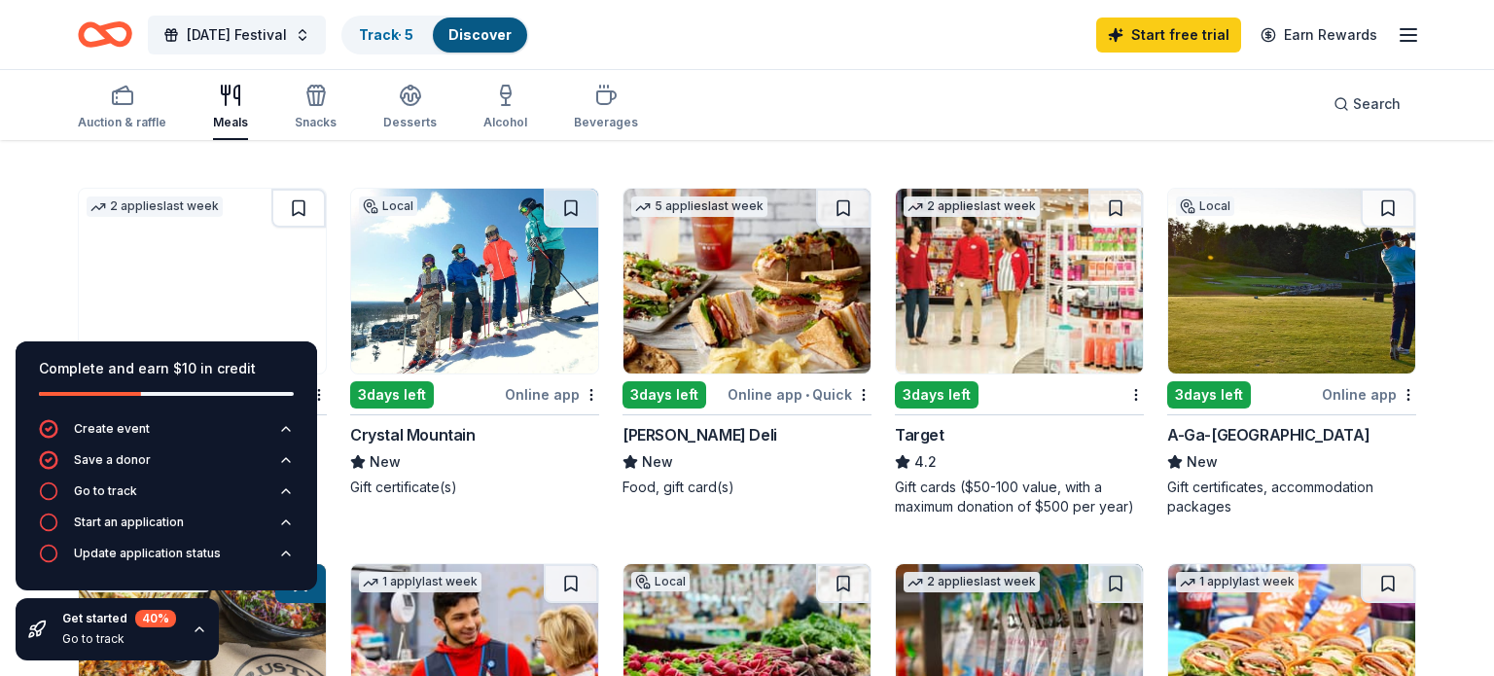
scroll to position [0, 0]
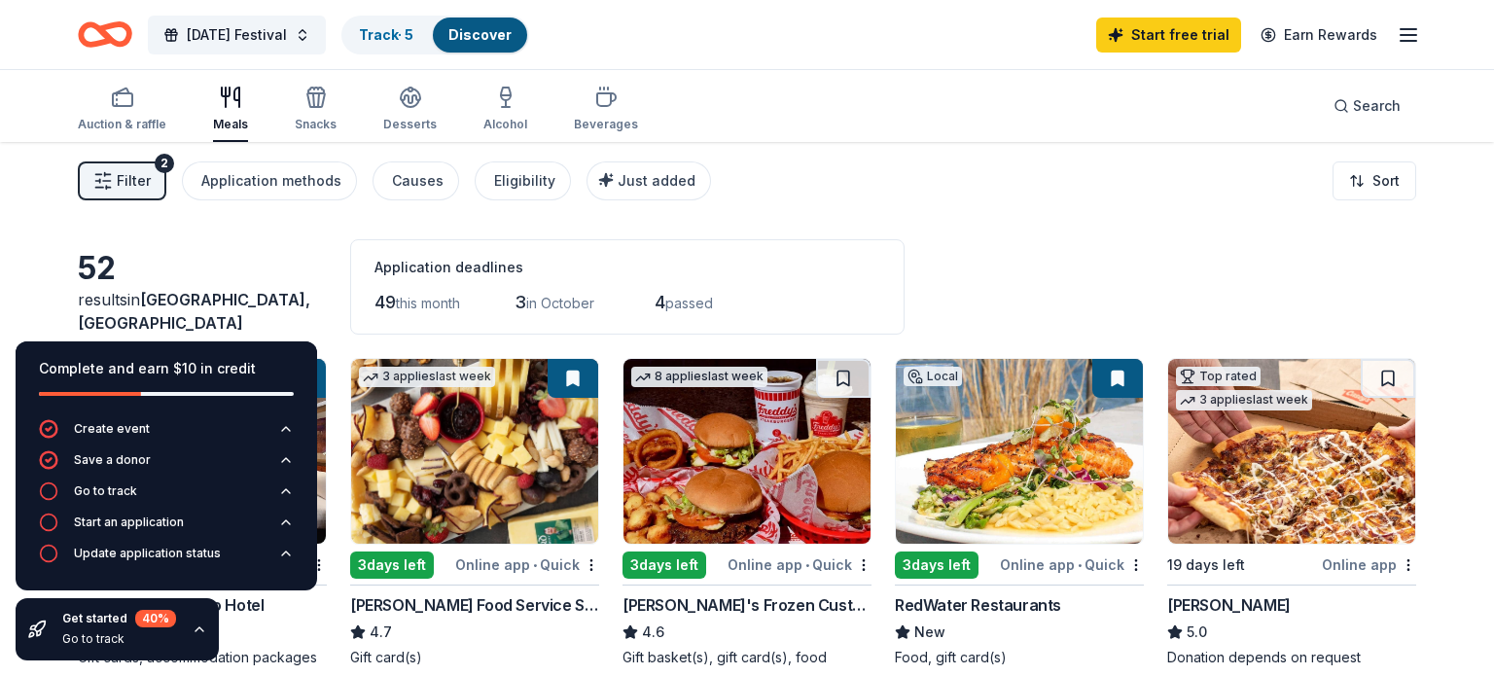
click at [157, 188] on button "Filter 2" at bounding box center [122, 180] width 89 height 39
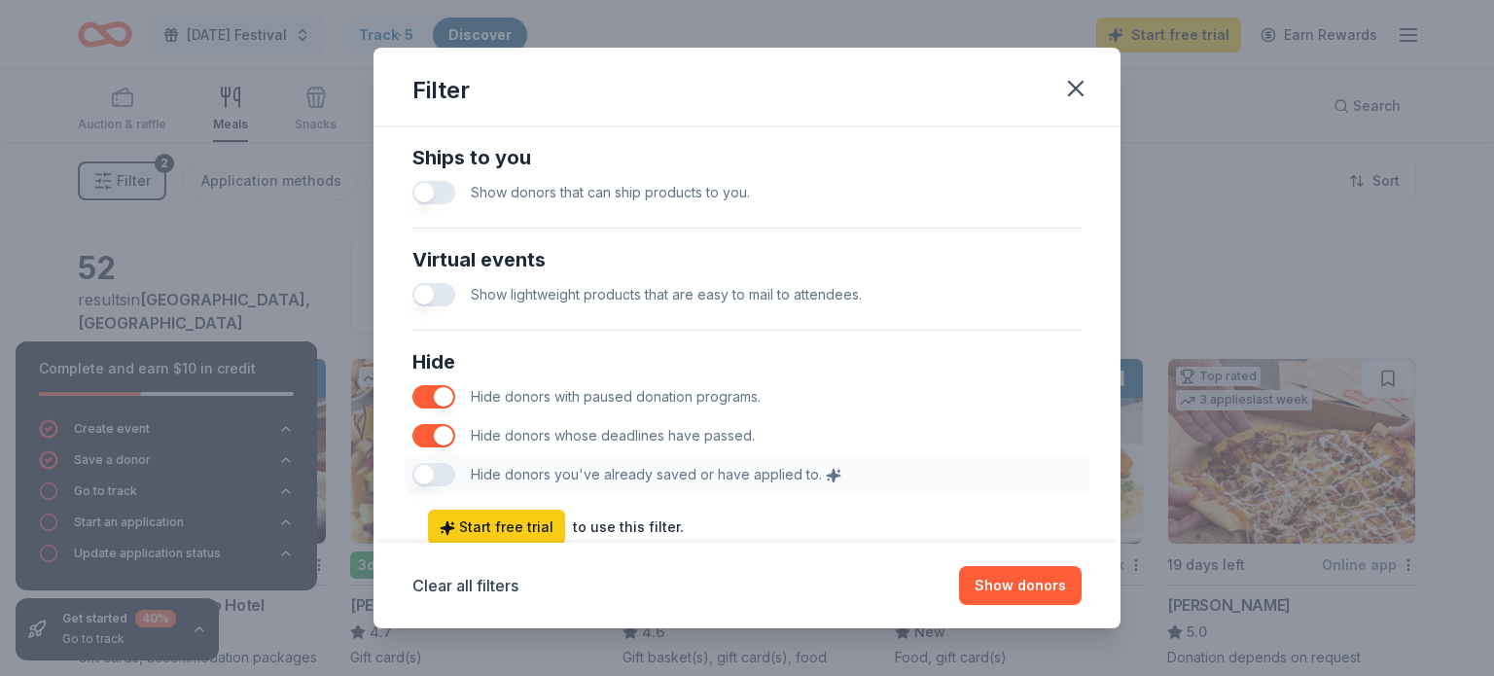
scroll to position [933, 0]
click at [1082, 79] on icon "button" at bounding box center [1075, 88] width 27 height 27
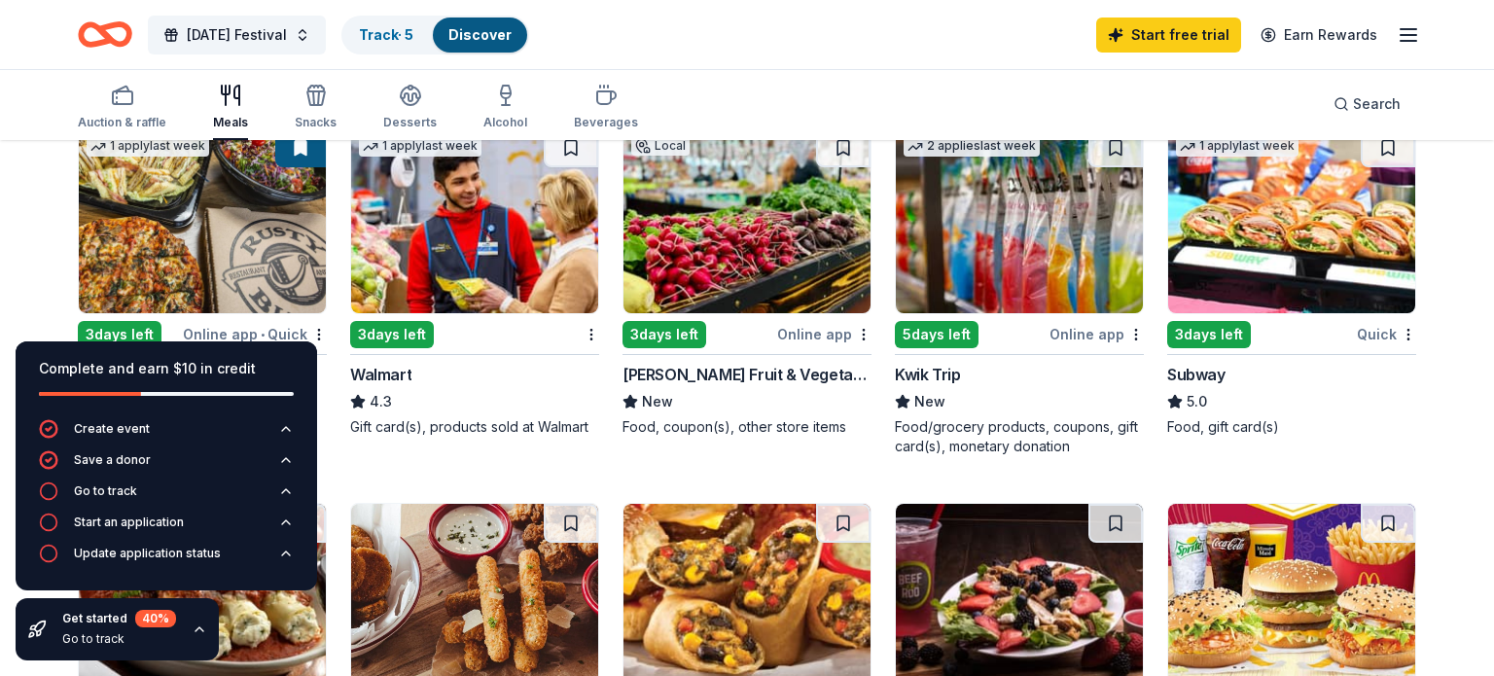
scroll to position [945, 0]
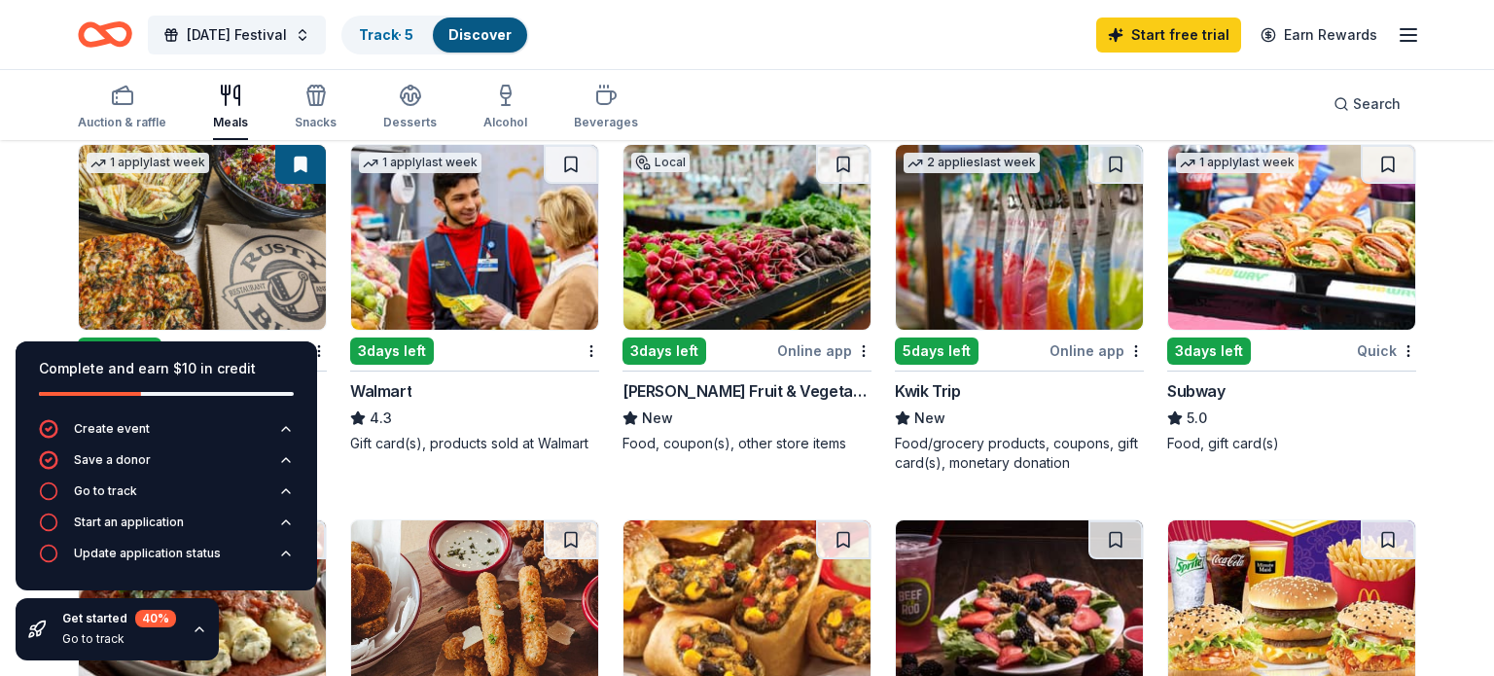
click at [552, 228] on img at bounding box center [474, 237] width 247 height 185
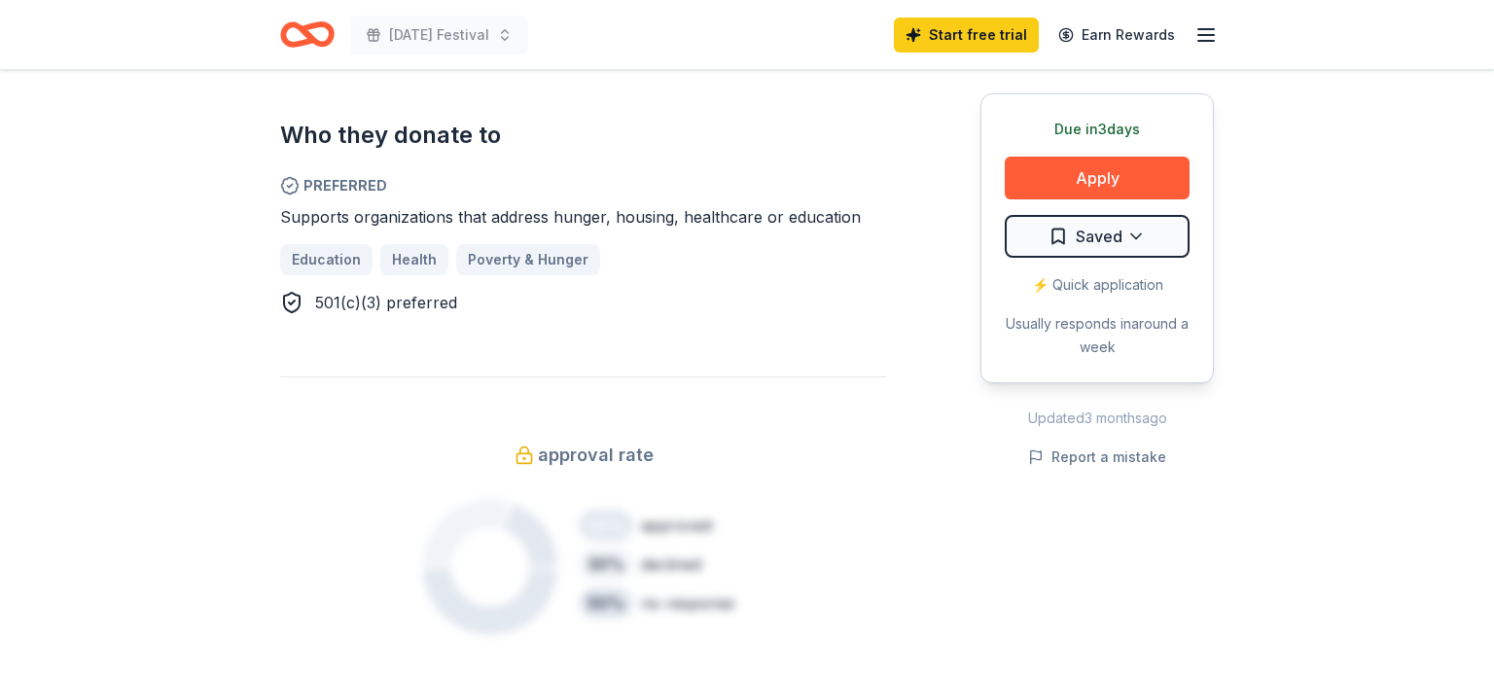
scroll to position [1148, 0]
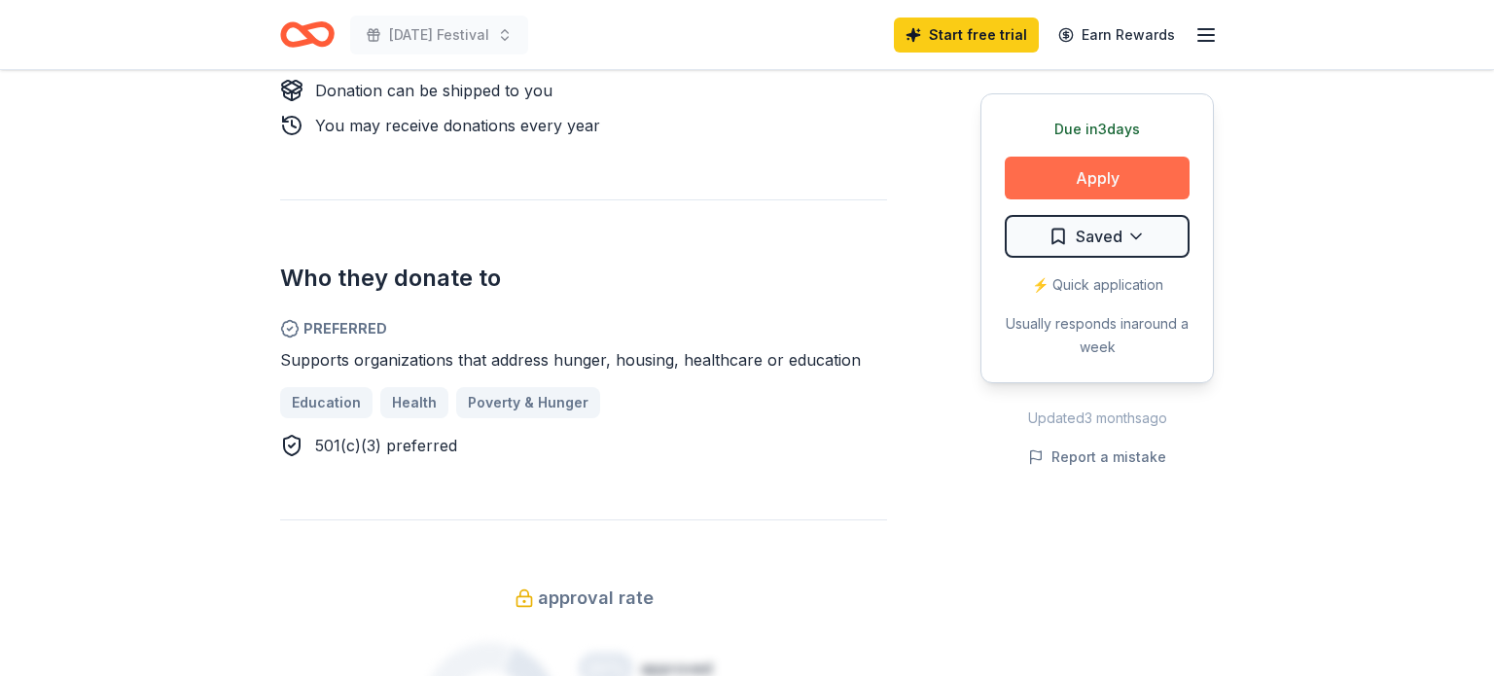
click at [1148, 176] on button "Apply" at bounding box center [1097, 178] width 185 height 43
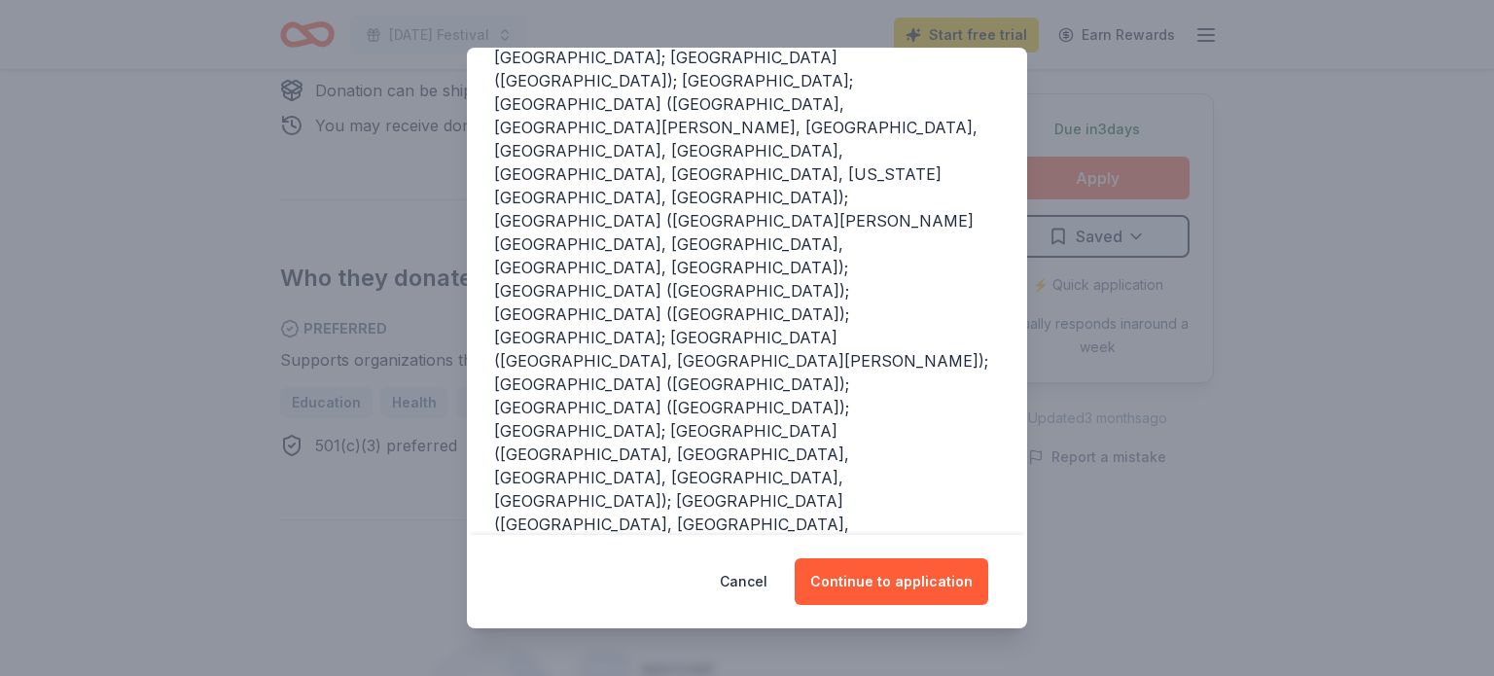
scroll to position [298, 0]
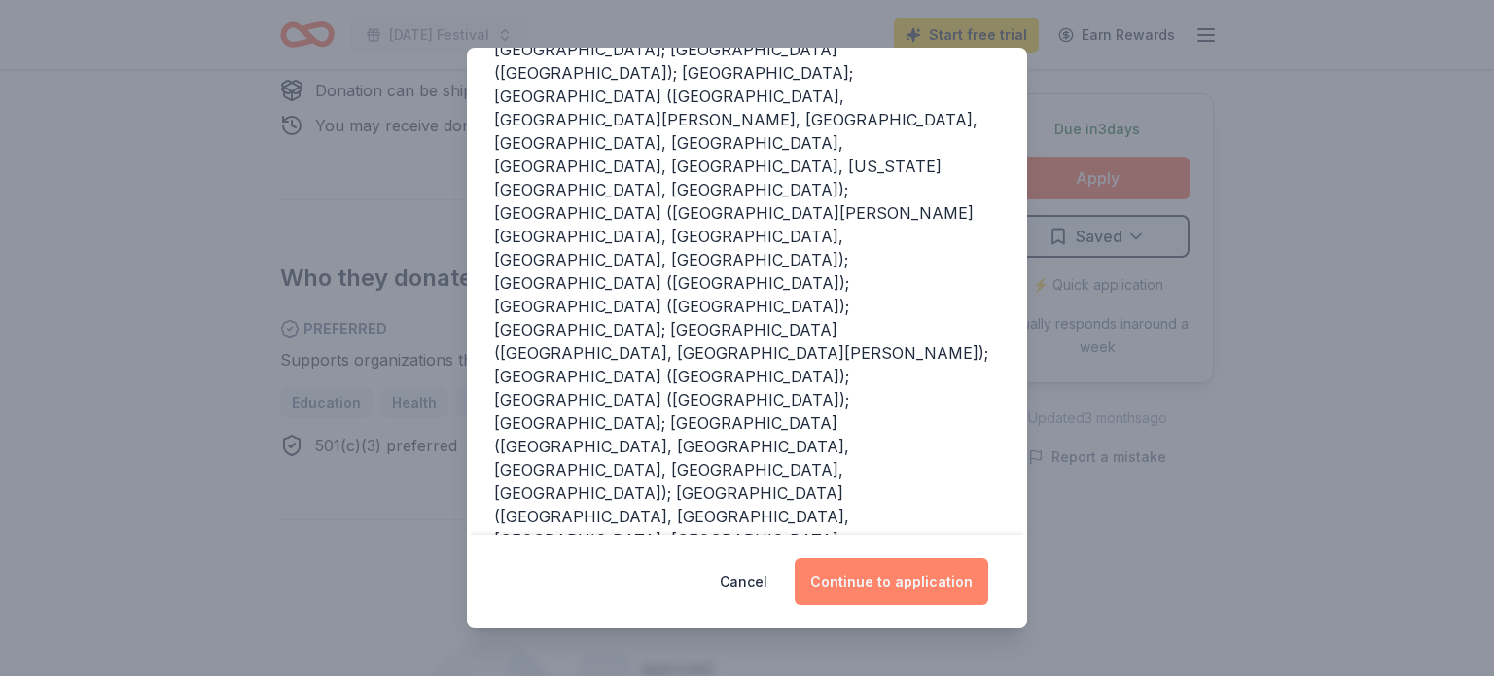
click at [899, 598] on button "Continue to application" at bounding box center [892, 581] width 194 height 47
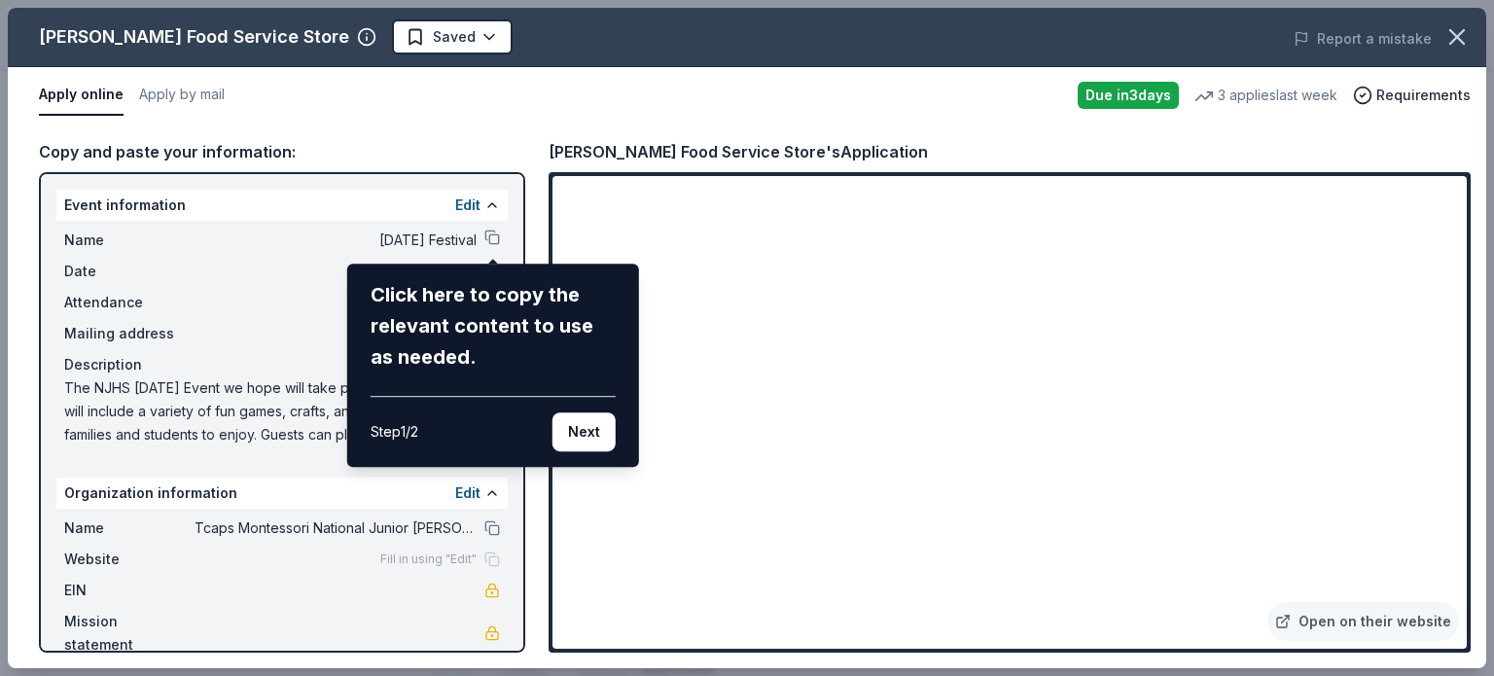
click at [459, 554] on div "Gordon Food Service Store Saved Report a mistake Apply online Apply by mail Due…" at bounding box center [747, 338] width 1478 height 660
click at [571, 428] on button "Next" at bounding box center [583, 431] width 63 height 39
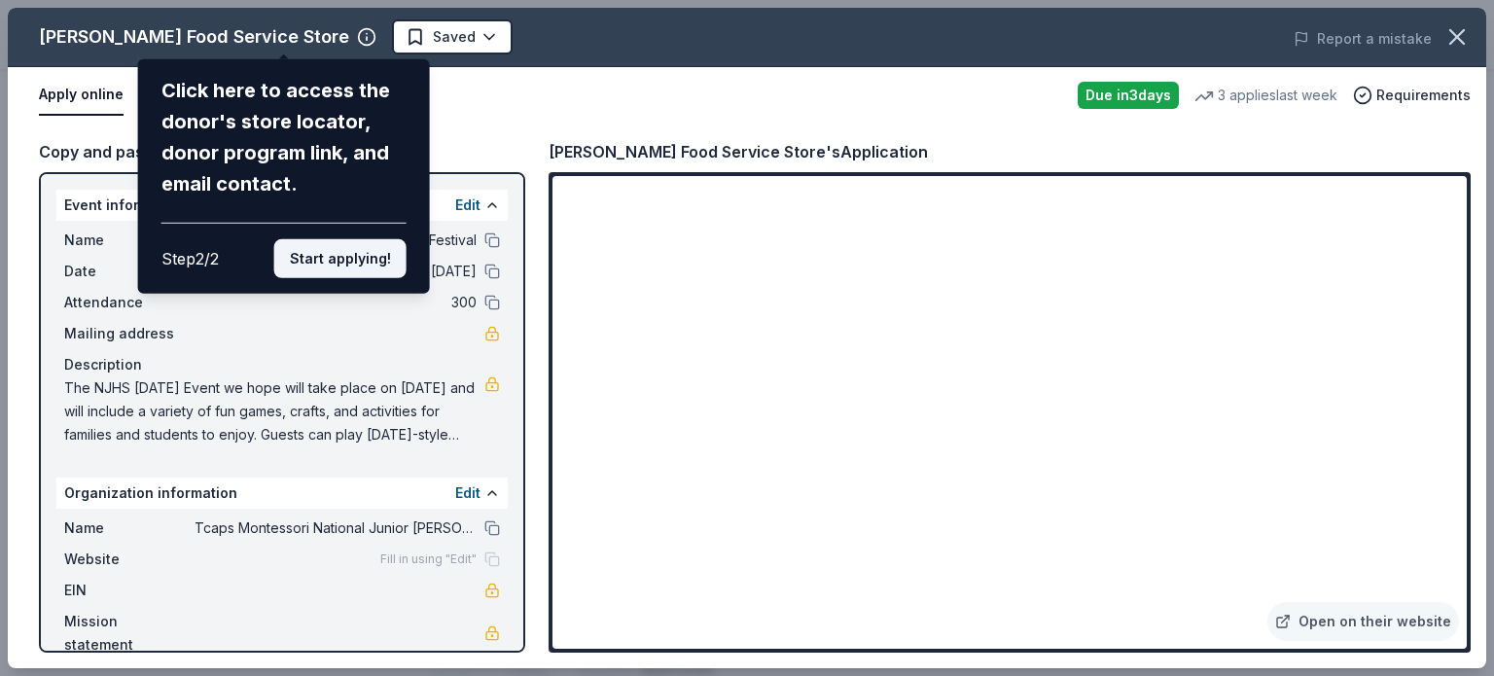
click at [329, 268] on button "Start applying!" at bounding box center [340, 258] width 132 height 39
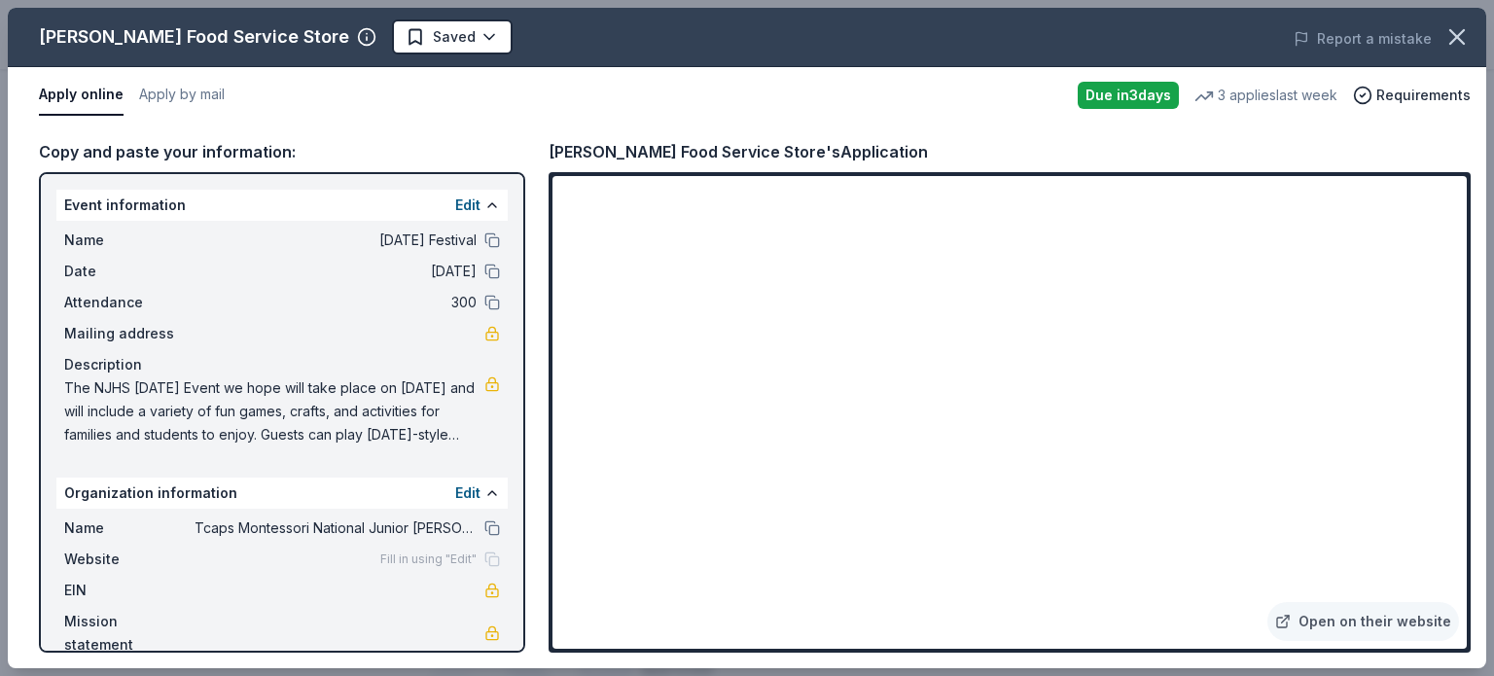
click at [470, 448] on div "Name Halloween Festival Date 10/24/25 Attendance 300 Mailing address Descriptio…" at bounding box center [281, 337] width 451 height 233
click at [457, 437] on span "The NJHS Halloween Event we hope will take place on October 24th and will inclu…" at bounding box center [274, 411] width 420 height 70
click at [457, 441] on span "The NJHS Halloween Event we hope will take place on October 24th and will inclu…" at bounding box center [274, 411] width 420 height 70
click at [492, 385] on link at bounding box center [492, 384] width 16 height 16
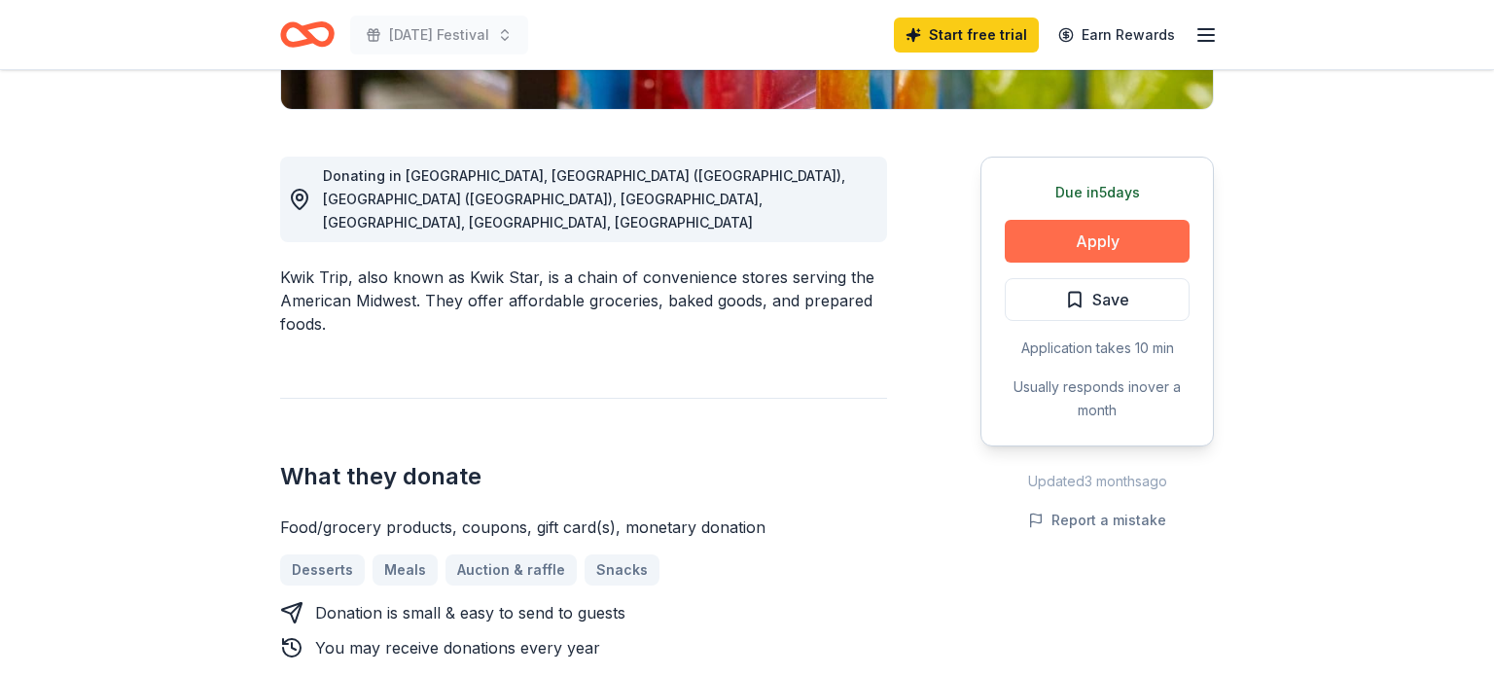
scroll to position [463, 0]
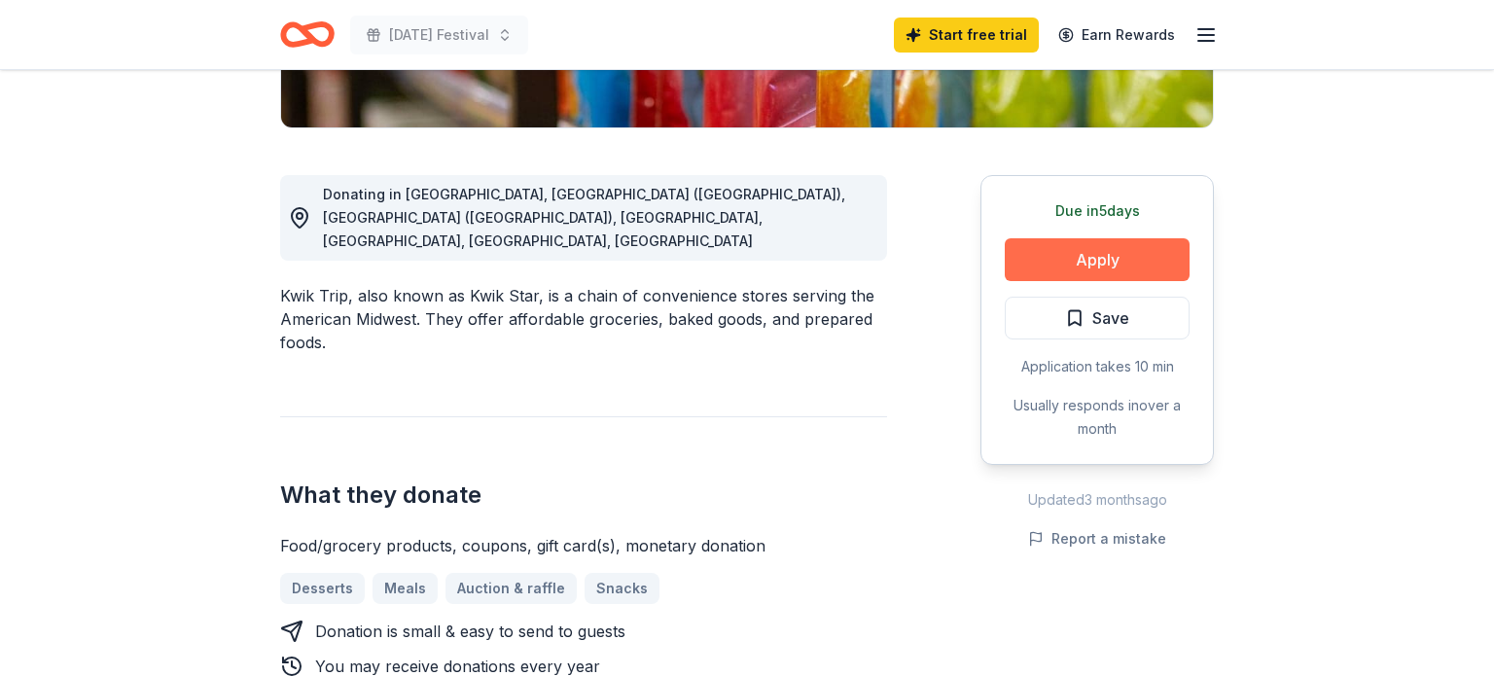
click at [1077, 254] on button "Apply" at bounding box center [1097, 259] width 185 height 43
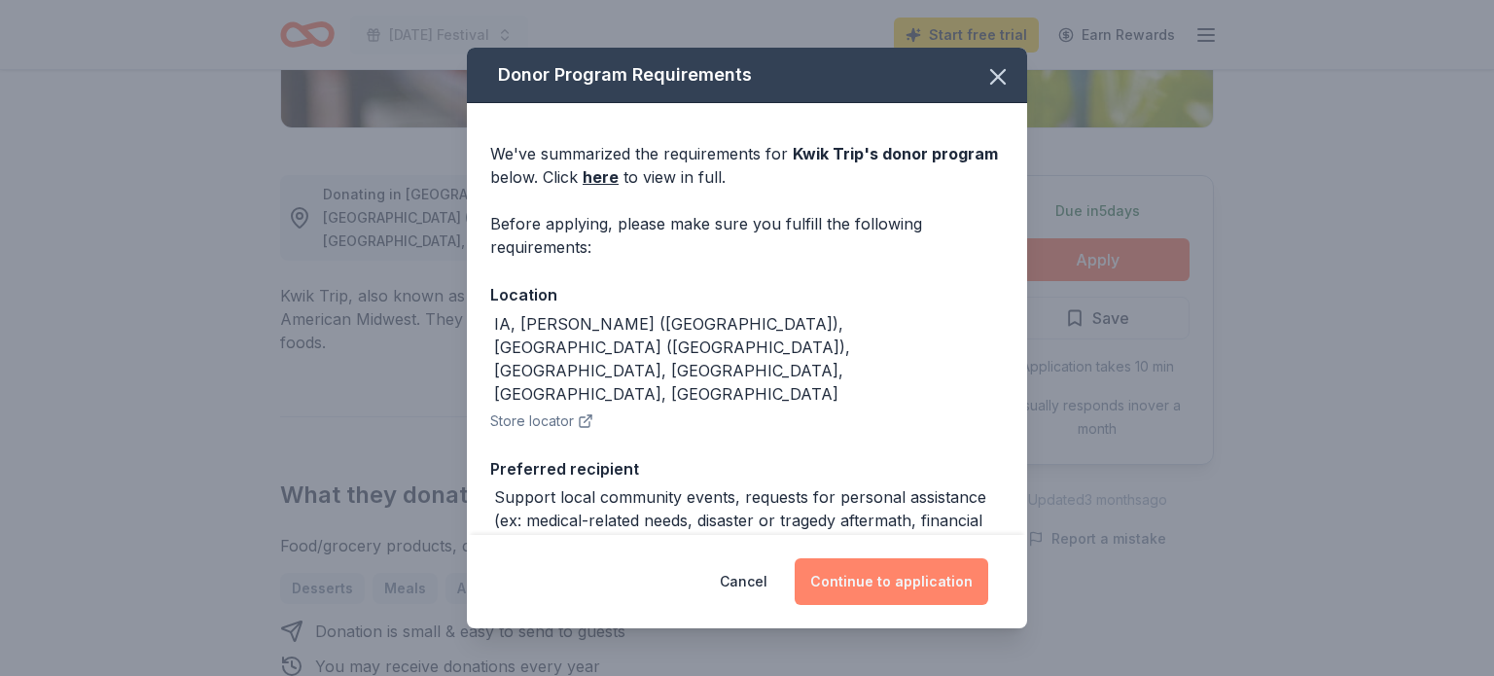
click at [896, 586] on button "Continue to application" at bounding box center [892, 581] width 194 height 47
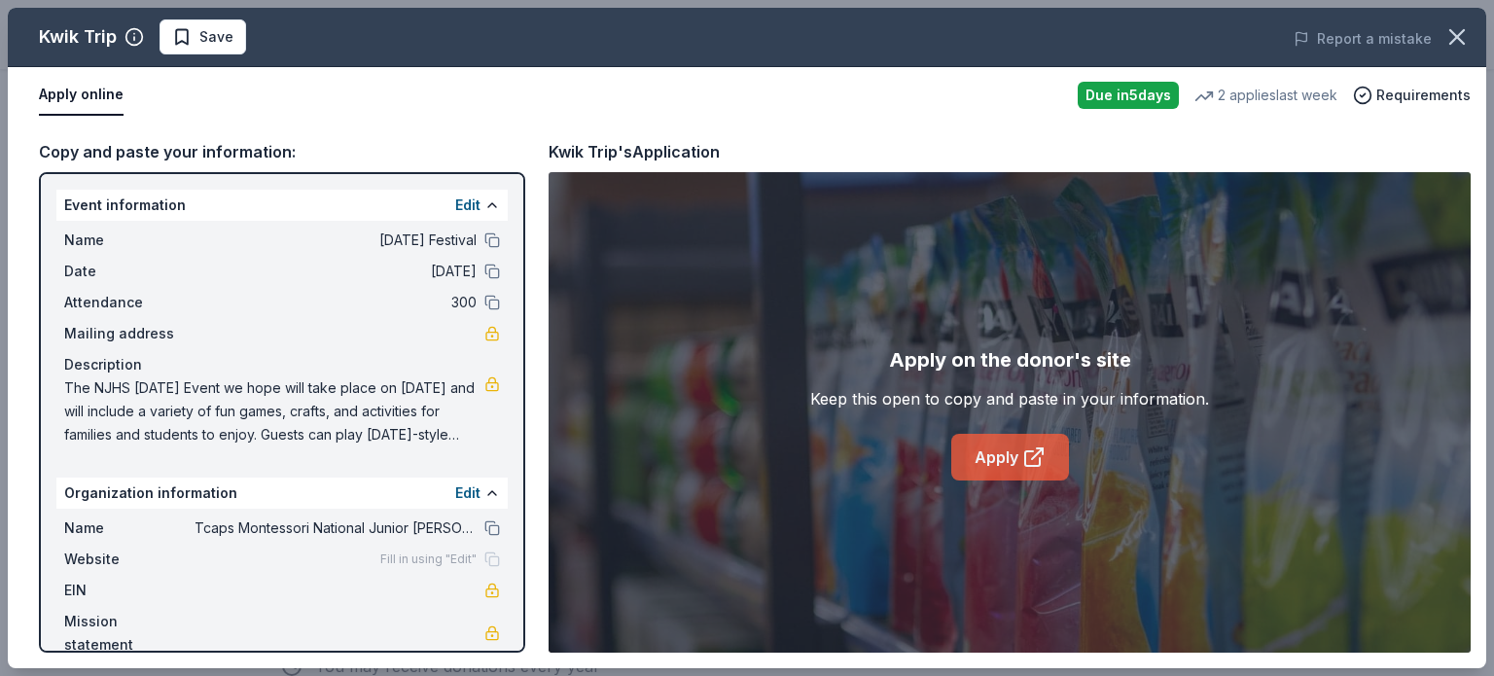
click at [1004, 456] on link "Apply" at bounding box center [1010, 457] width 118 height 47
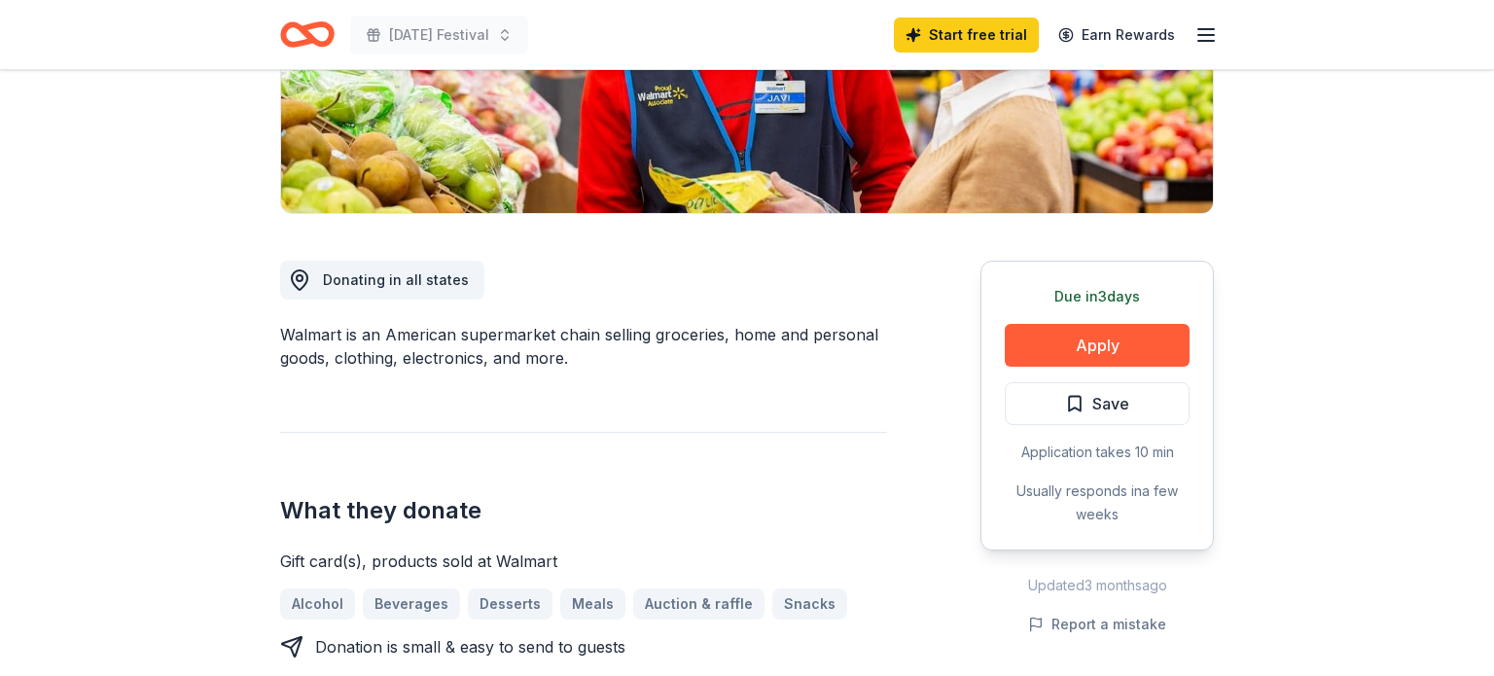
scroll to position [377, 0]
click at [1096, 352] on button "Apply" at bounding box center [1097, 345] width 185 height 43
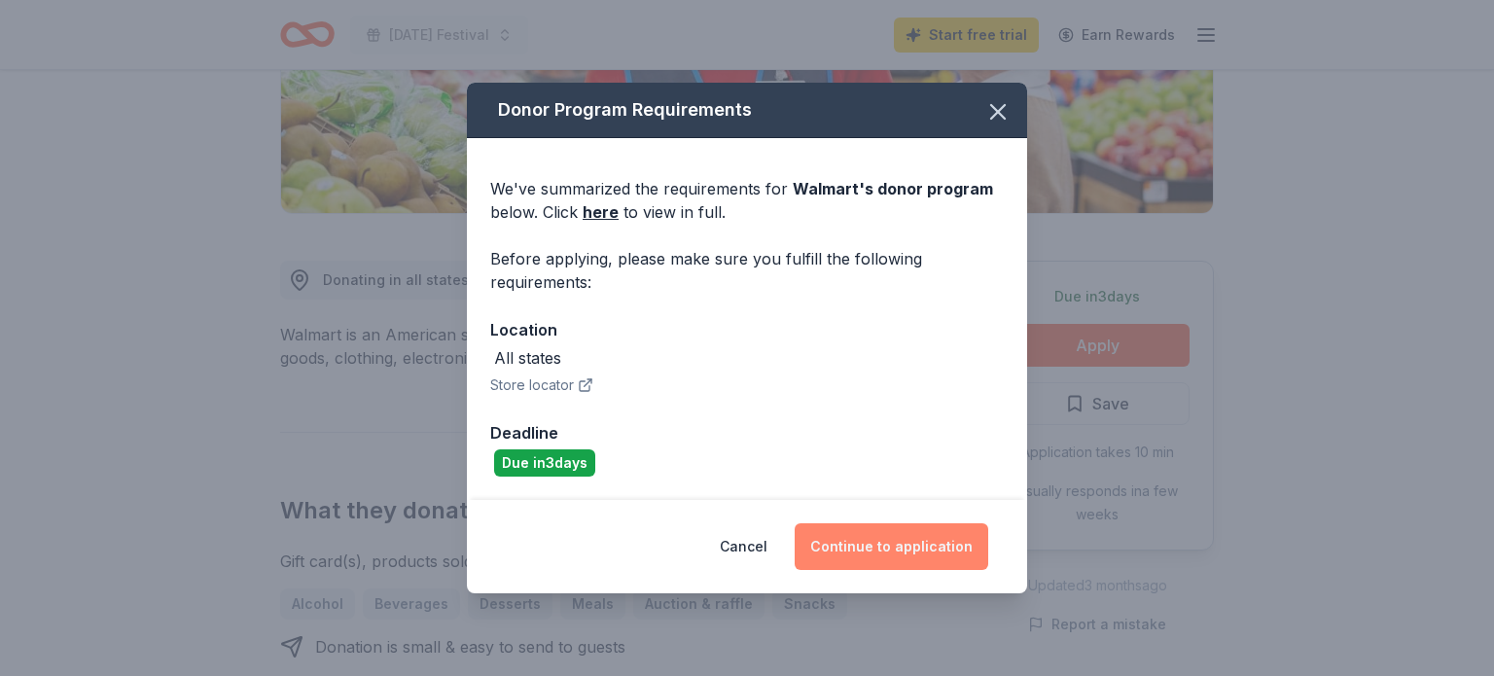
click at [904, 558] on button "Continue to application" at bounding box center [892, 546] width 194 height 47
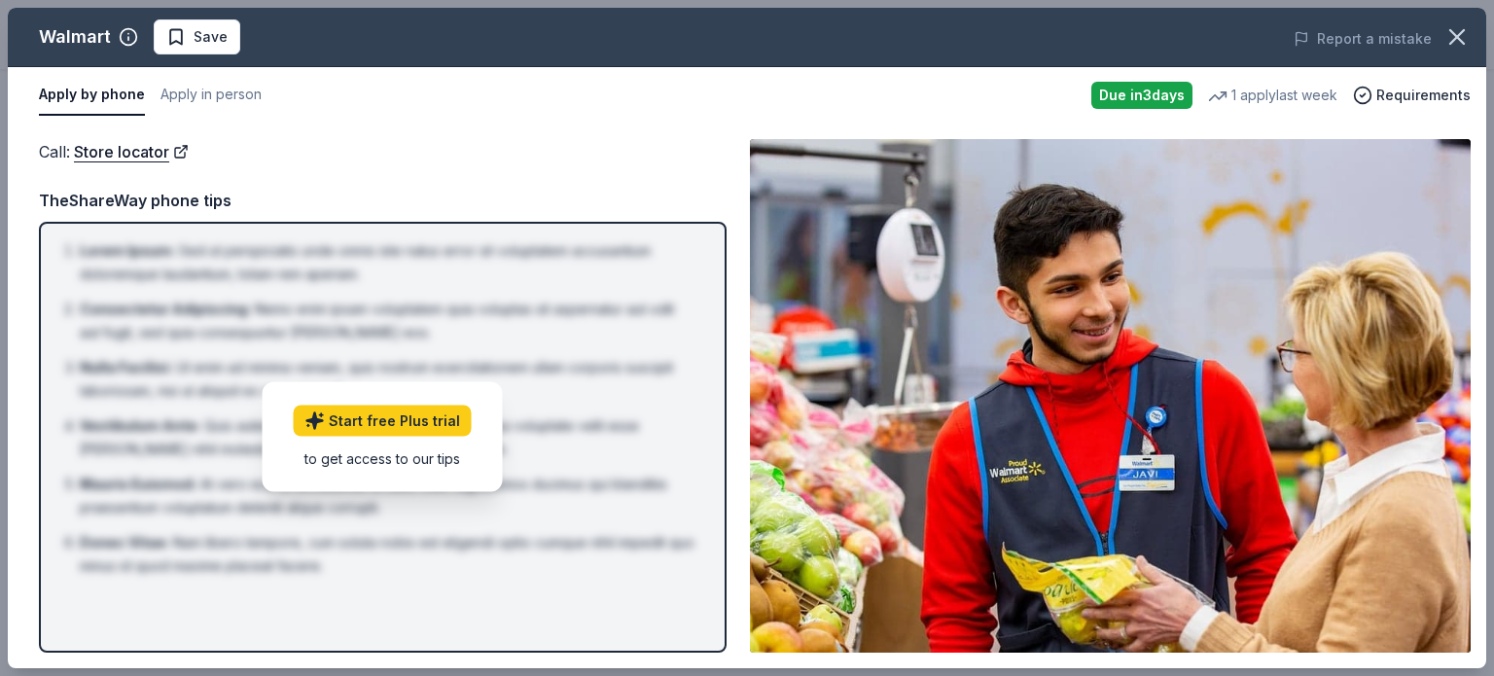
click at [392, 456] on div "to get access to our tips" at bounding box center [383, 458] width 178 height 20
